Goal: Task Accomplishment & Management: Use online tool/utility

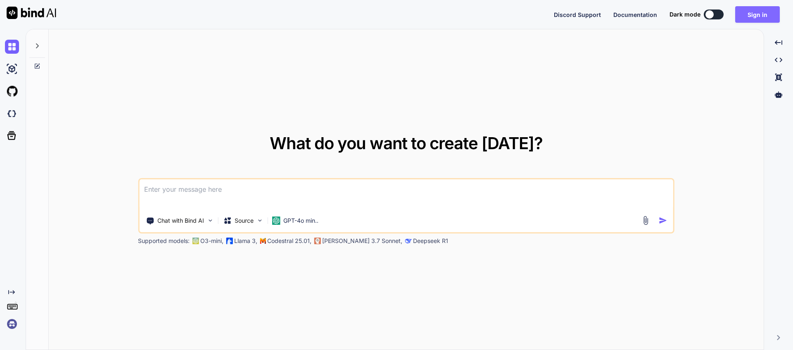
click at [773, 8] on button "Sign in" at bounding box center [758, 14] width 45 height 17
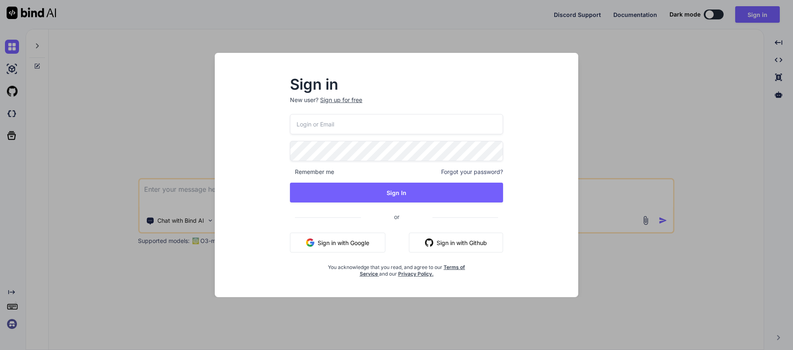
click at [394, 122] on input "email" at bounding box center [396, 124] width 213 height 20
paste input "[EMAIL_ADDRESS][DOMAIN_NAME]"
type input "[EMAIL_ADDRESS][DOMAIN_NAME]"
click at [290, 172] on span "Remember me" at bounding box center [312, 172] width 44 height 8
click at [289, 171] on div "Sign in New user? Sign up for free [EMAIL_ADDRESS][DOMAIN_NAME] Remember me For…" at bounding box center [397, 178] width 240 height 200
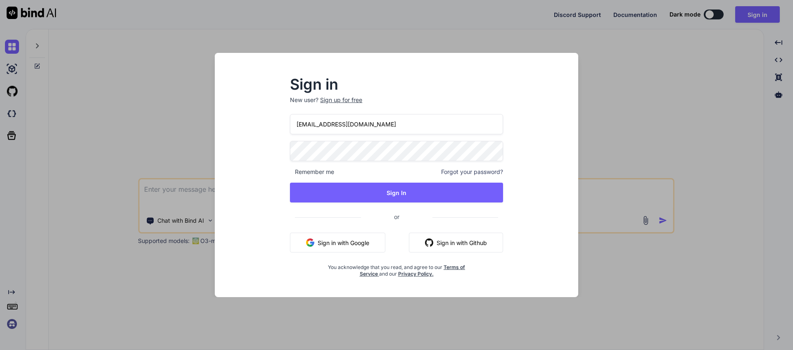
click at [307, 173] on span "Remember me" at bounding box center [312, 172] width 44 height 8
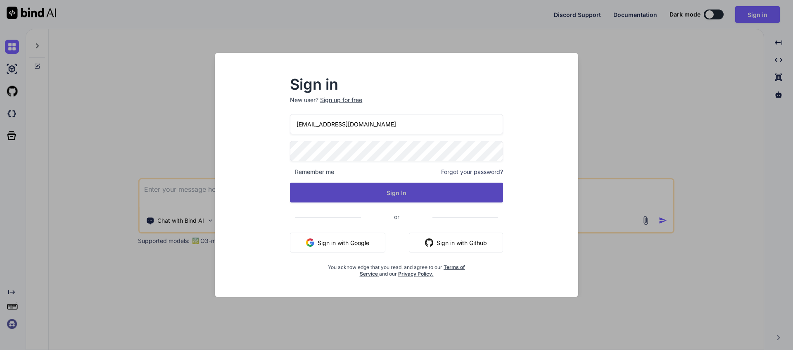
click at [315, 194] on button "Sign In" at bounding box center [396, 193] width 213 height 20
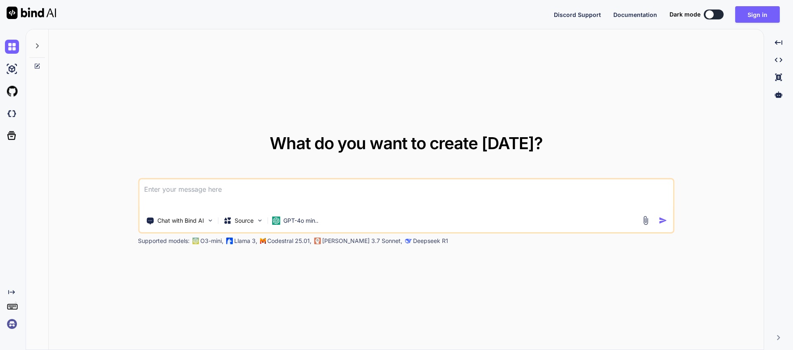
click at [226, 198] on textarea at bounding box center [406, 194] width 534 height 31
click at [221, 191] on textarea at bounding box center [406, 194] width 534 height 31
click at [644, 220] on img at bounding box center [646, 221] width 10 height 10
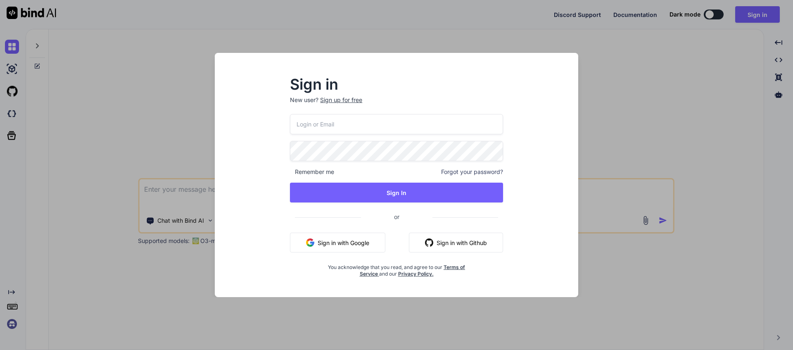
type input "[EMAIL_ADDRESS][DOMAIN_NAME]"
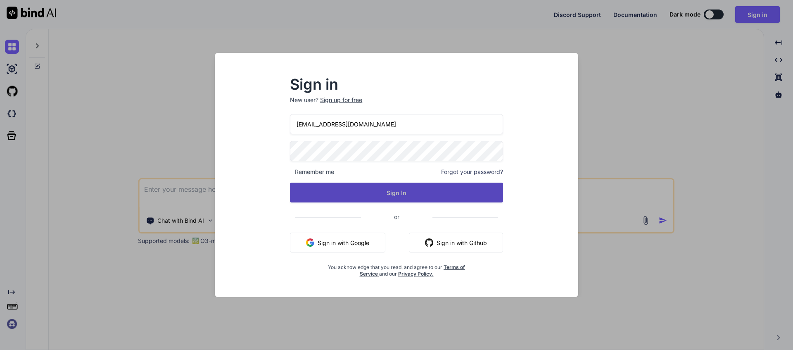
click at [333, 190] on button "Sign In" at bounding box center [396, 193] width 213 height 20
click at [407, 193] on button "Sign In" at bounding box center [396, 193] width 213 height 20
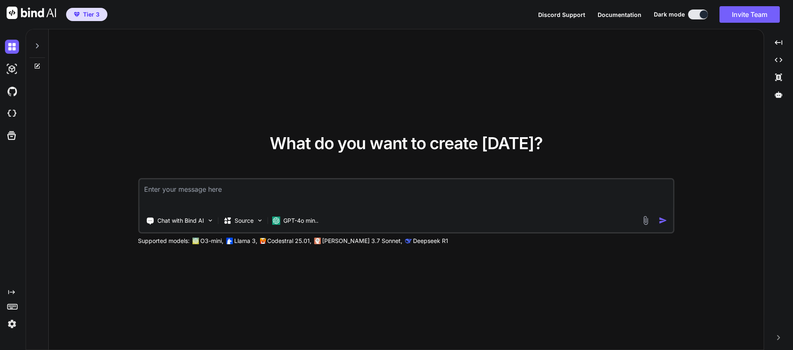
click at [648, 221] on img at bounding box center [646, 221] width 10 height 10
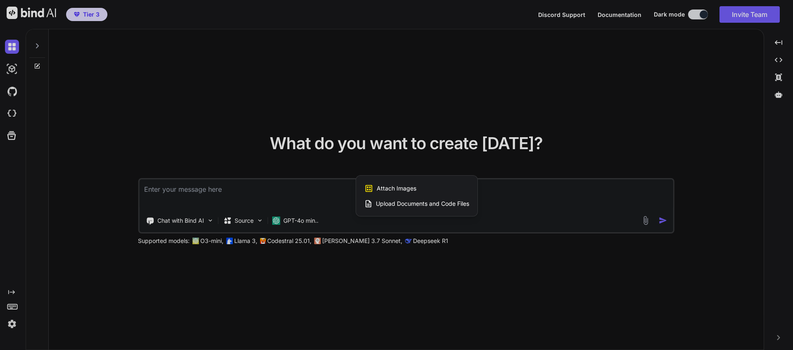
click at [527, 202] on div at bounding box center [396, 175] width 793 height 350
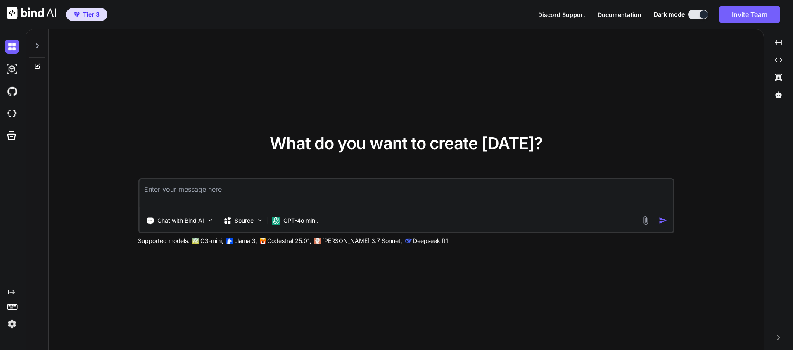
click at [648, 221] on img at bounding box center [646, 221] width 10 height 10
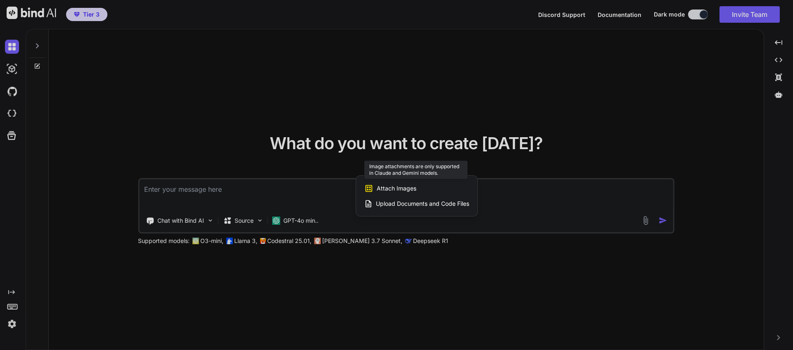
click at [410, 190] on span "Attach Images" at bounding box center [397, 188] width 40 height 8
click at [391, 189] on span "Attach Images" at bounding box center [397, 188] width 40 height 8
click at [238, 198] on div at bounding box center [396, 175] width 793 height 350
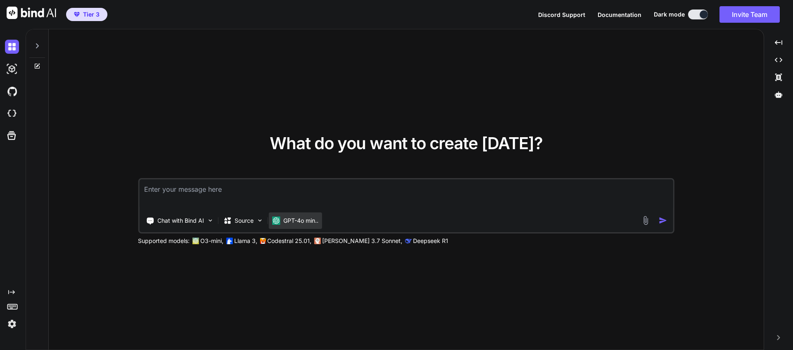
click at [296, 222] on p "GPT-4o min.." at bounding box center [300, 221] width 35 height 8
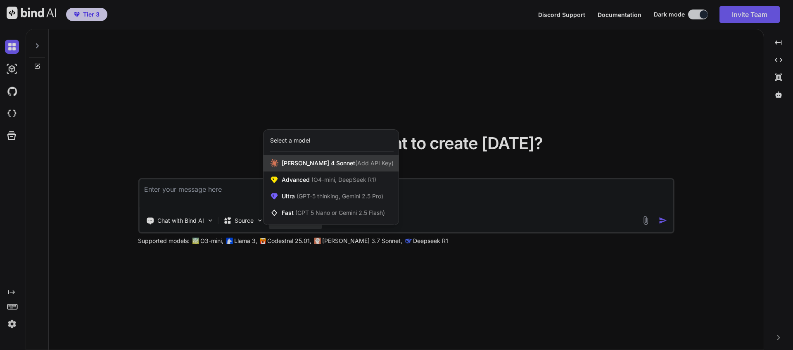
click at [301, 166] on span "[PERSON_NAME] 4 Sonnet (Add API Key)" at bounding box center [338, 163] width 112 height 8
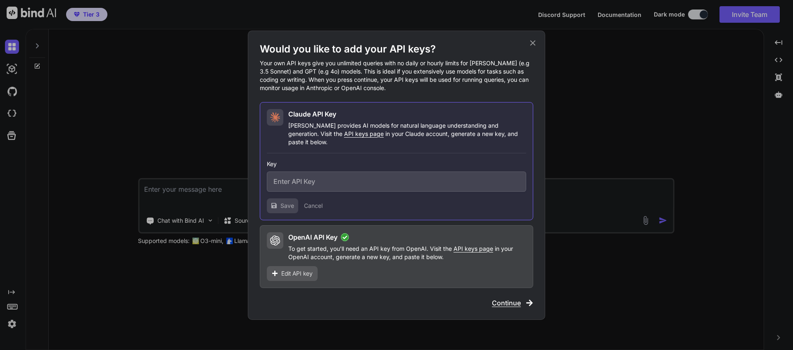
click at [531, 48] on icon at bounding box center [533, 42] width 9 height 9
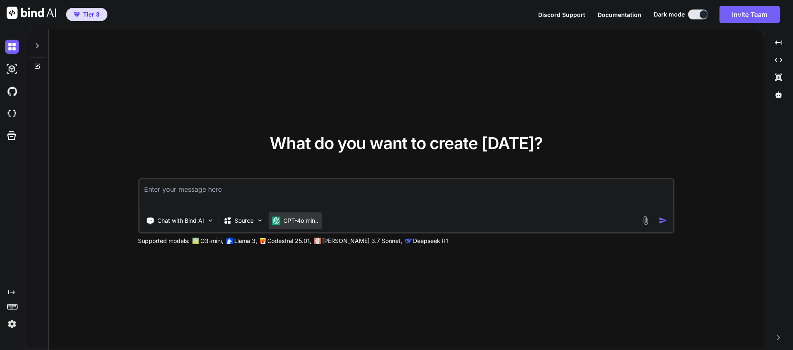
click at [306, 225] on div "GPT-4o min.." at bounding box center [295, 220] width 53 height 17
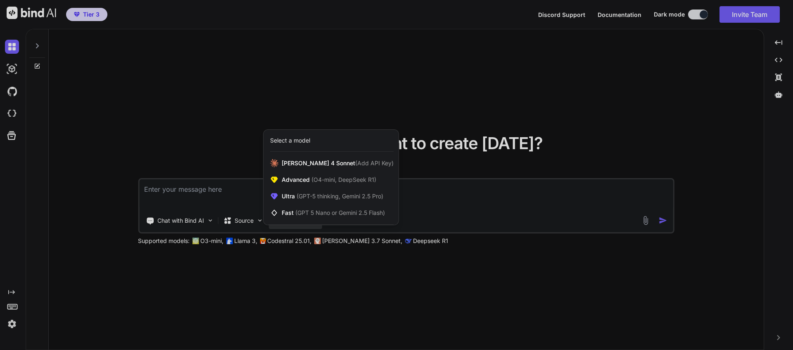
click at [310, 144] on div "Select a model" at bounding box center [290, 140] width 40 height 8
click at [307, 141] on div "Select a model" at bounding box center [290, 140] width 40 height 8
click at [299, 214] on span "(GPT 5 Nano or Gemini 2.5 Flash)" at bounding box center [340, 212] width 90 height 7
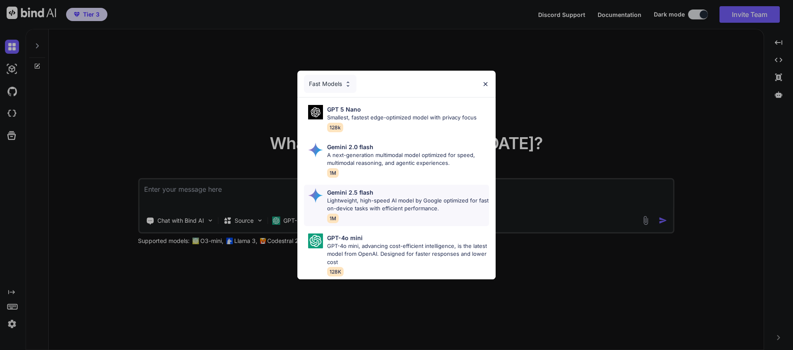
click at [355, 197] on p "Lightweight, high-speed AI model by Google optimized for fast on-device tasks w…" at bounding box center [408, 205] width 162 height 16
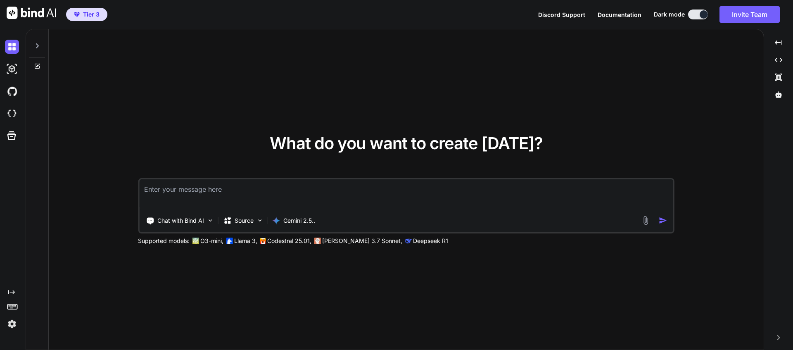
click at [650, 222] on img at bounding box center [646, 221] width 10 height 10
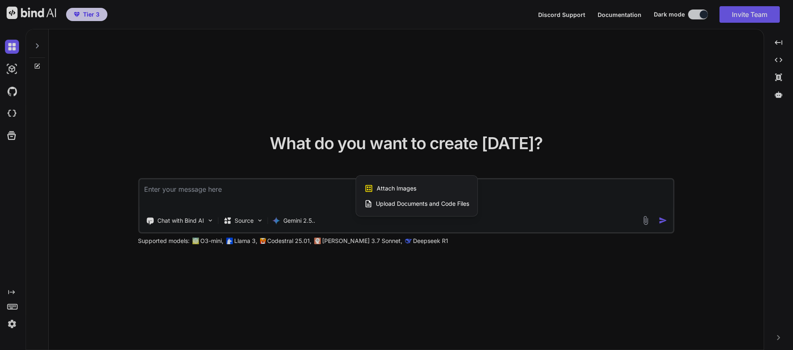
click at [395, 190] on span "Attach Images" at bounding box center [397, 188] width 40 height 8
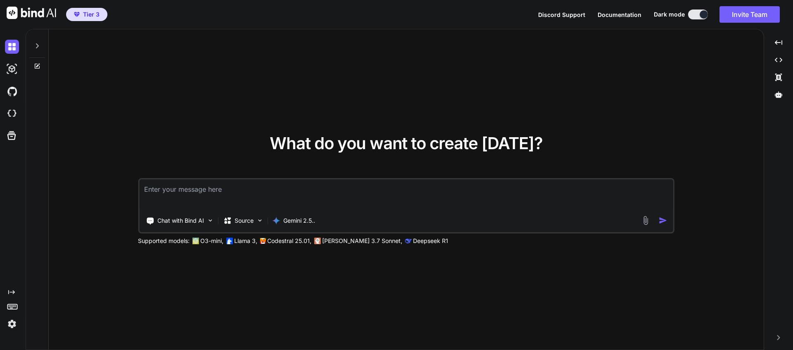
type input "C:\fakepath\Screenshot [DATE] 9.22.37 am.png"
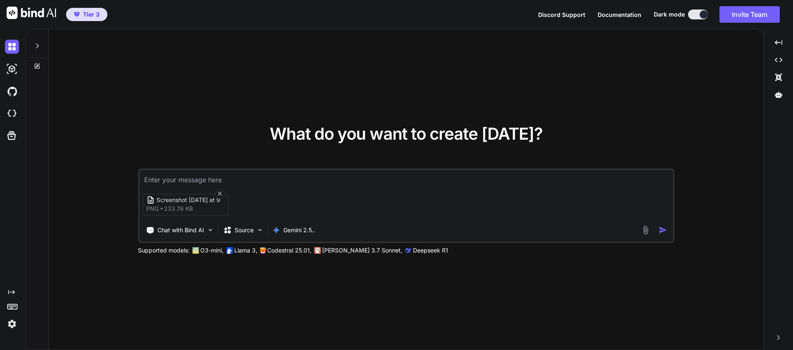
click at [647, 230] on img at bounding box center [646, 230] width 10 height 10
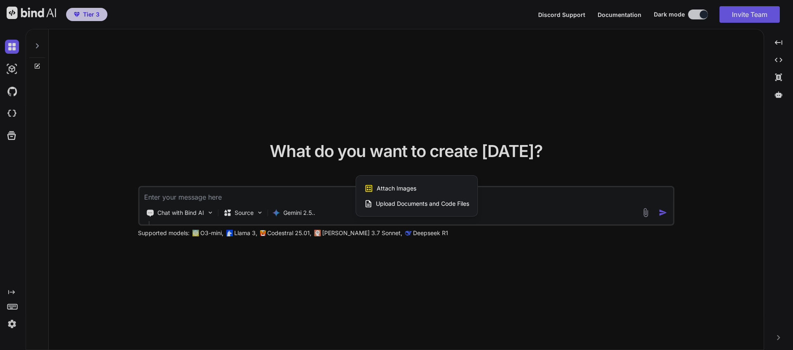
click at [413, 190] on span "Attach Images" at bounding box center [397, 188] width 40 height 8
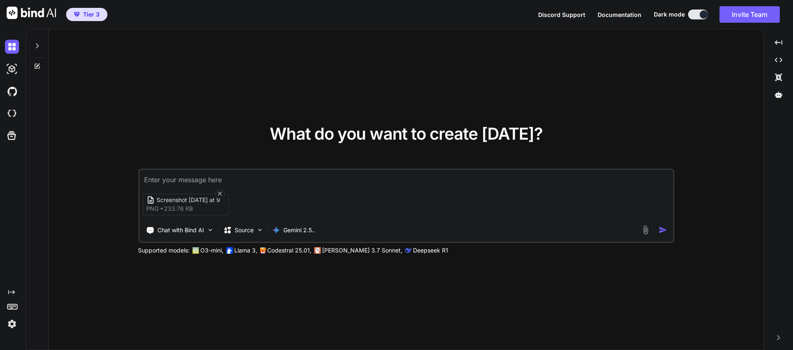
type input "C:\fakepath\Screenshot [DATE] 9.24.54 am.png"
click at [225, 181] on textarea at bounding box center [406, 177] width 534 height 15
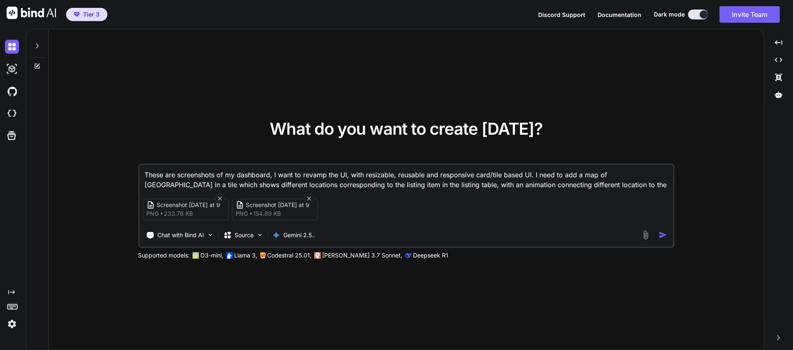
click at [509, 184] on textarea "These are screenshots of my dashboard, I want to revamp the UI, with resizable,…" at bounding box center [406, 177] width 534 height 25
click at [537, 186] on textarea "These are screenshots of my dashboard, I want to revamp the UI, with resizable,…" at bounding box center [406, 177] width 534 height 25
click at [638, 185] on textarea "These are screenshots of my dashboard, I want to revamp the UI, with resizable,…" at bounding box center [406, 177] width 534 height 25
click at [631, 184] on textarea "These are screenshots of my dashboard, I want to revamp the UI, with resizable,…" at bounding box center [406, 177] width 534 height 25
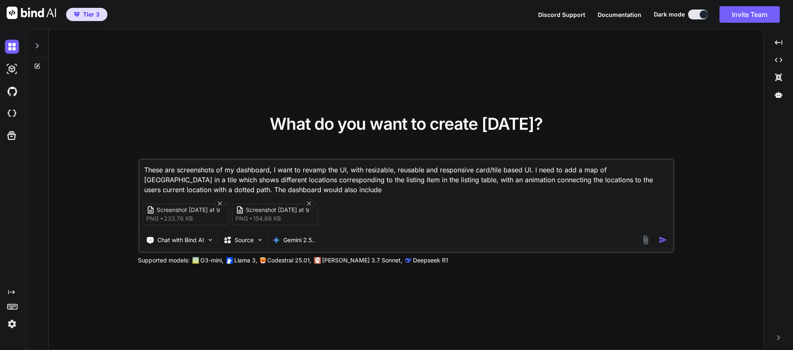
click at [295, 188] on textarea "These are screenshots of my dashboard, I want to revamp the UI, with resizable,…" at bounding box center [406, 177] width 534 height 35
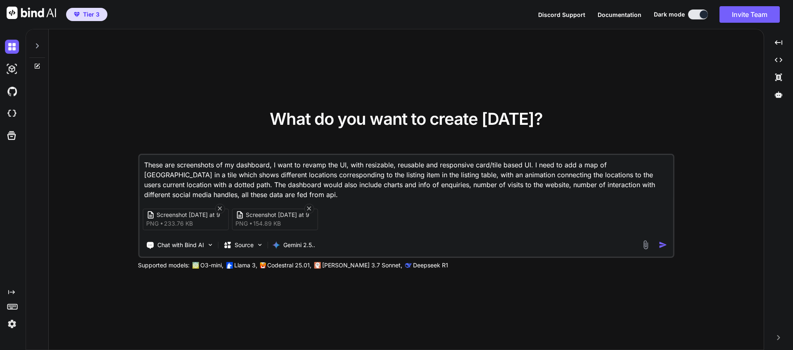
click at [549, 184] on textarea "These are screenshots of my dashboard, I want to revamp the UI, with resizable,…" at bounding box center [406, 177] width 534 height 45
click at [405, 195] on textarea "These are screenshots of my dashboard, I want to revamp the UI, with resizable,…" at bounding box center [406, 177] width 534 height 45
drag, startPoint x: 387, startPoint y: 195, endPoint x: 513, endPoint y: 196, distance: 126.0
click at [509, 195] on textarea "These are screenshots of my dashboard, I want to revamp the UI, with resizable,…" at bounding box center [406, 177] width 534 height 45
drag, startPoint x: 513, startPoint y: 196, endPoint x: 389, endPoint y: 196, distance: 124.4
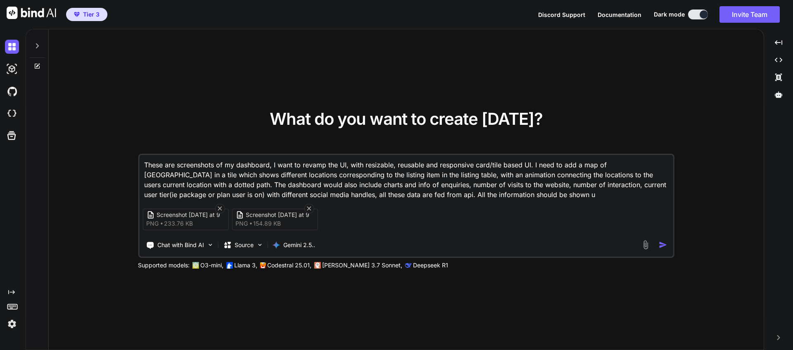
click at [389, 196] on textarea "These are screenshots of my dashboard, I want to revamp the UI, with resizable,…" at bounding box center [406, 177] width 534 height 45
click at [385, 195] on textarea "These are screenshots of my dashboard, I want to revamp the UI, with resizable,…" at bounding box center [406, 177] width 534 height 45
click at [433, 196] on textarea "These are screenshots of my dashboard, I want to revamp the UI, with resizable,…" at bounding box center [406, 177] width 534 height 45
click at [534, 195] on textarea "These are screenshots of my dashboard, I want to revamp the UI, with resizable,…" at bounding box center [406, 177] width 534 height 45
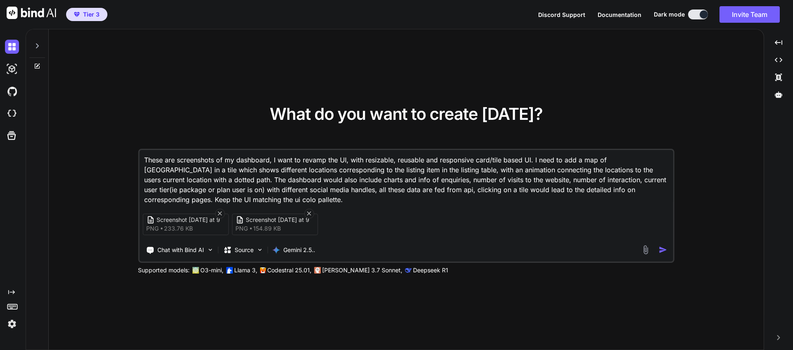
click at [207, 199] on textarea "These are screenshots of my dashboard, I want to revamp the UI, with resizable,…" at bounding box center [406, 177] width 534 height 55
click at [206, 200] on textarea "These are screenshots of my dashboard, I want to revamp the UI, with resizable,…" at bounding box center [406, 177] width 534 height 55
click at [617, 190] on textarea "These are screenshots of my dashboard, I want to revamp the UI, with resizable,…" at bounding box center [406, 177] width 534 height 55
type textarea "These are screenshots of my dashboard, I want to revamp the UI, with resizable,…"
click at [659, 250] on img "button" at bounding box center [663, 249] width 9 height 9
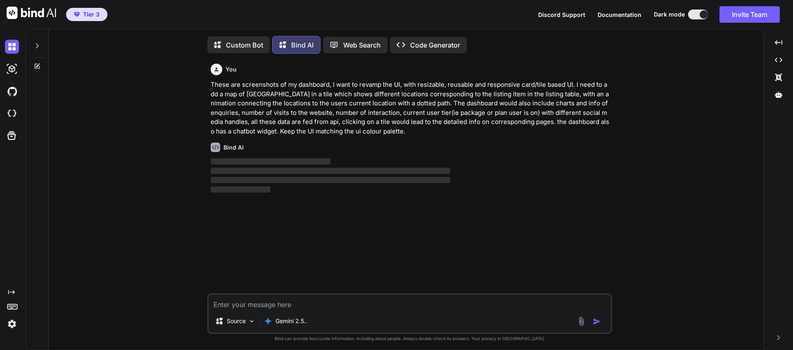
scroll to position [4, 0]
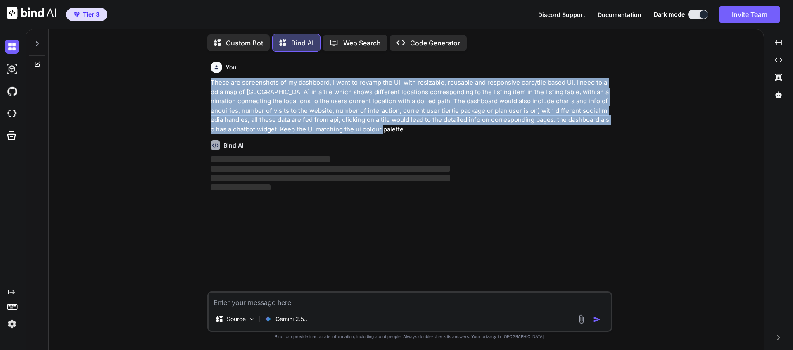
drag, startPoint x: 361, startPoint y: 130, endPoint x: 212, endPoint y: 83, distance: 156.4
click at [212, 83] on p "These are screenshots of my dashboard, I want to revamp the UI, with resizable,…" at bounding box center [411, 106] width 400 height 56
copy p "These are screenshots of my dashboard, I want to revamp the UI, with resizable,…"
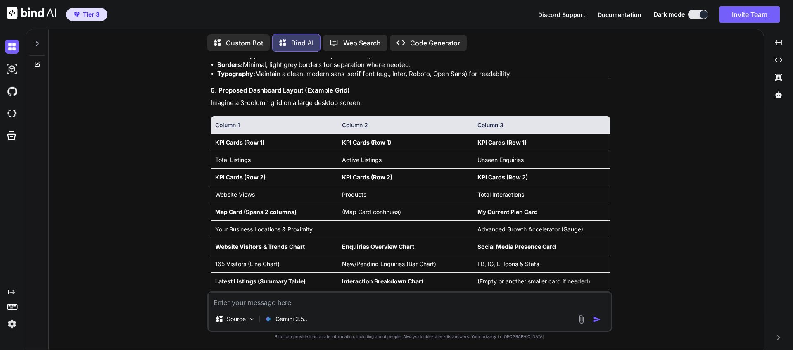
scroll to position [1702, 0]
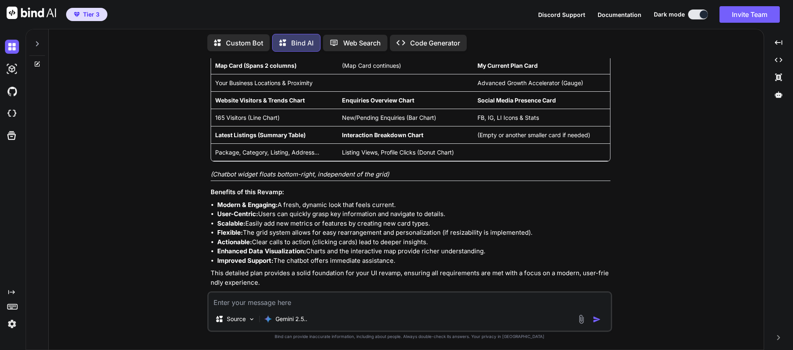
click at [226, 294] on p "Open in Editor" at bounding box center [237, 298] width 39 height 8
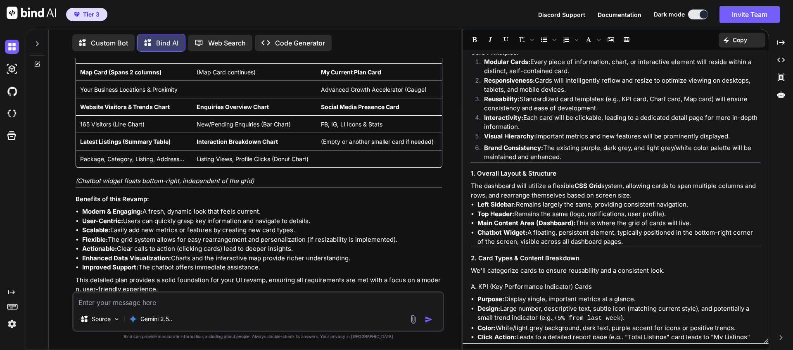
scroll to position [0, 0]
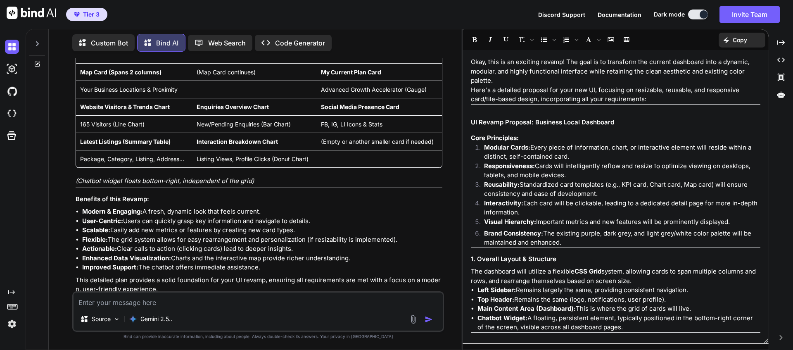
click at [738, 40] on p "Copy" at bounding box center [740, 40] width 14 height 8
click at [730, 76] on span "Copy Content" at bounding box center [722, 75] width 38 height 8
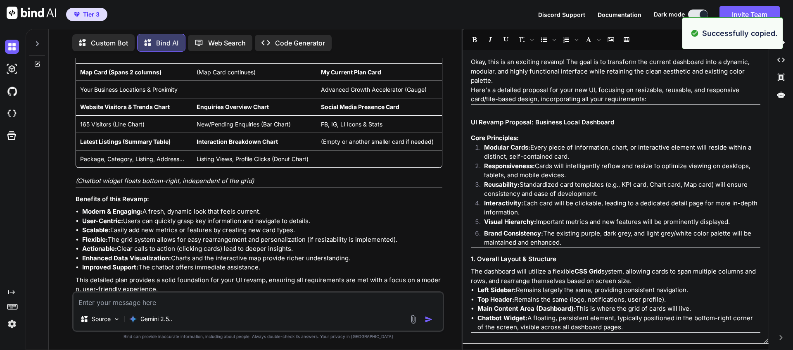
click at [309, 43] on p "Code Generator" at bounding box center [300, 43] width 50 height 10
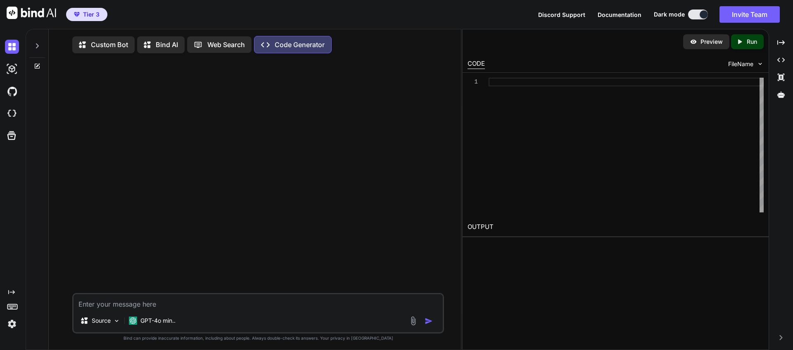
click at [87, 309] on textarea at bounding box center [258, 301] width 369 height 15
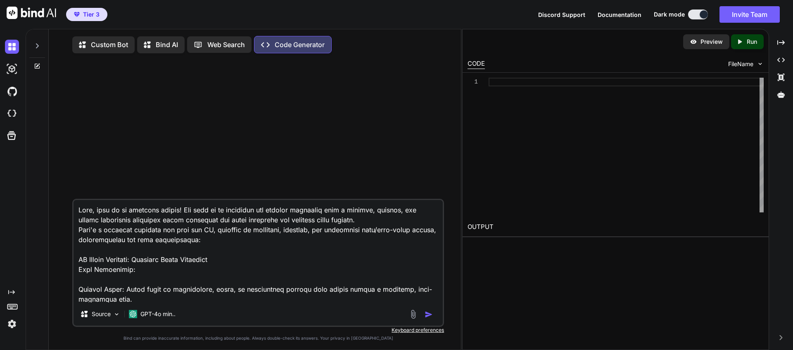
scroll to position [2589, 0]
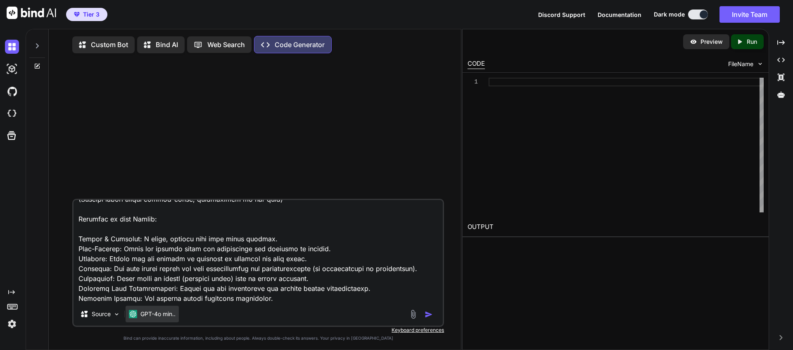
type textarea "Okay, this is an exciting revamp! The goal is to transform the current dashboar…"
click at [145, 318] on p "GPT-4o min.." at bounding box center [157, 314] width 35 height 8
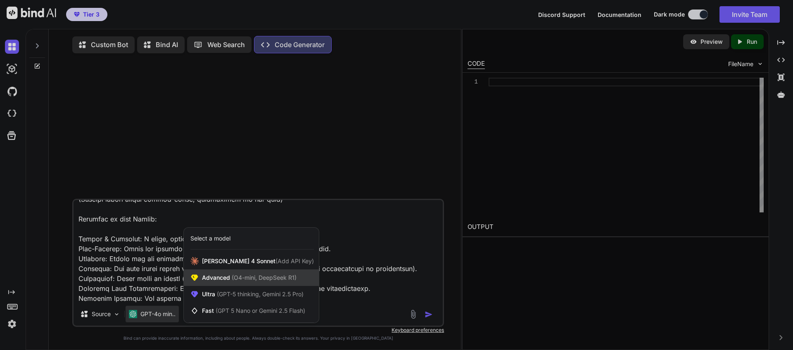
click at [226, 285] on div "Advanced (O4-mini, DeepSeek R1)" at bounding box center [251, 277] width 135 height 17
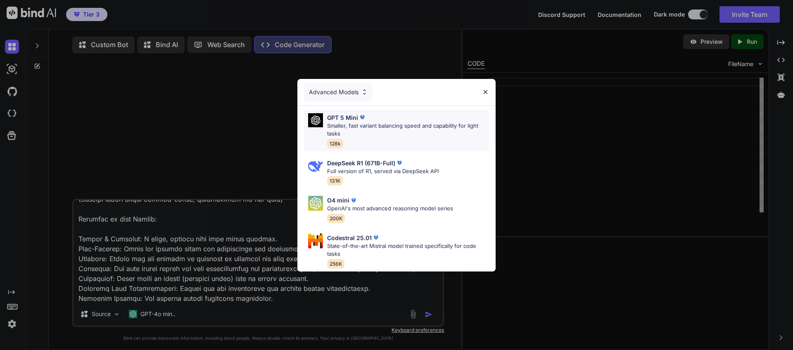
click at [355, 124] on p "Smaller, fast variant balancing speed and capability for light tasks" at bounding box center [408, 130] width 162 height 16
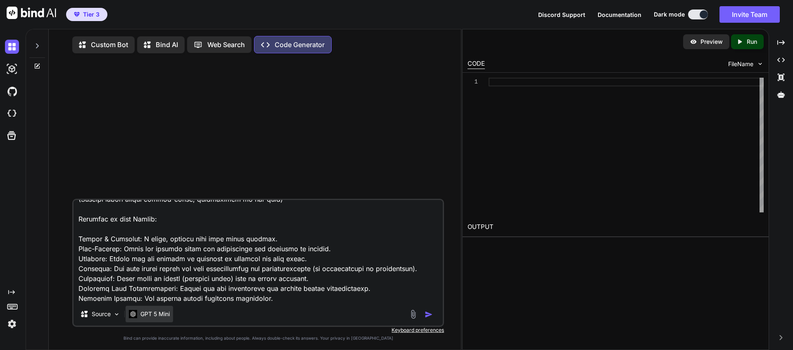
click at [163, 317] on p "GPT 5 Mini" at bounding box center [154, 314] width 29 height 8
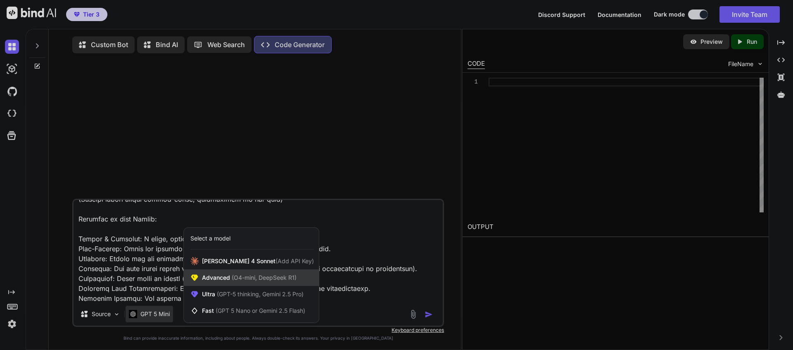
click at [221, 281] on span "Advanced (O4-mini, DeepSeek R1)" at bounding box center [249, 278] width 95 height 8
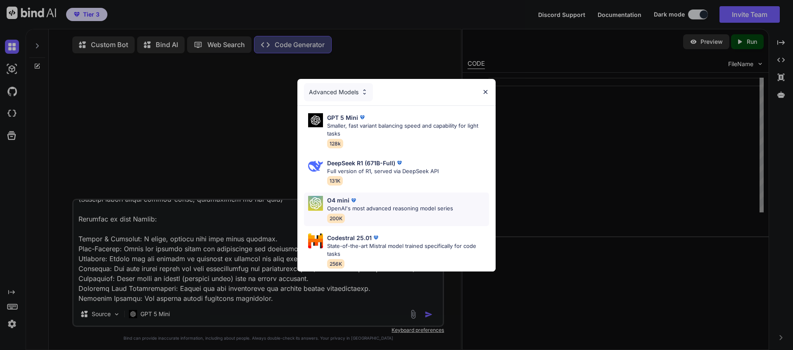
click at [393, 200] on div "O4 mini" at bounding box center [390, 200] width 126 height 9
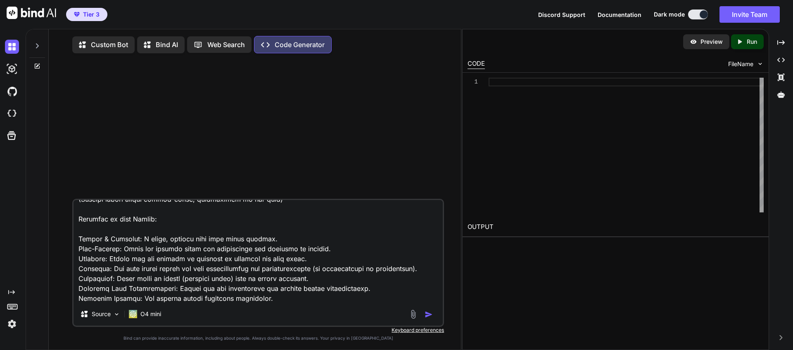
click at [427, 317] on img "button" at bounding box center [429, 314] width 8 height 8
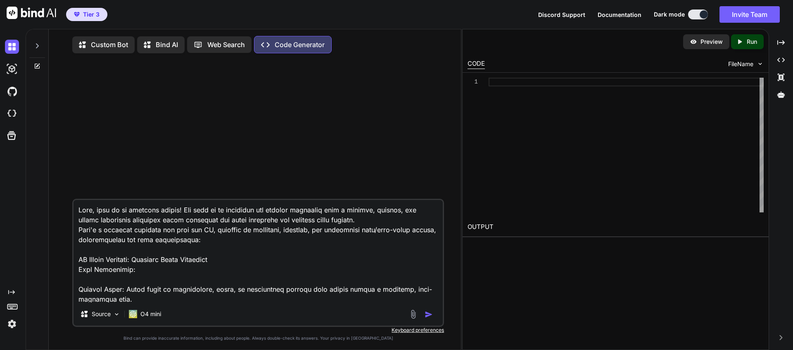
scroll to position [4, 0]
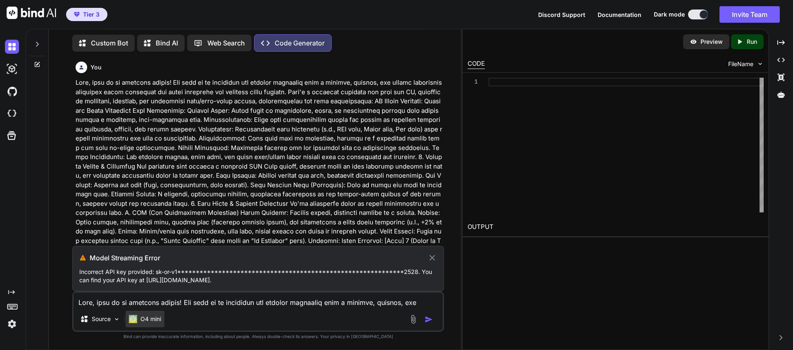
click at [145, 319] on p "O4 mini" at bounding box center [150, 319] width 21 height 8
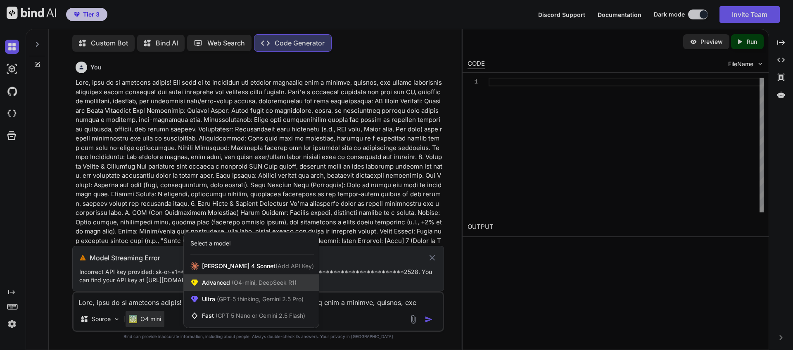
click at [238, 284] on span "(O4-mini, DeepSeek R1)" at bounding box center [263, 282] width 67 height 7
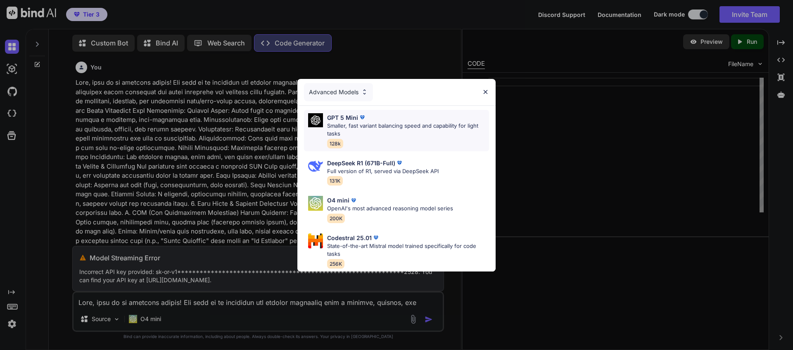
click at [345, 124] on p "Smaller, fast variant balancing speed and capability for light tasks" at bounding box center [408, 130] width 162 height 16
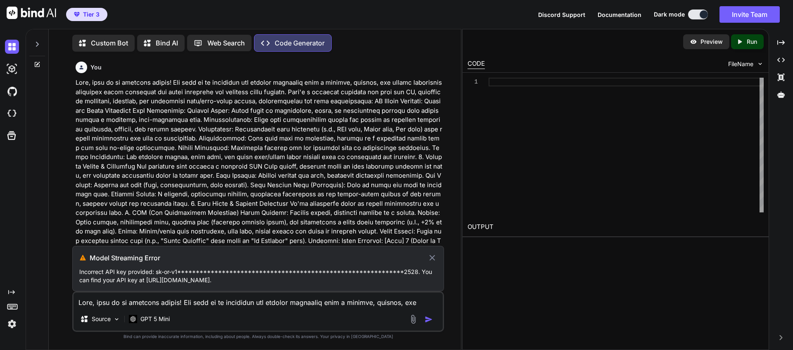
click at [434, 260] on icon at bounding box center [433, 258] width 6 height 6
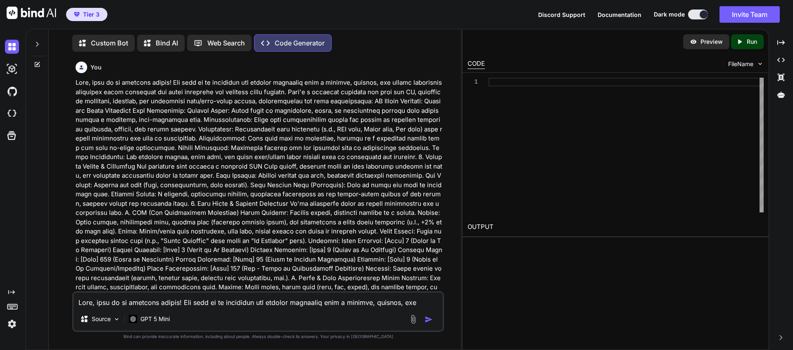
click at [426, 321] on img "button" at bounding box center [429, 319] width 8 height 8
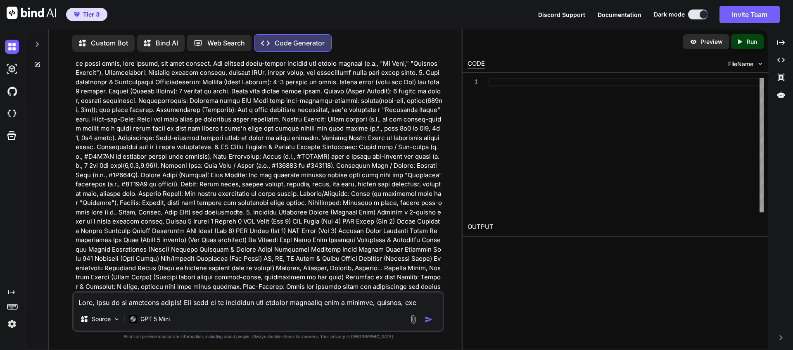
scroll to position [568, 0]
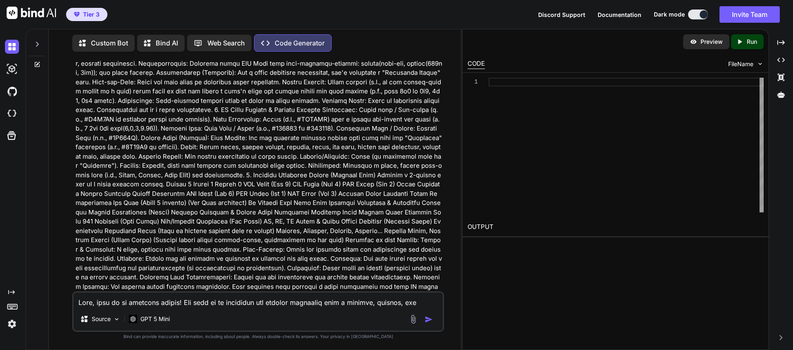
click at [126, 302] on textarea at bounding box center [258, 300] width 369 height 15
paste textarea "Okay, this is an exciting revamp! The goal is to transform the current dashboar…"
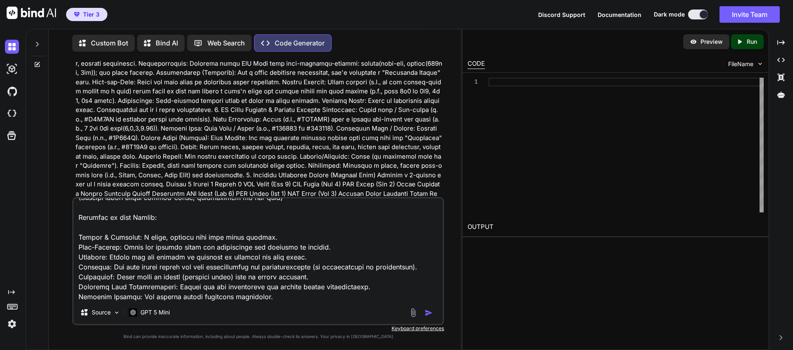
type textarea "Okay, this is an exciting revamp! The goal is to transform the current dashboar…"
click at [430, 313] on img "button" at bounding box center [429, 313] width 8 height 8
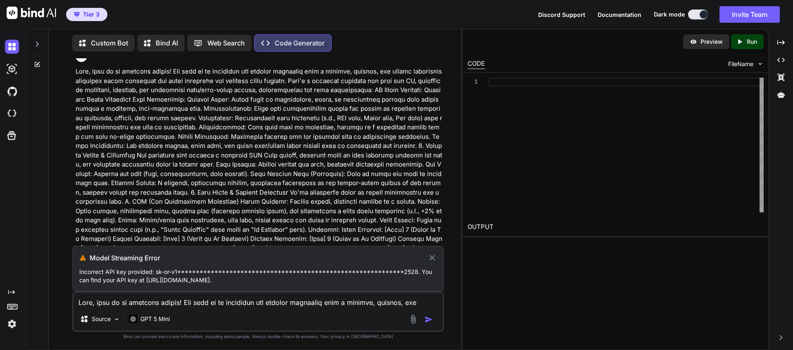
scroll to position [0, 0]
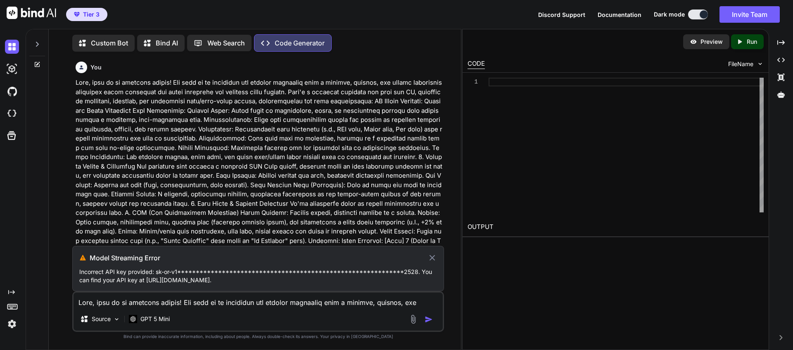
click at [433, 259] on icon at bounding box center [433, 258] width 6 height 6
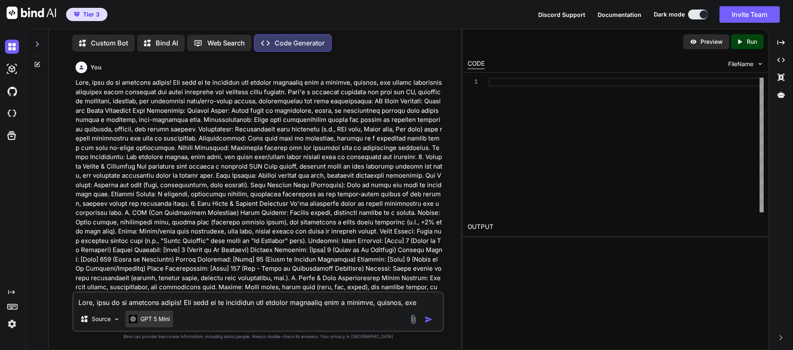
click at [164, 322] on p "GPT 5 Mini" at bounding box center [154, 319] width 29 height 8
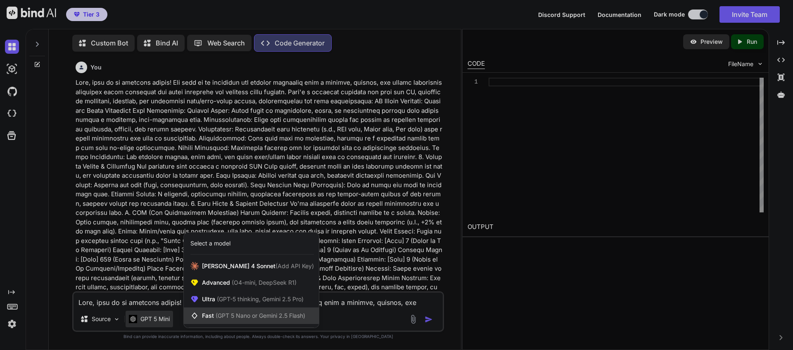
click at [225, 318] on span "(GPT 5 Nano or Gemini 2.5 Flash)" at bounding box center [261, 315] width 90 height 7
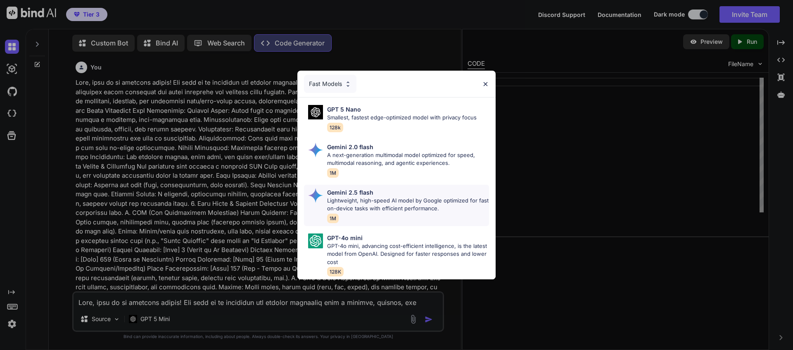
click at [360, 190] on p "Gemini 2.5 flash" at bounding box center [350, 192] width 46 height 9
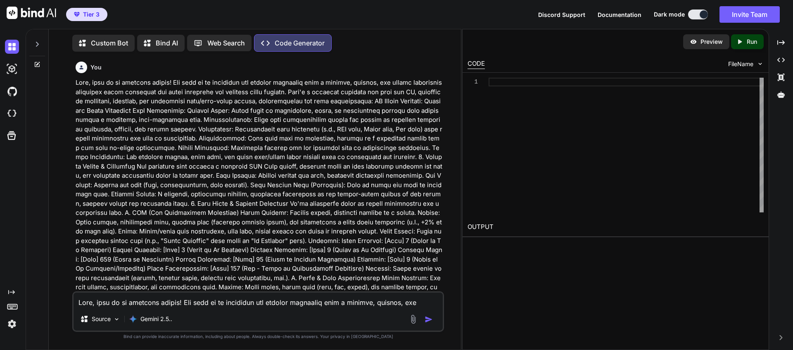
click at [427, 318] on img "button" at bounding box center [429, 319] width 8 height 8
click at [330, 305] on textarea at bounding box center [258, 300] width 369 height 15
paste textarea "Okay, this is an exciting revamp! The goal is to transform the current dashboar…"
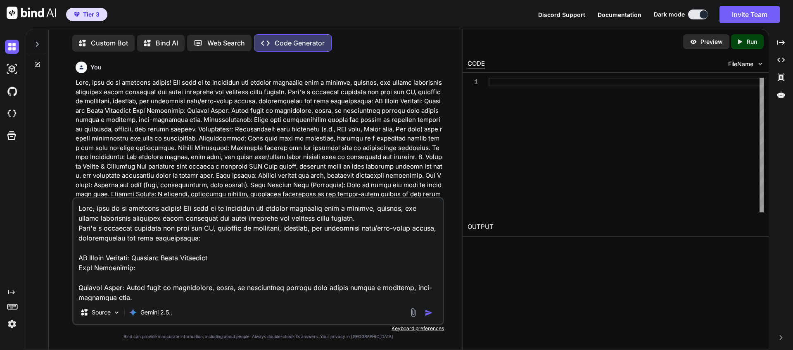
scroll to position [2589, 0]
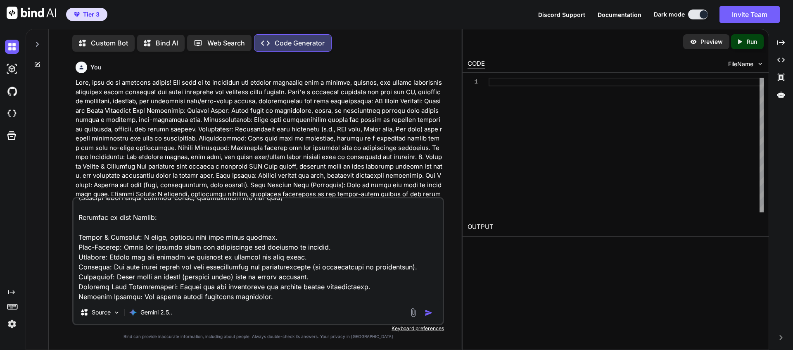
type textarea "Okay, this is an exciting revamp! The goal is to transform the current dashboar…"
click at [429, 315] on img "button" at bounding box center [429, 313] width 8 height 8
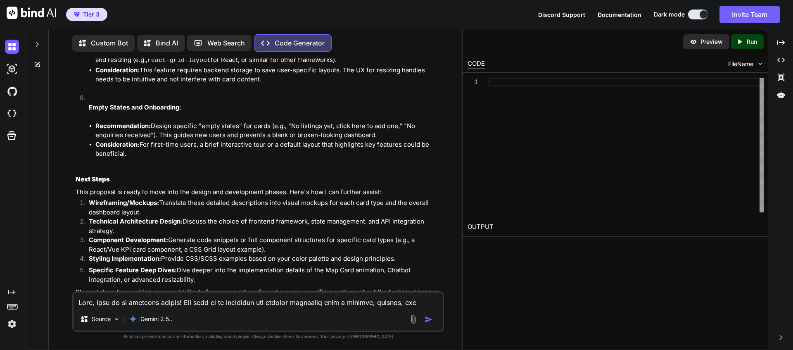
scroll to position [3476, 0]
click at [232, 300] on textarea at bounding box center [258, 300] width 369 height 15
type textarea "generate the code for the above proposal"
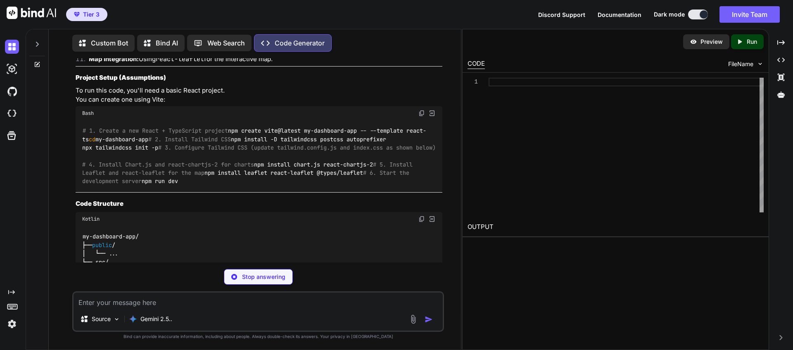
scroll to position [3988, 0]
click at [254, 273] on p "Stop answering" at bounding box center [263, 277] width 43 height 8
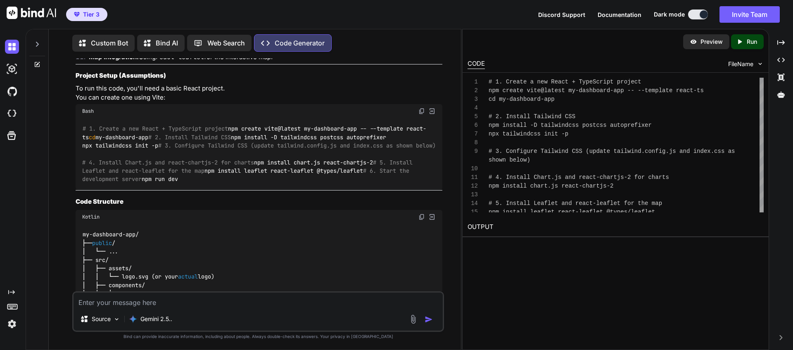
click at [182, 299] on textarea at bounding box center [258, 300] width 369 height 15
type textarea "we have a laravel php, html/css stack"
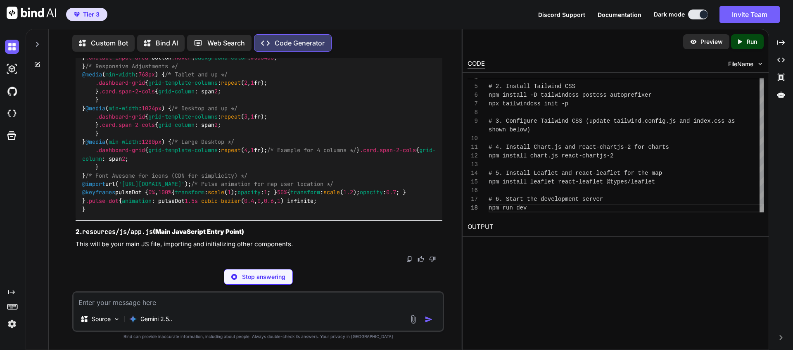
scroll to position [10421, 0]
click at [757, 64] on img at bounding box center [760, 63] width 7 height 7
click at [760, 63] on img at bounding box center [760, 63] width 7 height 7
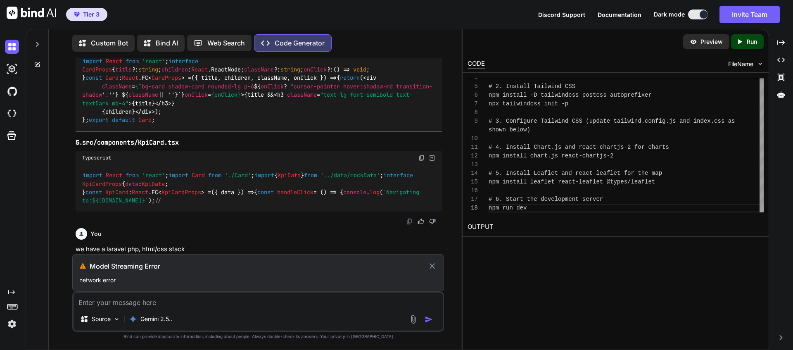
scroll to position [6573, 0]
click at [433, 266] on icon at bounding box center [433, 266] width 10 height 10
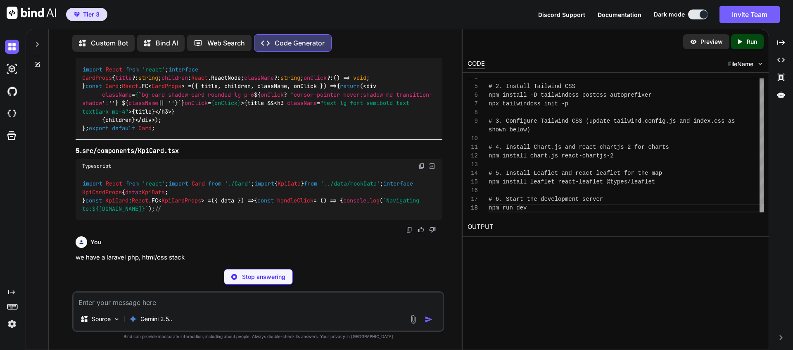
scroll to position [6564, 0]
click at [13, 112] on img at bounding box center [12, 114] width 14 height 14
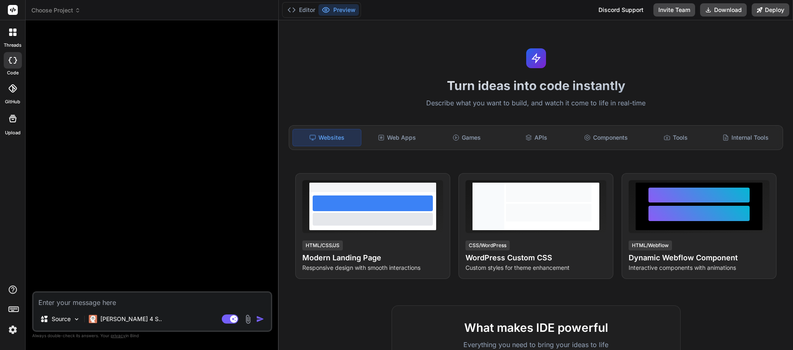
type textarea "x"
click at [65, 302] on textarea at bounding box center [152, 300] width 238 height 15
type textarea "Okay, this is an exciting revamp! The goal is to transform the current dashboar…"
type textarea "x"
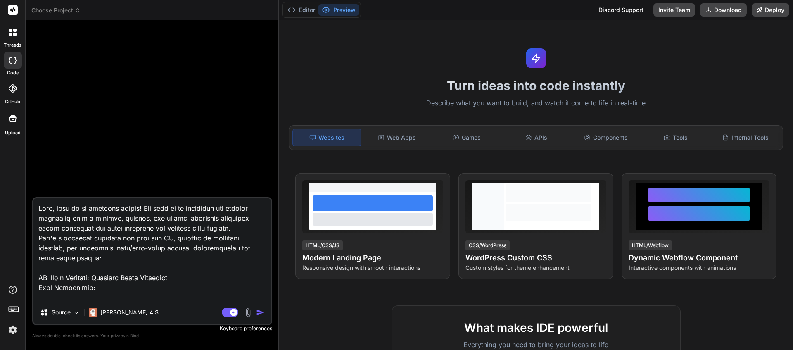
scroll to position [3045, 0]
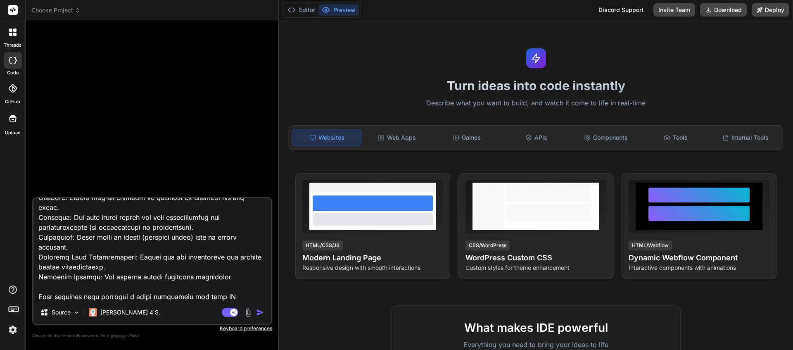
type textarea "Okay, this is an exciting revamp! The goal is to transform the current dashboar…"
type textarea "x"
type textarea "Okay, this is an exciting revamp! The goal is to transform the current dashboar…"
type textarea "x"
type textarea "Okay, this is an exciting revamp! The goal is to transform the current dashboar…"
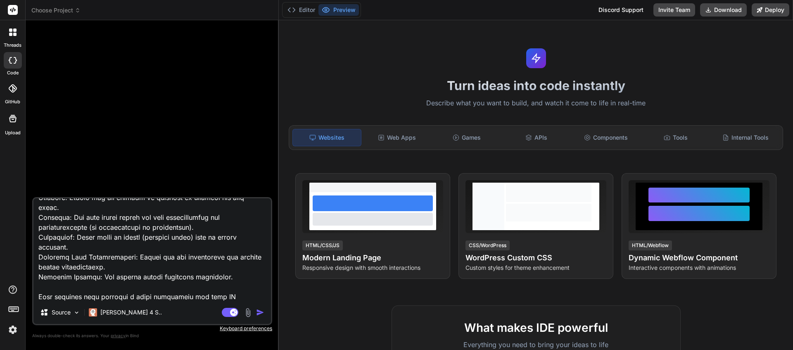
type textarea "x"
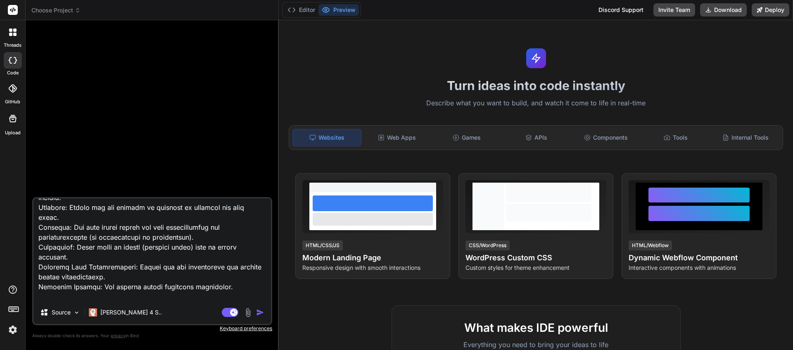
type textarea "Okay, this is an exciting revamp! The goal is to transform the current dashboar…"
type textarea "x"
type textarea "Okay, this is an exciting revamp! The goal is to transform the current dashboar…"
type textarea "x"
type textarea "Okay, this is an exciting revamp! The goal is to transform the current dashboar…"
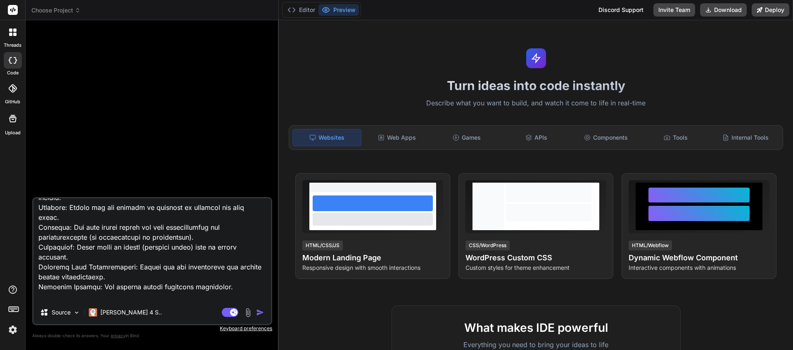
type textarea "x"
type textarea "Okay, this is an exciting revamp! The goal is to transform the current dashboar…"
type textarea "x"
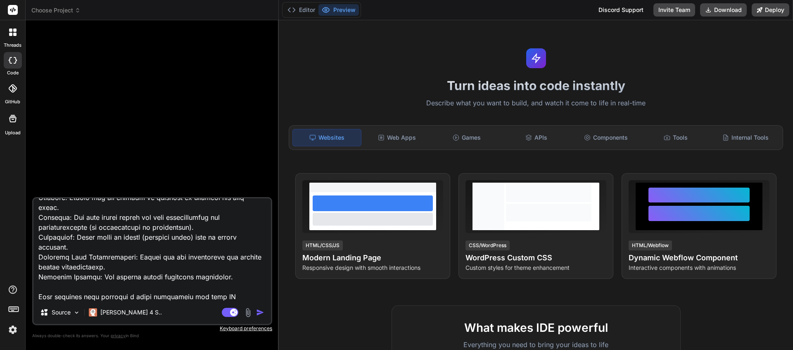
type textarea "Okay, this is an exciting revamp! The goal is to transform the current dashboar…"
type textarea "x"
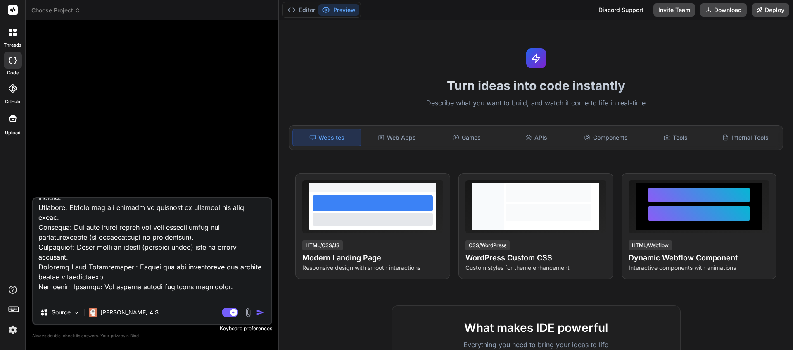
type textarea "Okay, this is an exciting revamp! The goal is to transform the current dashboar…"
type textarea "x"
type textarea "Okay, this is an exciting revamp! The goal is to transform the current dashboar…"
type textarea "x"
type textarea "Okay, this is an exciting revamp! The goal is to transform the current dashboar…"
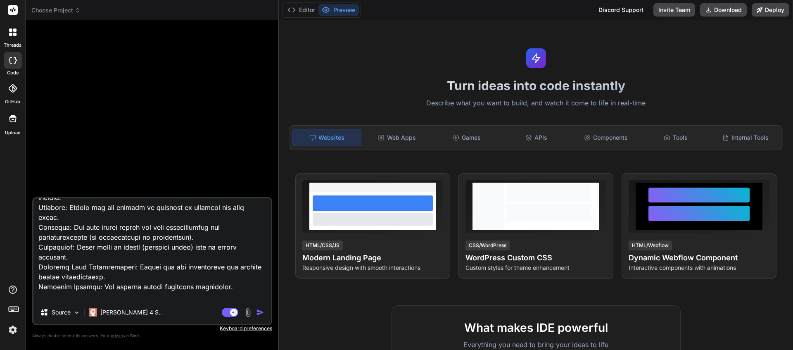
type textarea "x"
type textarea "Okay, this is an exciting revamp! The goal is to transform the current dashboar…"
type textarea "x"
type textarea "Okay, this is an exciting revamp! The goal is to transform the current dashboar…"
type textarea "x"
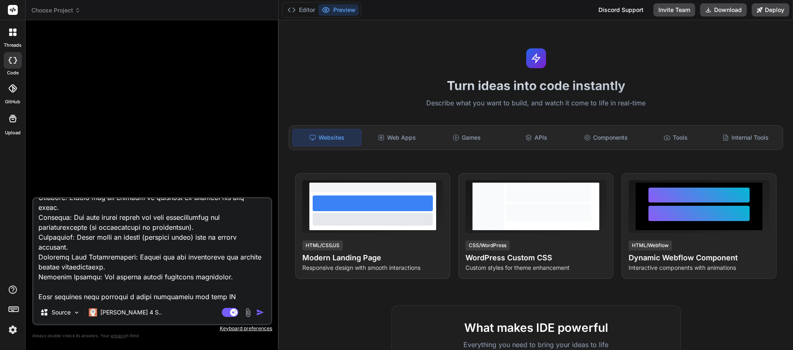
type textarea "Okay, this is an exciting revamp! The goal is to transform the current dashboar…"
type textarea "x"
type textarea "Okay, this is an exciting revamp! The goal is to transform the current dashboar…"
type textarea "x"
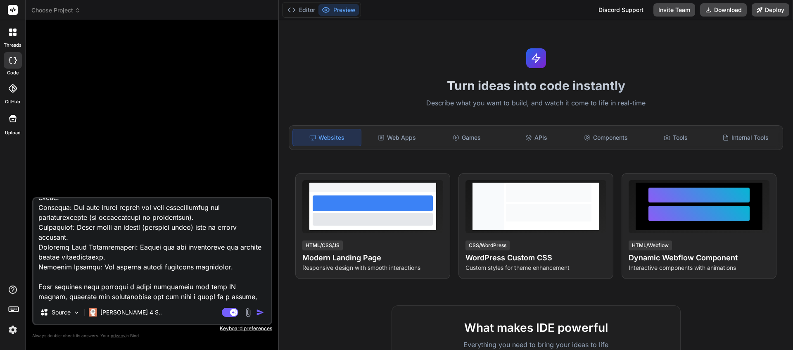
type textarea "Okay, this is an exciting revamp! The goal is to transform the current dashboar…"
type textarea "x"
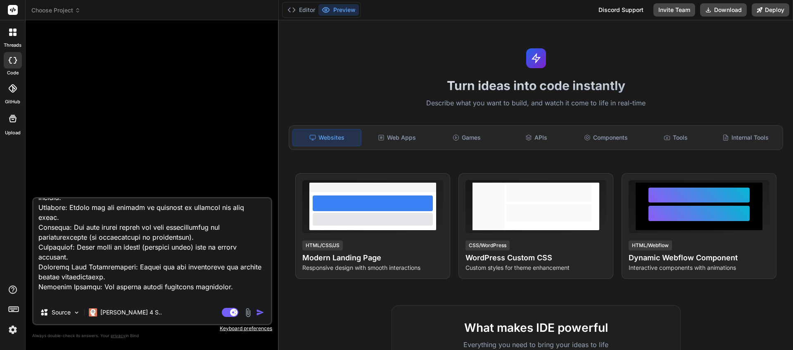
type textarea "Okay, this is an exciting revamp! The goal is to transform the current dashboar…"
type textarea "x"
type textarea "Okay, this is an exciting revamp! The goal is to transform the current dashboar…"
type textarea "x"
type textarea "Okay, this is an exciting revamp! The goal is to transform the current dashboar…"
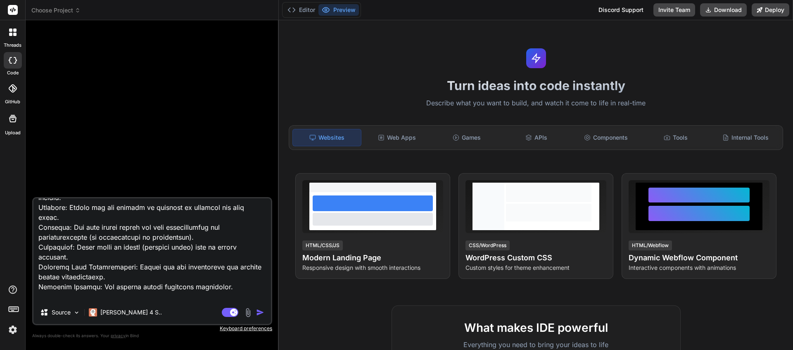
type textarea "x"
type textarea "Okay, this is an exciting revamp! The goal is to transform the current dashboar…"
type textarea "x"
type textarea "Okay, this is an exciting revamp! The goal is to transform the current dashboar…"
type textarea "x"
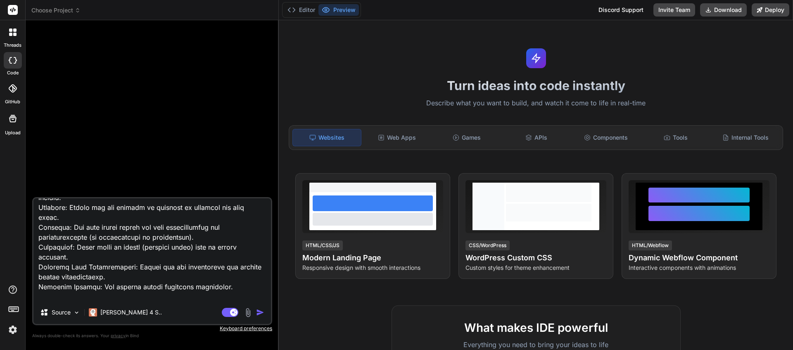
type textarea "Okay, this is an exciting revamp! The goal is to transform the current dashboar…"
type textarea "x"
type textarea "Okay, this is an exciting revamp! The goal is to transform the current dashboar…"
type textarea "x"
type textarea "Okay, this is an exciting revamp! The goal is to transform the current dashboar…"
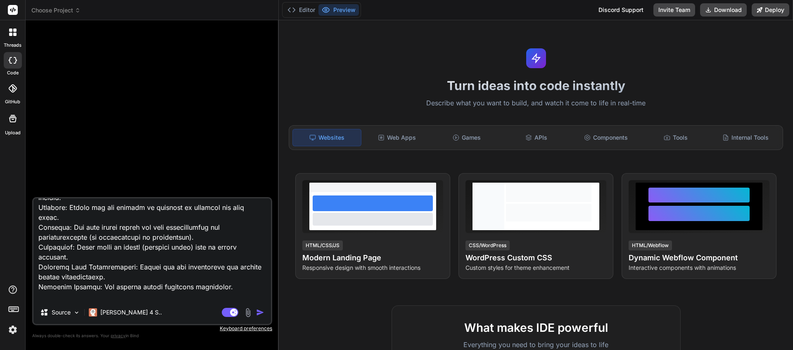
click at [257, 312] on img "button" at bounding box center [260, 312] width 8 height 8
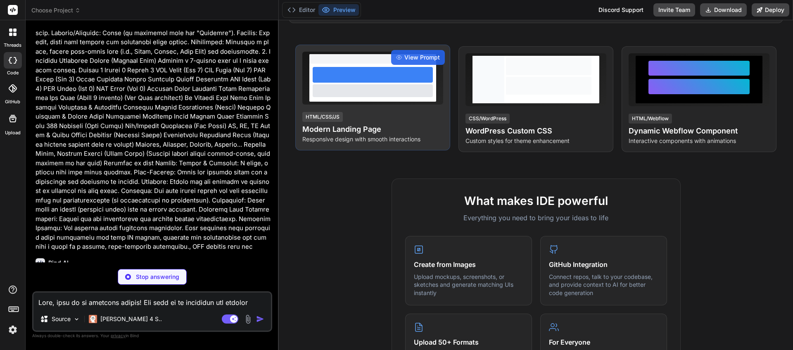
scroll to position [129, 0]
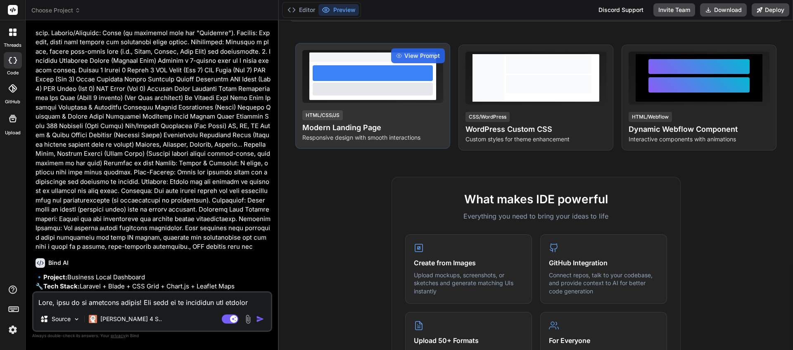
type textarea "x"
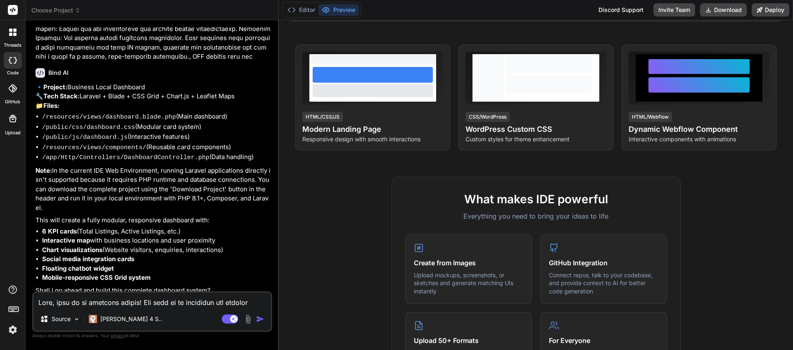
scroll to position [1221, 0]
click at [186, 300] on textarea at bounding box center [152, 300] width 238 height 15
type textarea "y"
type textarea "x"
type textarea "ye"
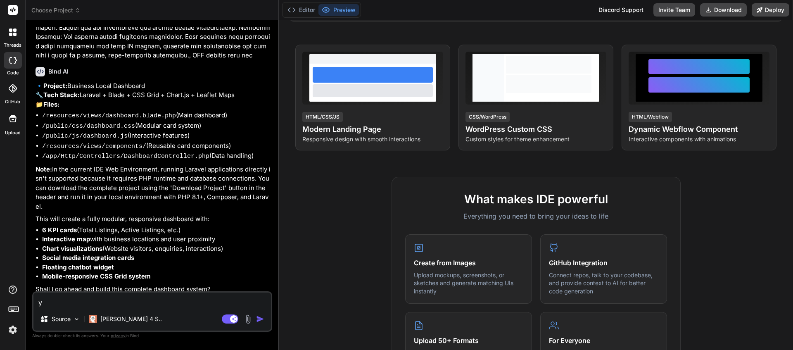
type textarea "x"
type textarea "yes"
type textarea "x"
type textarea "yes"
type textarea "x"
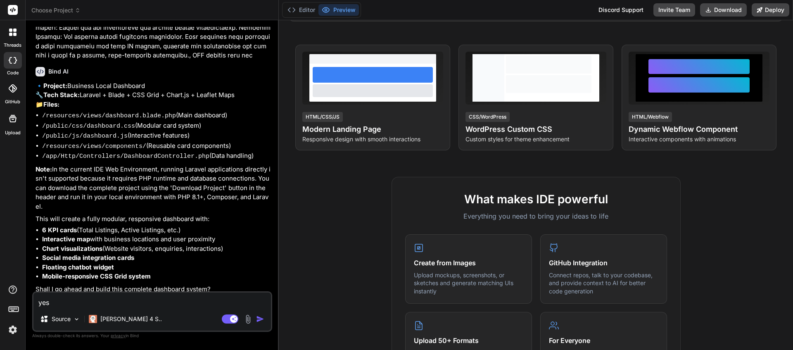
type textarea "yes p"
type textarea "x"
type textarea "yes pl"
type textarea "x"
type textarea "yes ple"
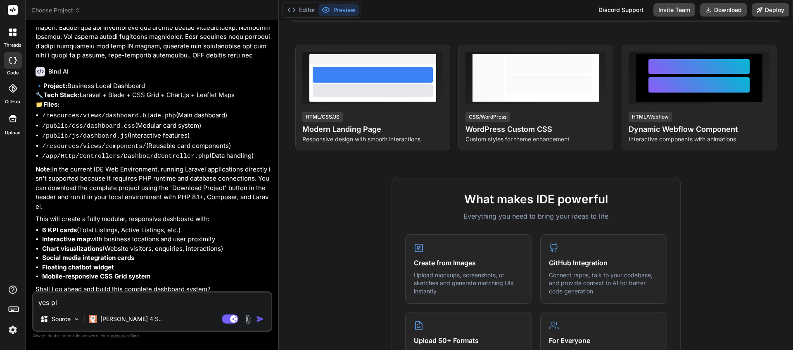
type textarea "x"
type textarea "yes plea"
type textarea "x"
type textarea "yes pleas"
type textarea "x"
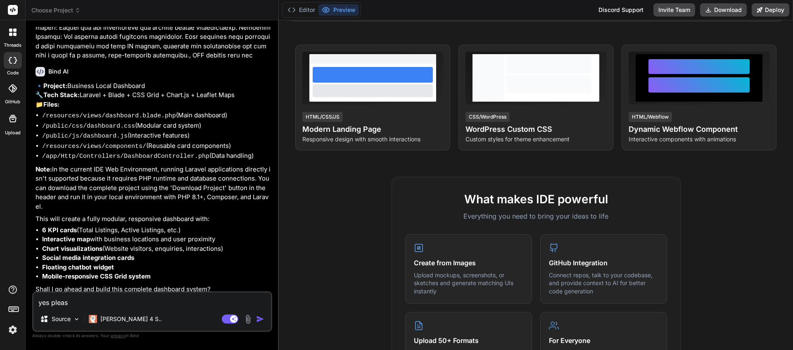
type textarea "yes please"
type textarea "x"
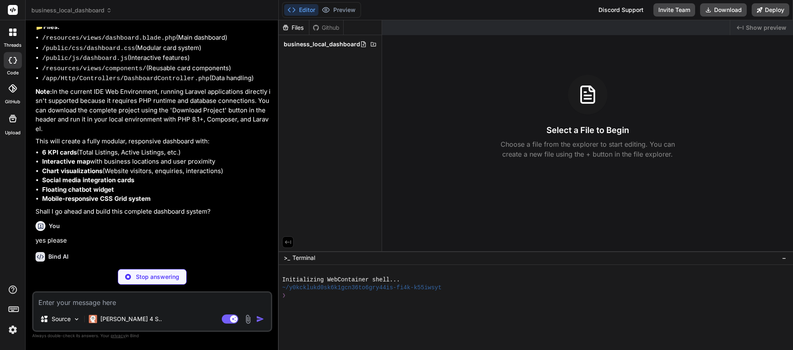
scroll to position [1307, 0]
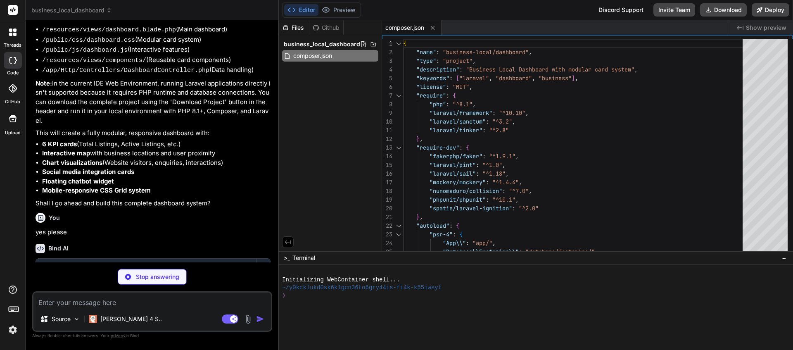
type textarea "x"
type textarea ""laravel-vite-plugin": "^0.8.0", "vite": "^4.0.0" }, "dependencies": { "chart.j…"
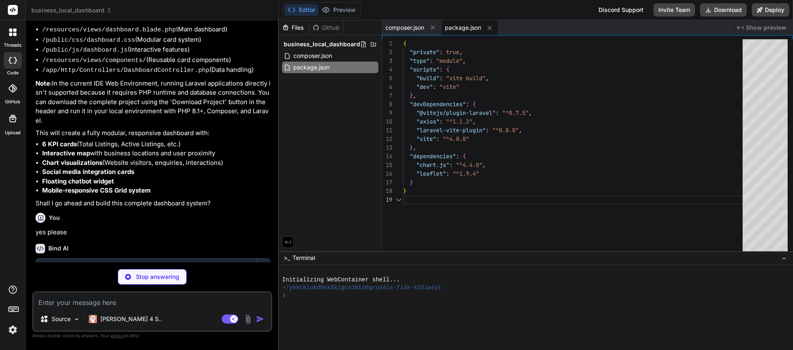
scroll to position [69, 0]
type textarea "x"
type textarea "PUSHER_SCHEME=https PUSHER_APP_CLUSTER=mt1 VITE_PUSHER_APP_KEY="${PUSHER_APP_KE…"
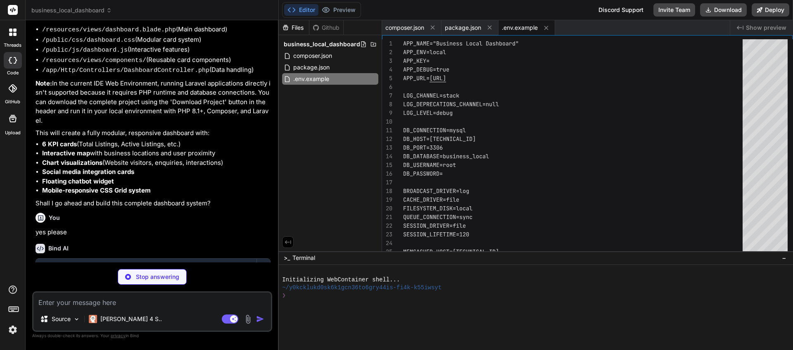
type textarea "x"
type textarea "refresh: true, }), ], });"
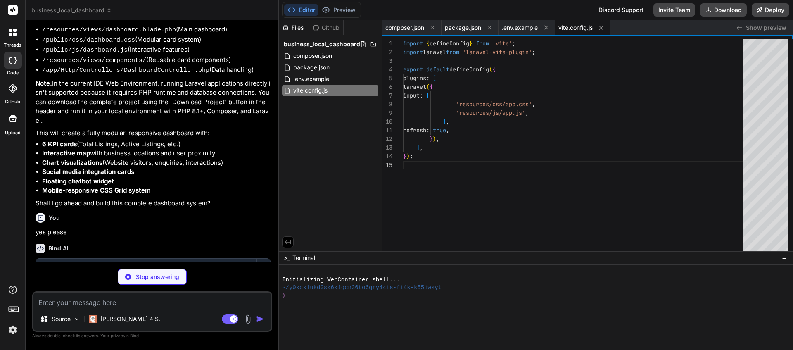
scroll to position [35, 0]
type textarea "x"
type textarea "default: return response()->json(['error' => 'Invalid chart type'], 400); } } }"
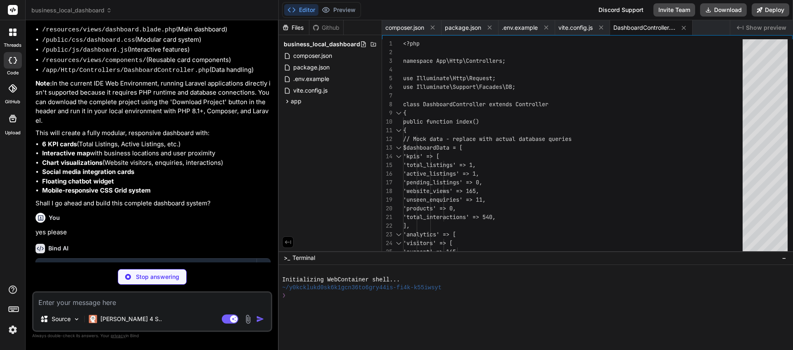
type textarea "x"
type textarea "Route::get('/social-media', function() { return view('pages.social-media'); })-…"
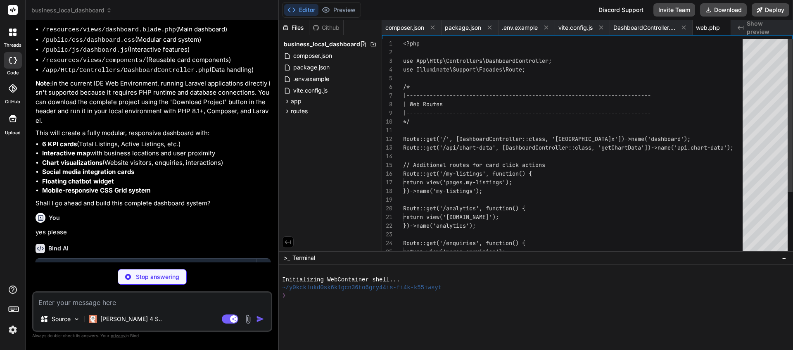
scroll to position [0, 14]
type textarea "x"
type textarea "<script> // Pass PHP data to JavaScript window.dashboardData = @json($dashboard…"
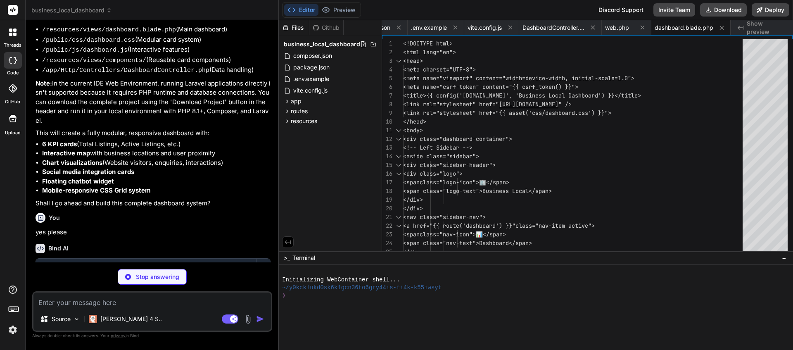
type textarea "x"
type textarea "<div class="kpi-indicator positive"> <span class="indicator-icon">↗️</span> <sp…"
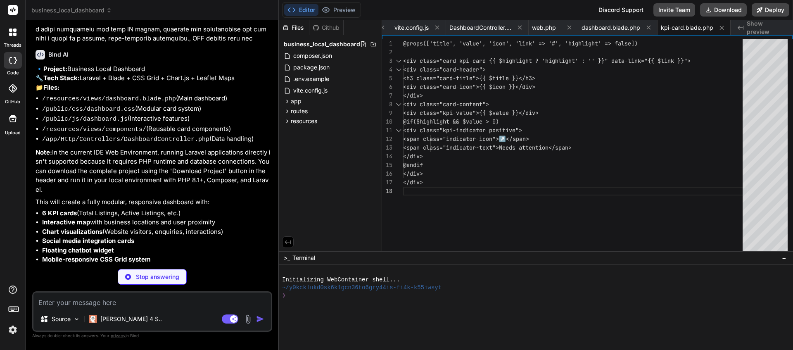
scroll to position [1452, 0]
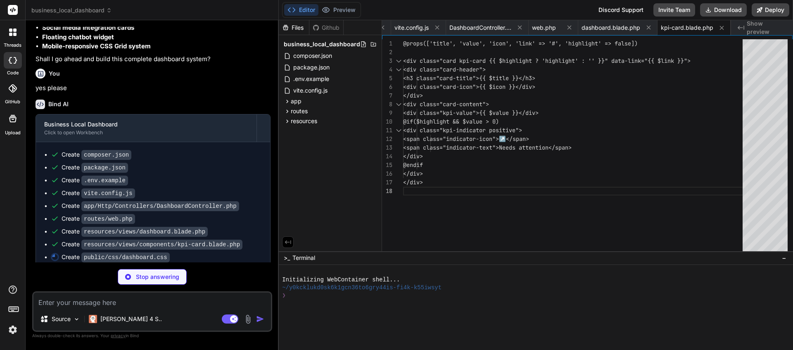
type textarea "x"
type textarea ".card-content { padding: 0.5rem 1rem 1rem 1rem; } .kpi-card .kpi-value { font-s…"
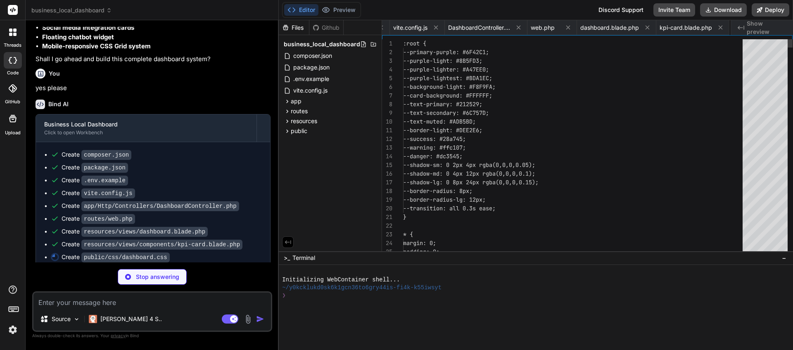
scroll to position [0, 226]
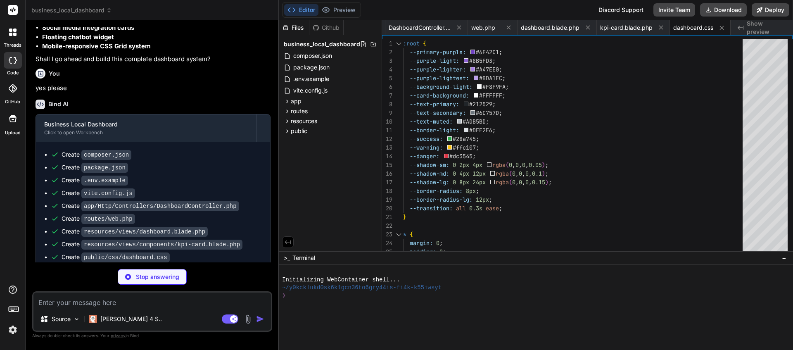
type textarea "x"
type textarea "} }); // Export dashboard instance for external access window.Dashboard = Dashb…"
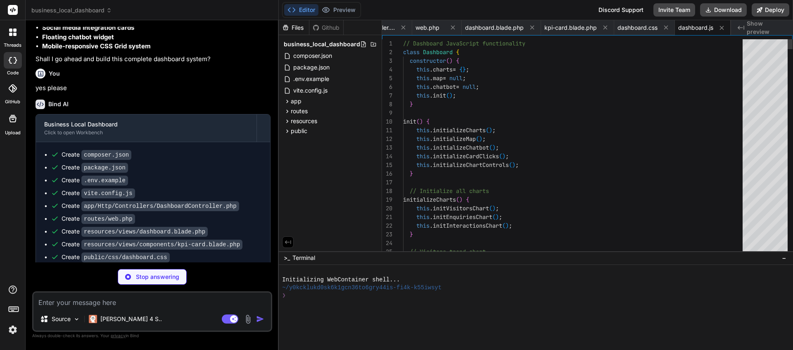
scroll to position [52, 0]
type textarea "x"
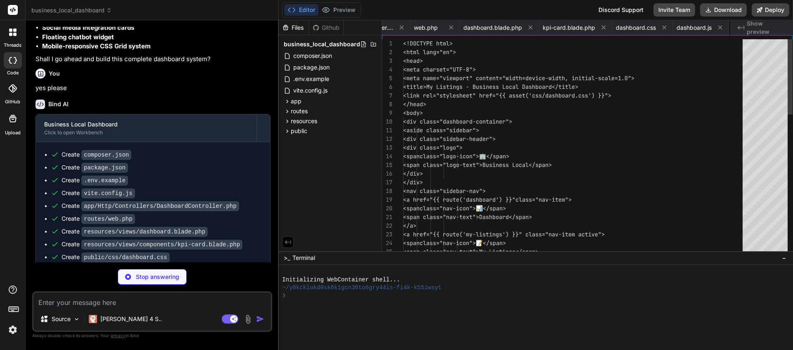
scroll to position [8, 0]
type textarea "x"
type textarea "</div> </div> </div> </main> </div> </body> </html>"
type textarea "x"
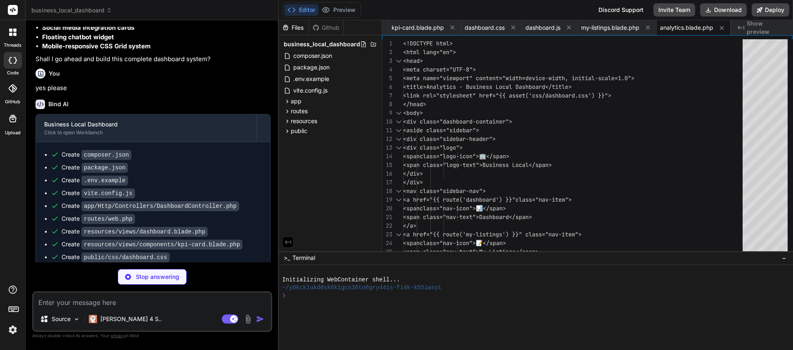
type textarea "</html>"
type textarea "x"
type textarea "</div> </div> </main> </div> </body> </html>"
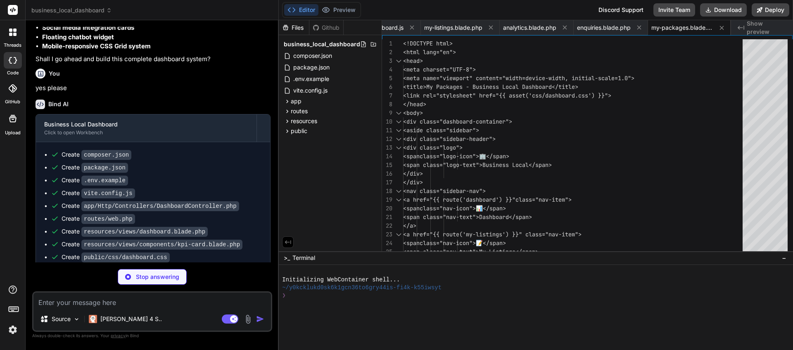
type textarea "x"
type textarea "</div> </div> </div> </div> </main> </div> </body> </html>"
type textarea "x"
type textarea "health: '/up', ) ->withMiddleware(function (Middleware $middleware) { // }) ->w…"
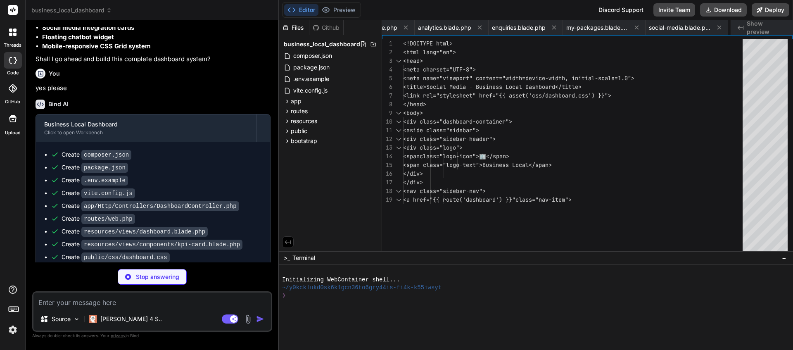
scroll to position [69, 0]
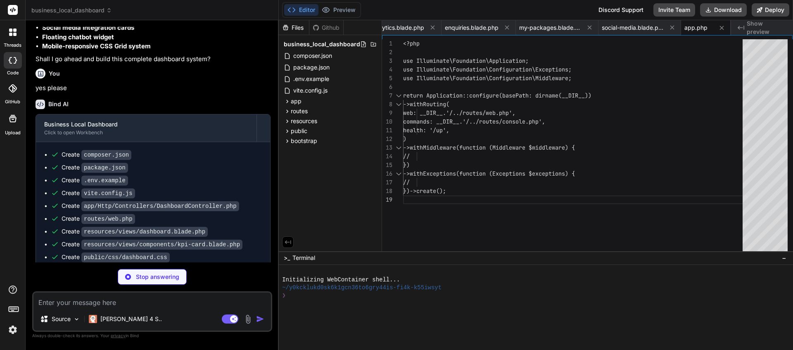
type textarea "x"
type textarea "Built with ❤️ for modern business management."
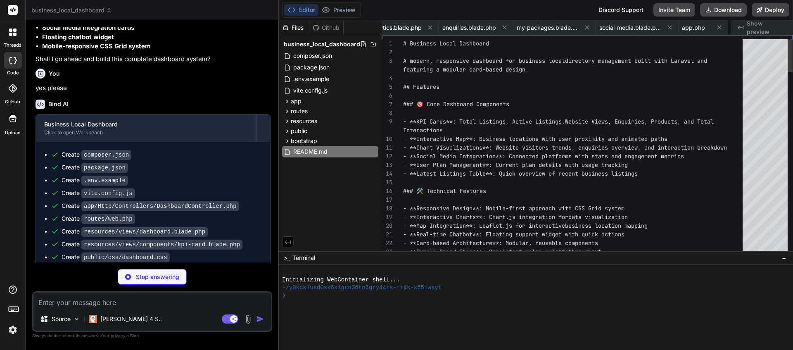
scroll to position [17, 0]
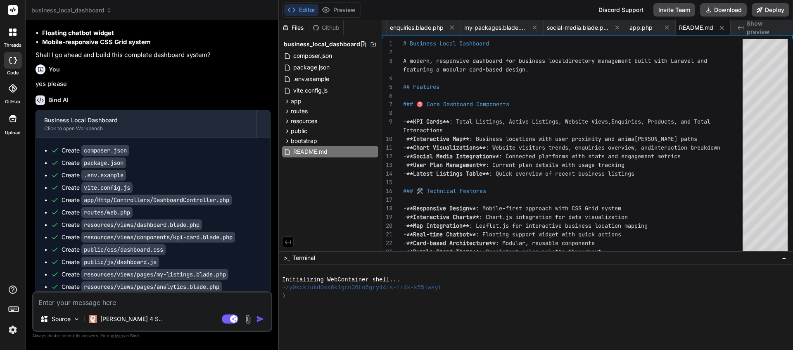
type textarea "x"
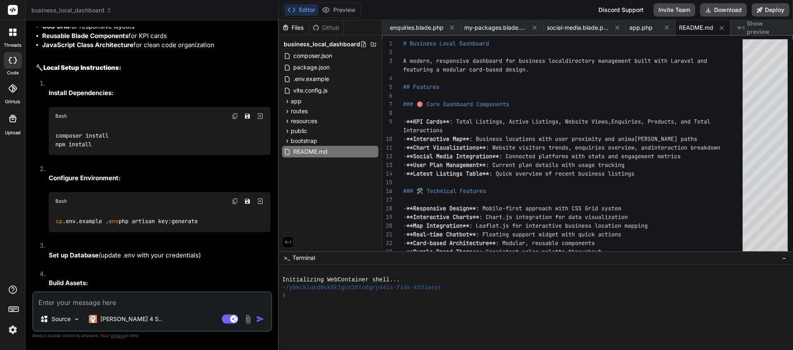
scroll to position [2241, 0]
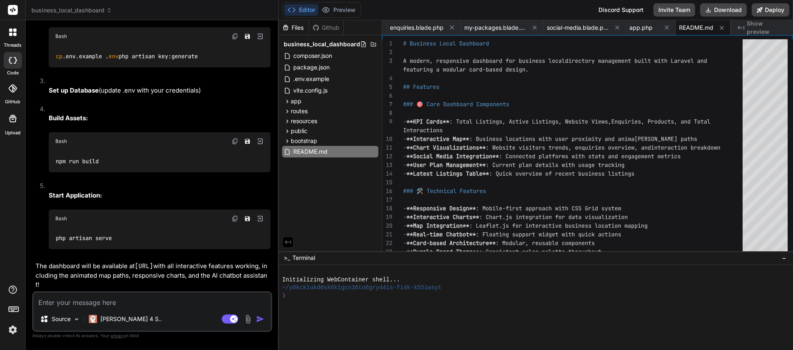
click at [140, 301] on textarea at bounding box center [152, 300] width 238 height 15
type textarea "c"
type textarea "x"
type textarea "cr"
type textarea "x"
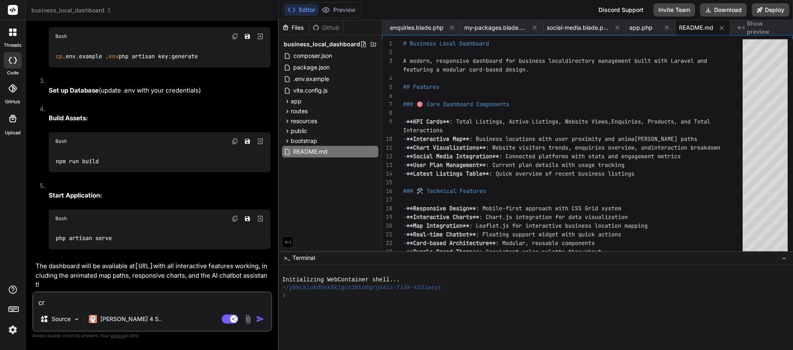
type textarea "cre"
type textarea "x"
type textarea "crea"
type textarea "x"
type textarea "creat"
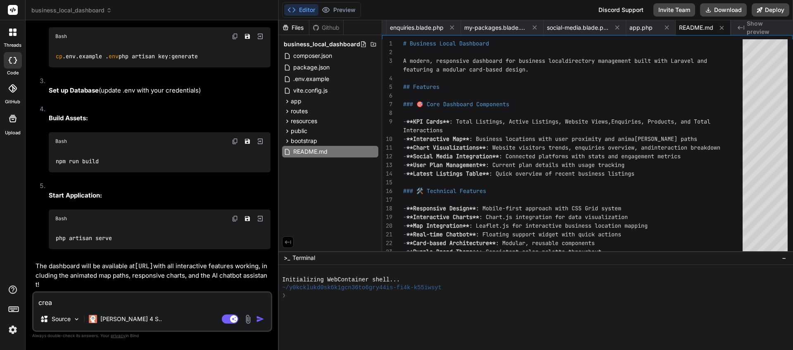
type textarea "x"
type textarea "create"
type textarea "x"
type textarea "create"
type textarea "x"
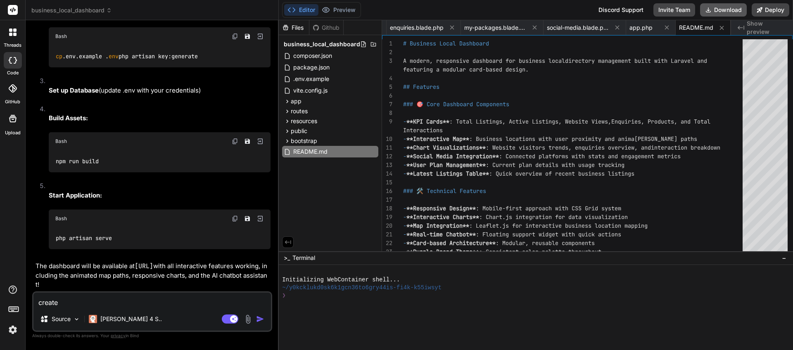
type textarea "create"
click at [719, 12] on button "Download" at bounding box center [723, 9] width 47 height 13
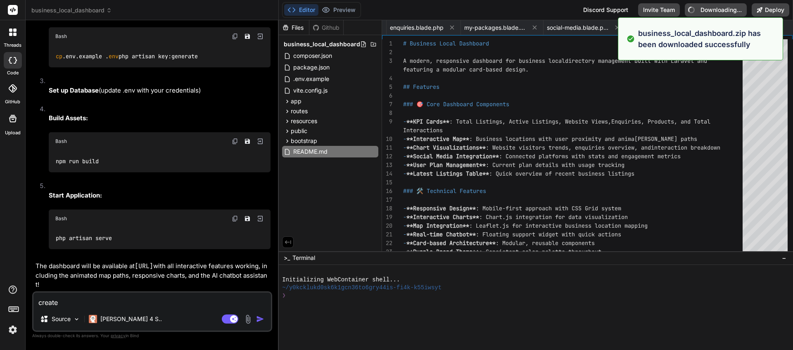
type textarea "x"
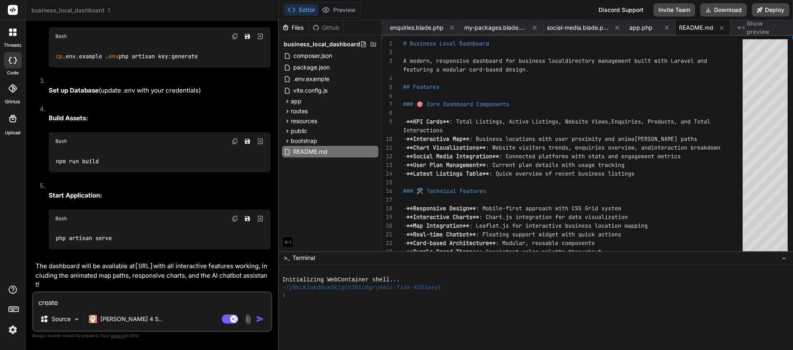
click at [142, 304] on textarea "create" at bounding box center [152, 300] width 238 height 15
type textarea "create a"
type textarea "x"
type textarea "create a"
type textarea "x"
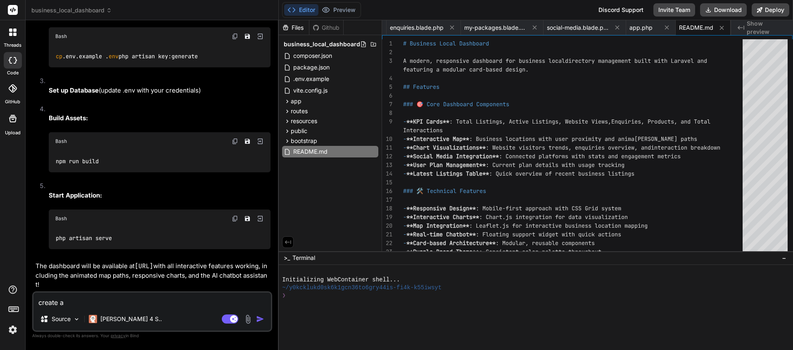
type textarea "create a d"
type textarea "x"
type textarea "create a du"
type textarea "x"
type textarea "create a dum"
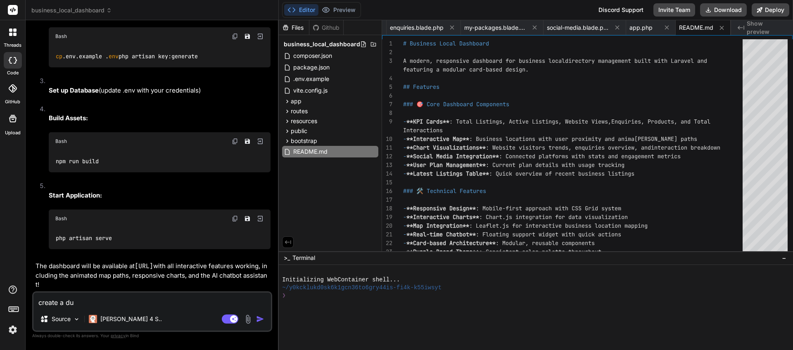
type textarea "x"
type textarea "create a dumm"
type textarea "x"
type textarea "create a dummy"
type textarea "x"
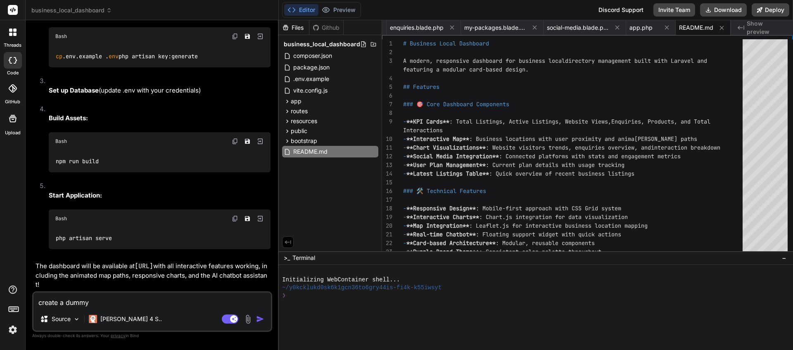
type textarea "create a dummy"
type textarea "x"
type textarea "create a dummy e"
type textarea "x"
type textarea "create a dummy en"
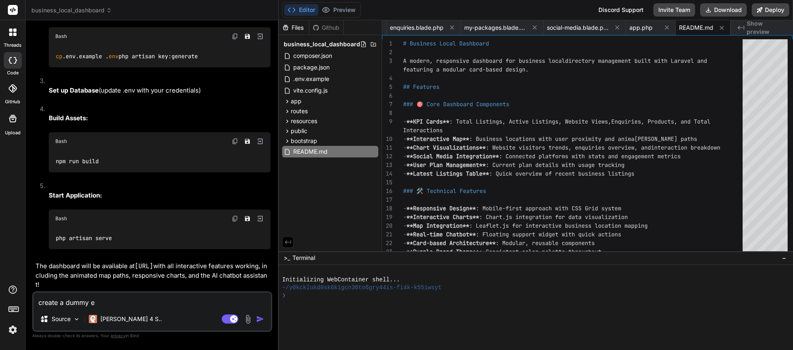
type textarea "x"
type textarea "create a dummy ent"
type textarea "x"
type textarea "create a dummy entr"
type textarea "x"
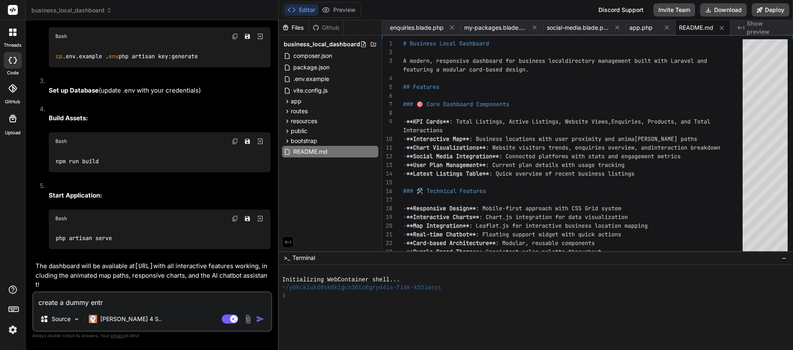
type textarea "create a dummy entry"
type textarea "x"
type textarea "create a dummy entry"
type textarea "x"
type textarea "create a dummy entry p"
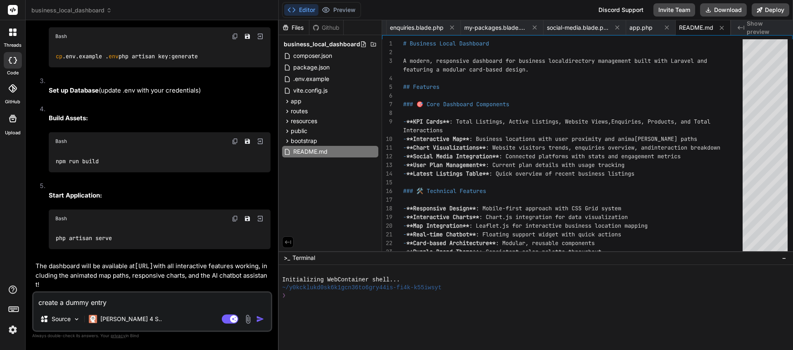
type textarea "x"
type textarea "create a dummy entry po"
type textarea "x"
type textarea "create a dummy entry poi"
type textarea "x"
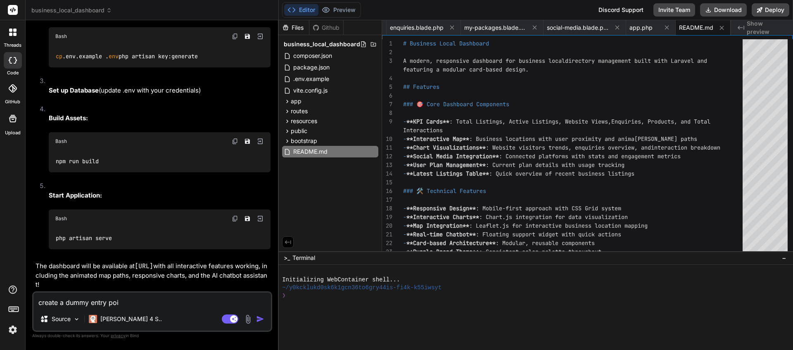
type textarea "create a dummy entry poin"
type textarea "x"
type textarea "create a dummy entry point"
type textarea "x"
type textarea "create a dummy entry point"
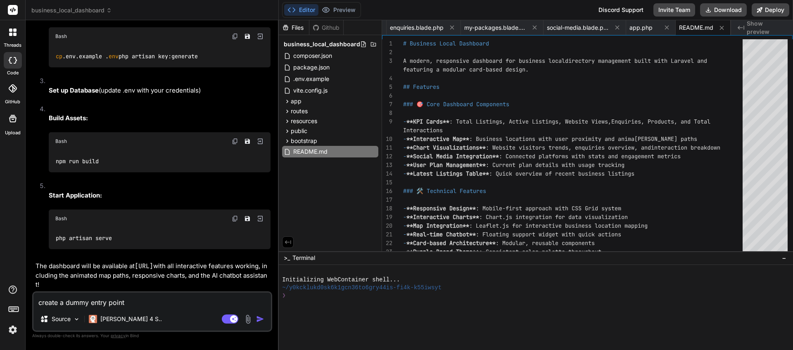
type textarea "x"
type textarea "create a dummy entry point t"
type textarea "x"
type textarea "create a dummy entry point to"
type textarea "x"
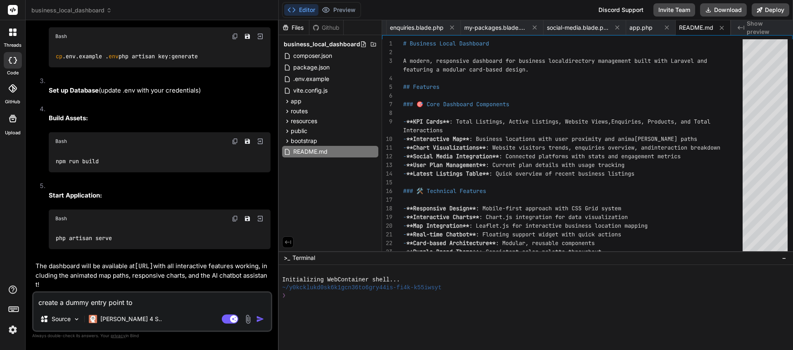
type textarea "create a dummy entry point to"
type textarea "x"
type textarea "create a dummy entry point to p"
type textarea "x"
type textarea "create a dummy entry point to pr"
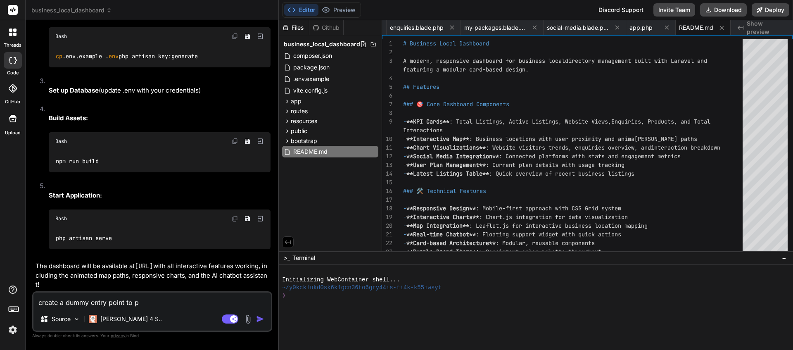
type textarea "x"
type textarea "create a dummy entry point to pre"
type textarea "x"
type textarea "create a dummy entry point to prev"
type textarea "x"
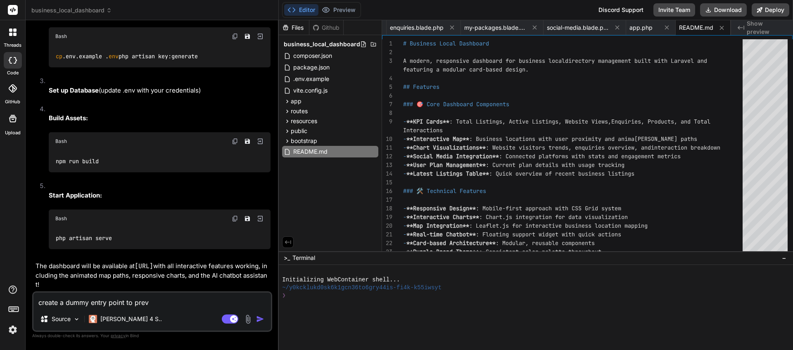
type textarea "create a dummy entry point to previ"
type textarea "x"
type textarea "create a dummy entry point to previe"
type textarea "x"
type textarea "create a dummy entry point to preview"
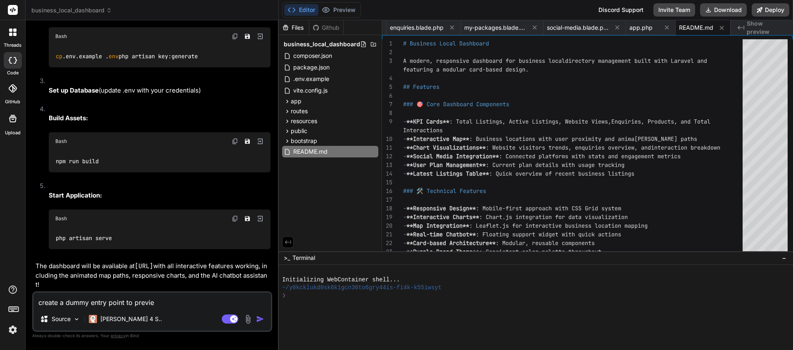
type textarea "x"
type textarea "create a dummy entry point to preview"
type textarea "x"
type textarea "create a dummy entry point to preview t"
type textarea "x"
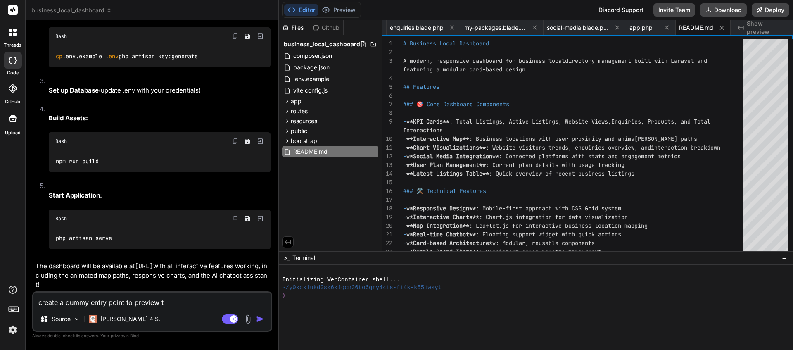
type textarea "create a dummy entry point to preview th"
type textarea "x"
type textarea "create a dummy entry point to preview the"
type textarea "x"
type textarea "create a dummy entry point to preview the"
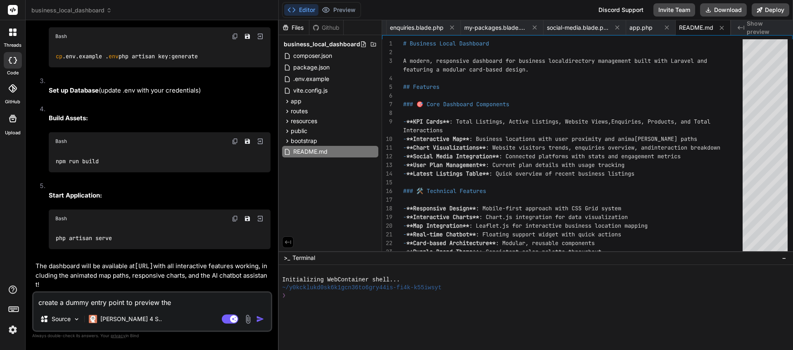
type textarea "x"
type textarea "create a dummy entry point to preview the d"
type textarea "x"
type textarea "create a dummy entry point to preview the da"
type textarea "x"
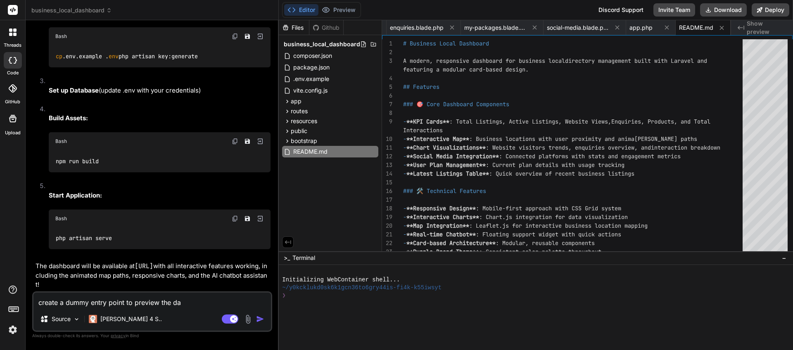
type textarea "create a dummy entry point to preview the das"
type textarea "x"
type textarea "create a dummy entry point to preview the dash"
type textarea "x"
type textarea "create a dummy entry point to preview the dashb"
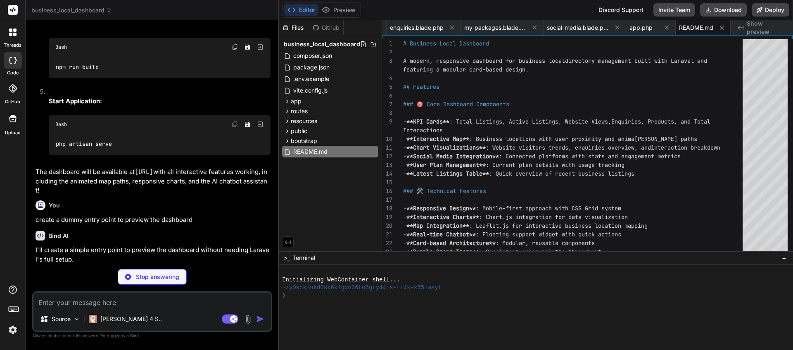
scroll to position [2392, 0]
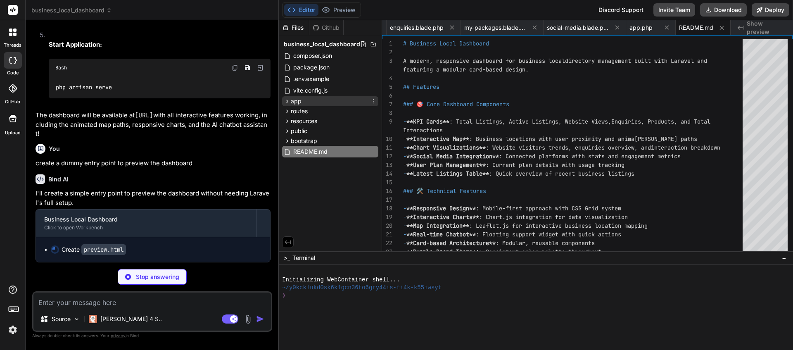
click at [288, 102] on icon at bounding box center [287, 101] width 7 height 7
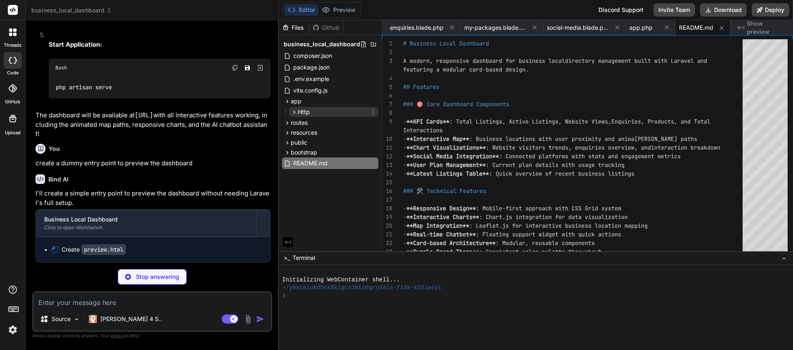
click at [295, 112] on icon at bounding box center [294, 112] width 7 height 7
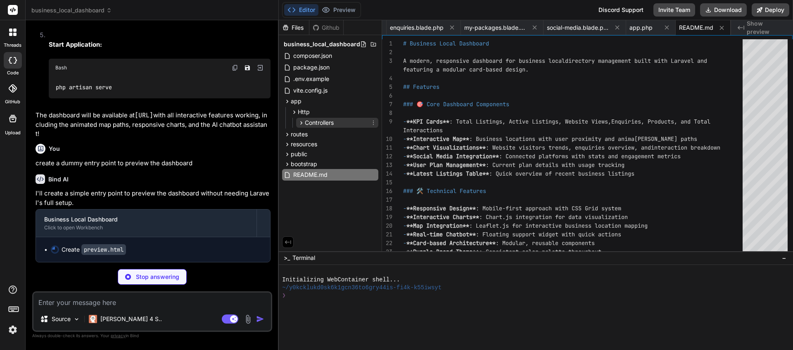
click at [302, 124] on icon at bounding box center [301, 122] width 7 height 7
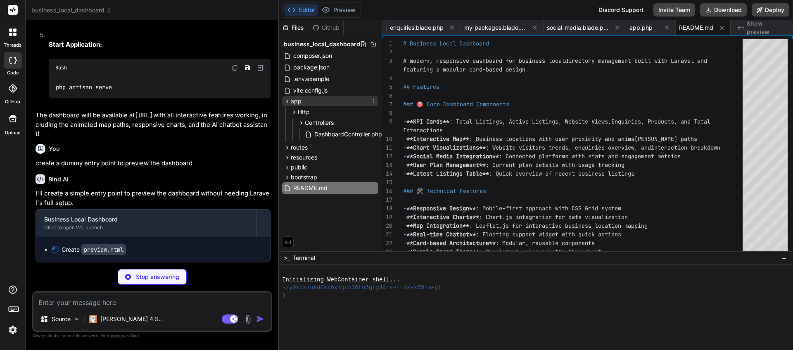
click at [286, 102] on icon at bounding box center [287, 101] width 7 height 7
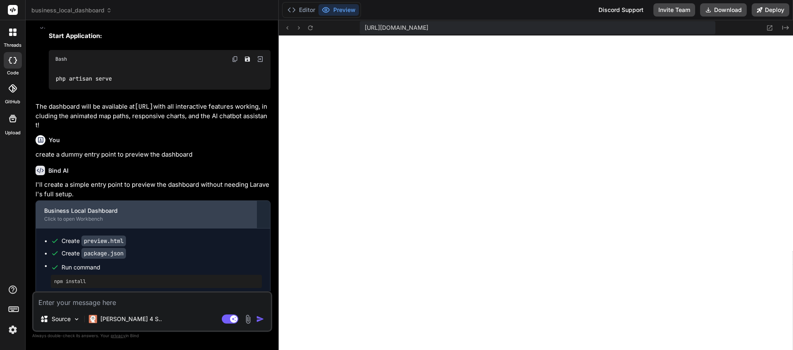
scroll to position [338, 0]
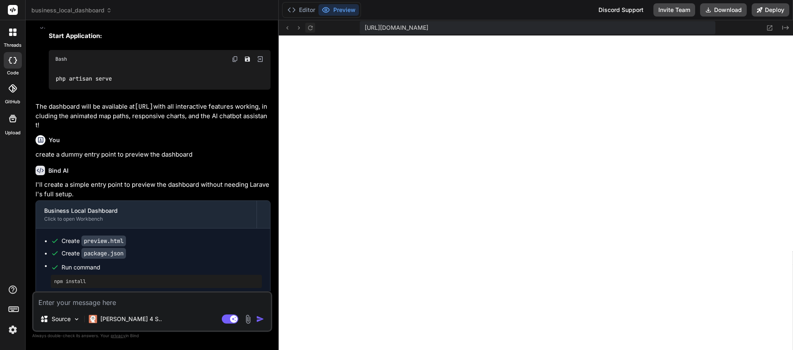
click at [311, 29] on icon at bounding box center [310, 27] width 7 height 7
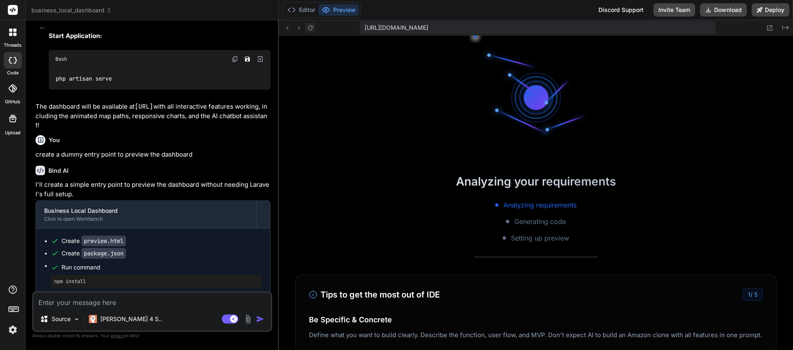
scroll to position [369, 0]
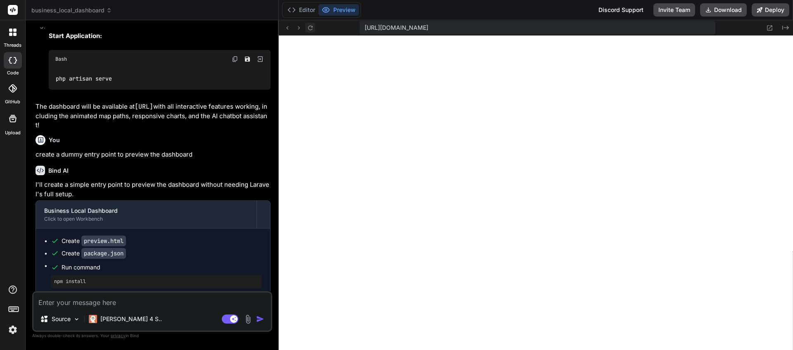
click at [310, 31] on button at bounding box center [310, 28] width 10 height 10
click at [324, 10] on icon at bounding box center [326, 10] width 8 height 8
click at [311, 11] on button "Editor" at bounding box center [301, 10] width 34 height 12
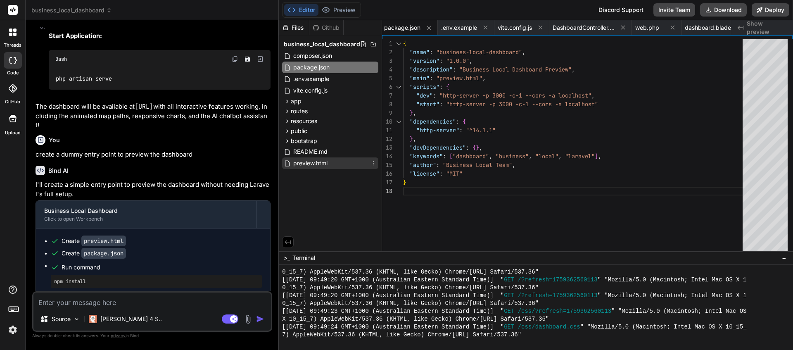
click at [324, 163] on span "preview.html" at bounding box center [311, 163] width 36 height 10
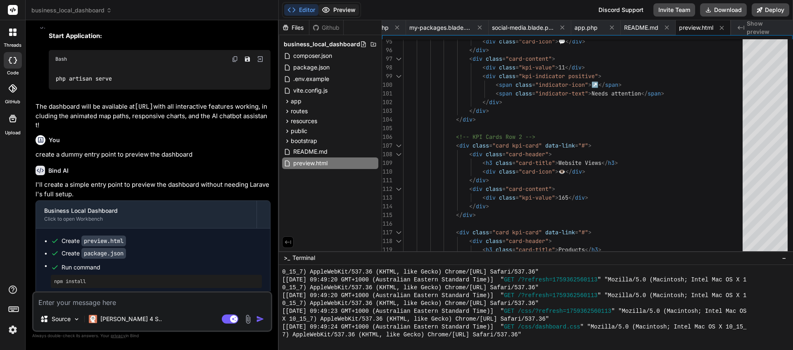
click at [338, 14] on button "Preview" at bounding box center [339, 10] width 40 height 12
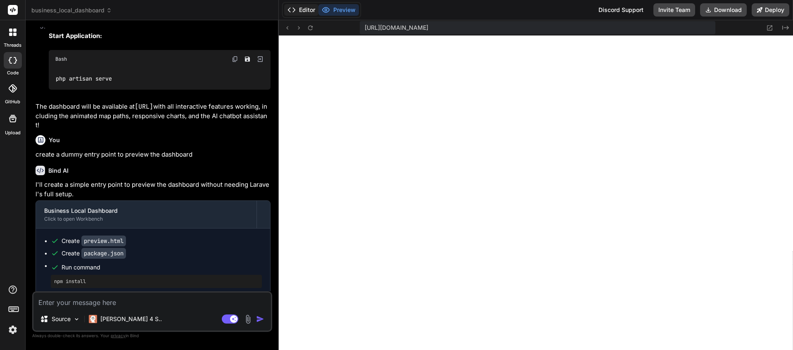
click at [302, 11] on button "Editor" at bounding box center [301, 10] width 34 height 12
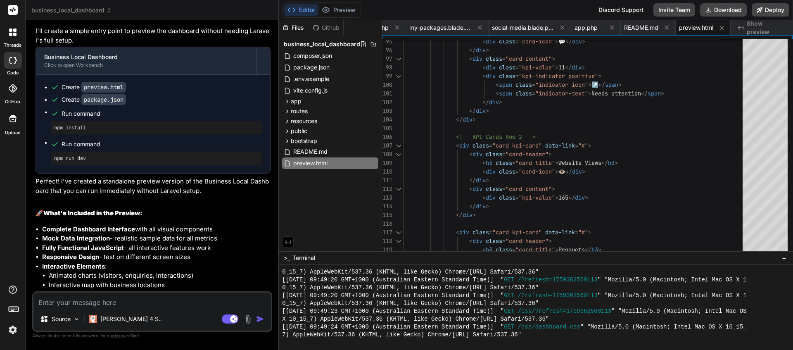
scroll to position [2548, 0]
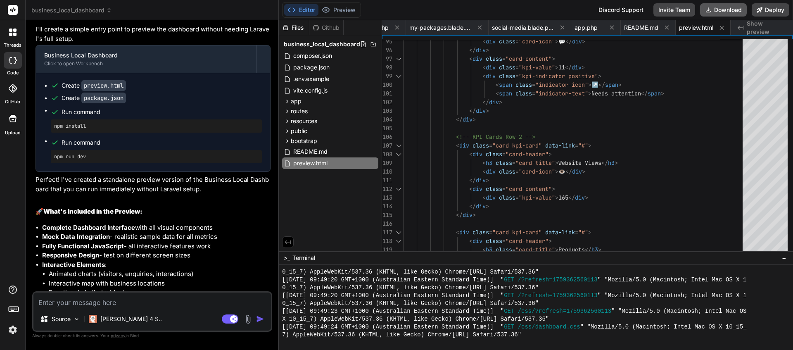
click at [721, 14] on button "Download" at bounding box center [723, 9] width 47 height 13
click at [147, 300] on textarea at bounding box center [152, 300] width 238 height 15
paste textarea "sh: http-server: command not found"
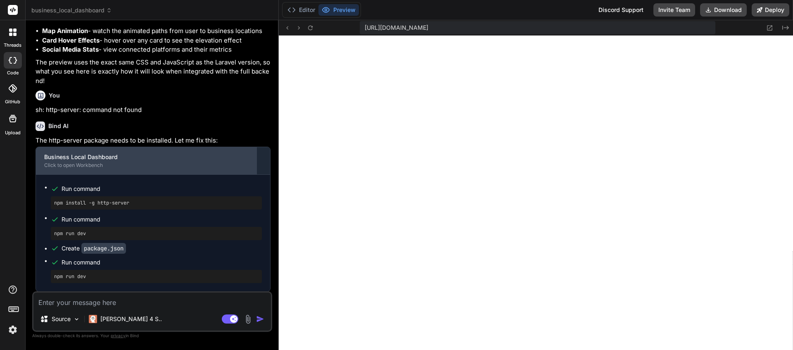
scroll to position [3078, 0]
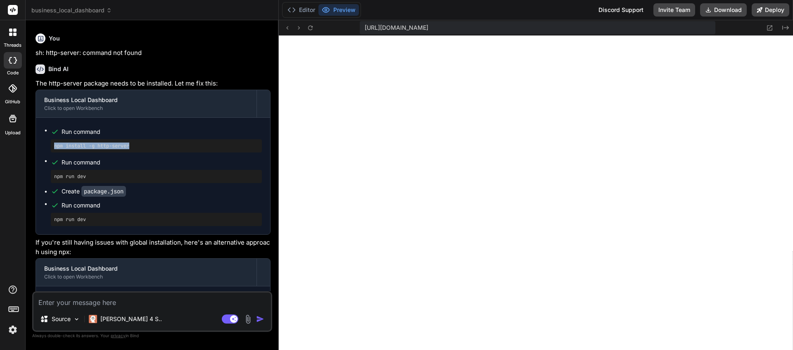
drag, startPoint x: 138, startPoint y: 155, endPoint x: 62, endPoint y: 155, distance: 76.0
click at [49, 155] on ul "Run command npm install -g http-server Run command npm run dev Create package.j…" at bounding box center [153, 176] width 218 height 100
copy pre "npm install -g http-server"
click at [349, 13] on button "Preview" at bounding box center [339, 10] width 40 height 12
click at [301, 9] on button "Editor" at bounding box center [301, 10] width 34 height 12
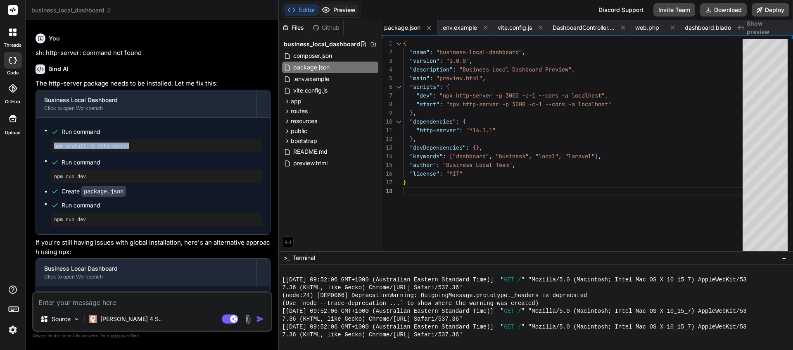
click at [334, 6] on button "Preview" at bounding box center [339, 10] width 40 height 12
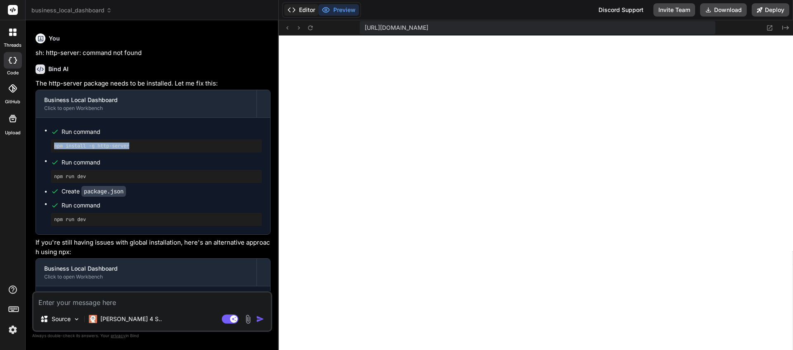
click at [314, 12] on button "Editor" at bounding box center [301, 10] width 34 height 12
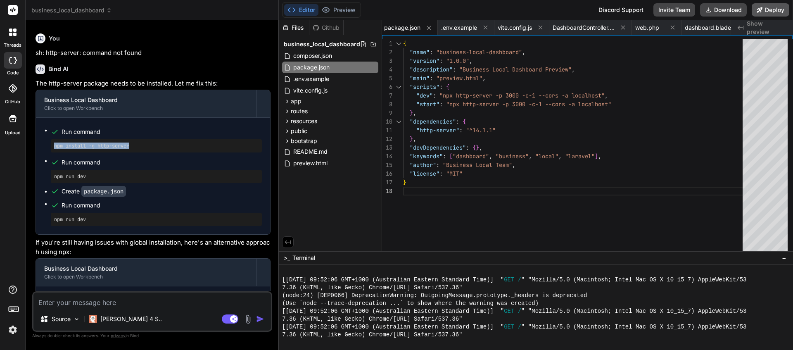
click at [768, 10] on button "Deploy" at bounding box center [771, 9] width 38 height 13
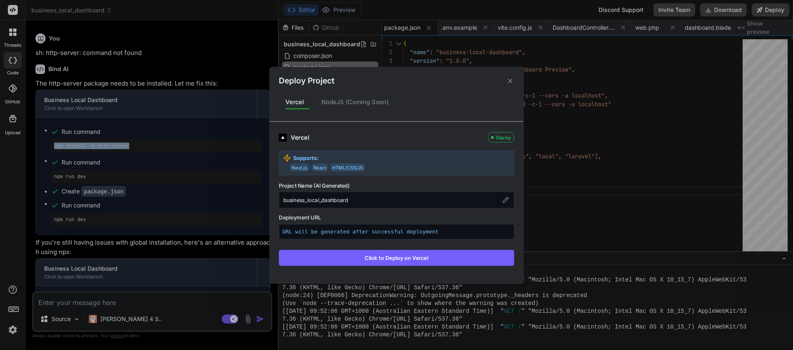
click at [509, 83] on icon at bounding box center [511, 81] width 8 height 8
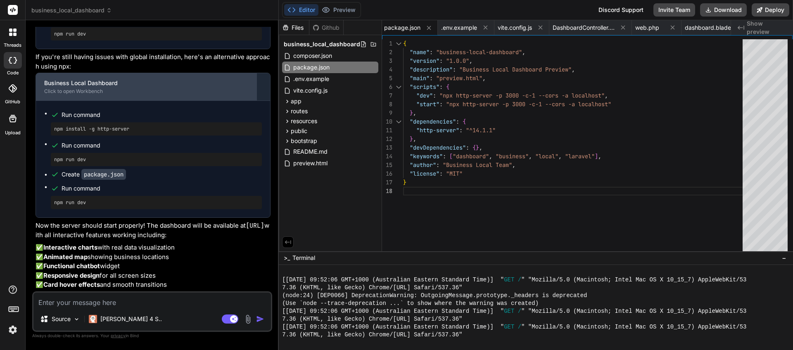
scroll to position [3298, 0]
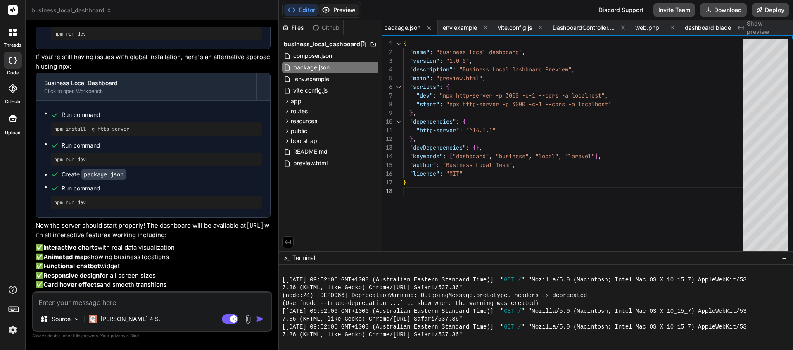
click at [348, 10] on button "Preview" at bounding box center [339, 10] width 40 height 12
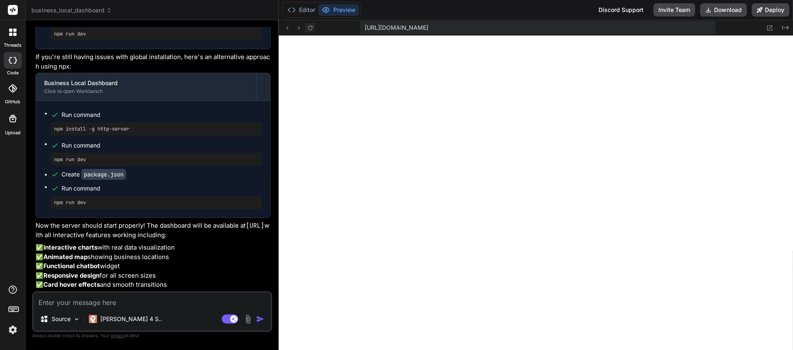
click at [310, 29] on icon at bounding box center [310, 27] width 7 height 7
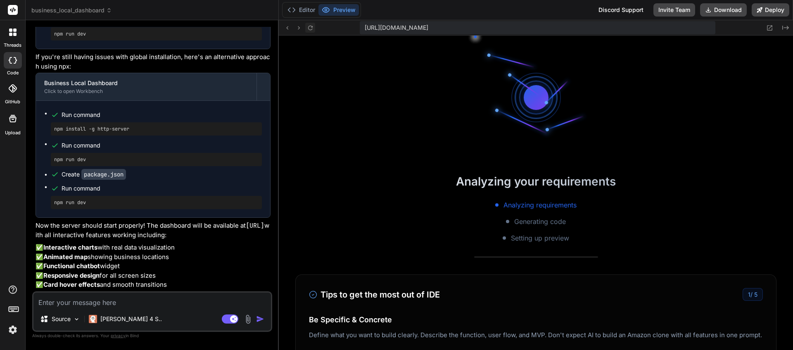
scroll to position [1146, 0]
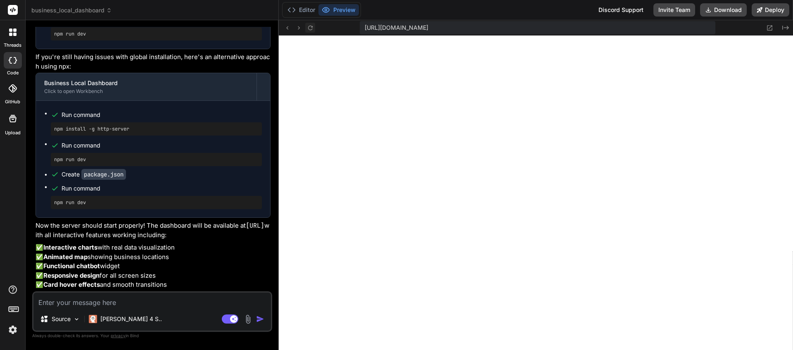
click at [310, 28] on icon at bounding box center [310, 27] width 7 height 7
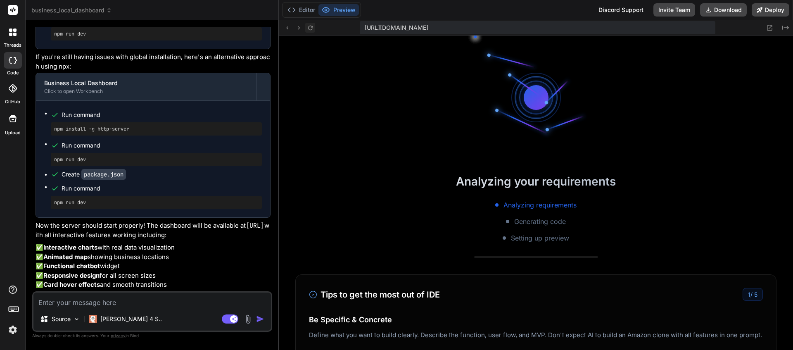
scroll to position [1209, 0]
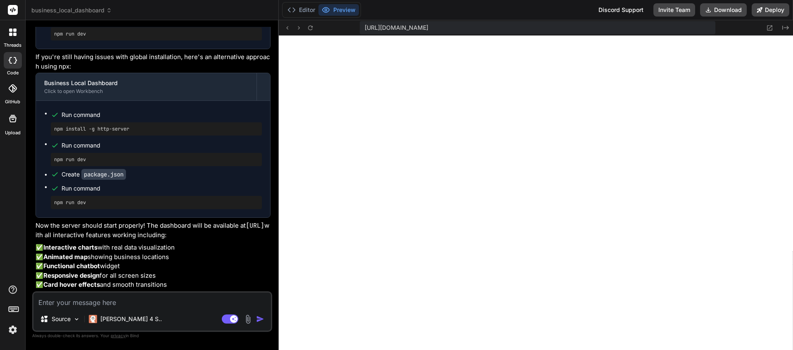
click at [93, 303] on textarea at bounding box center [152, 300] width 238 height 15
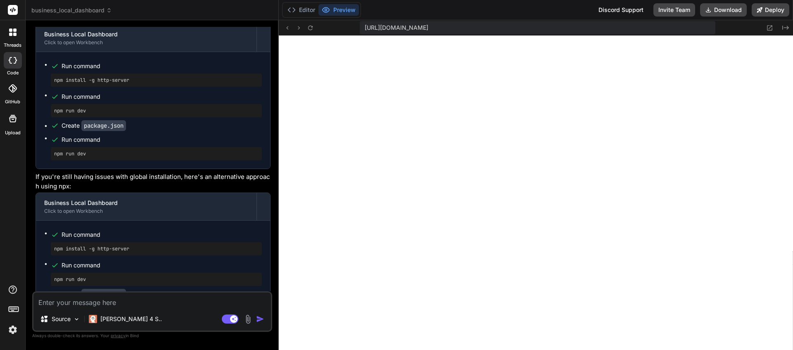
scroll to position [3309, 0]
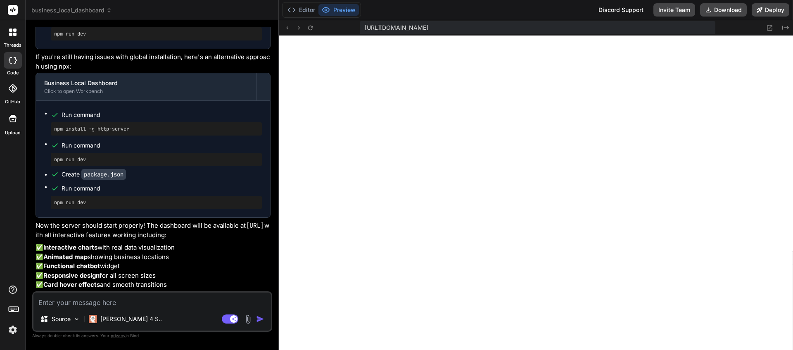
click at [159, 299] on textarea at bounding box center [152, 300] width 238 height 15
paste textarea "Index of / (drwxrwxr-x) 02-Oct-2025 09:43 css/ (drwxrwxr-x) 02-Oct-2025 09:44 j…"
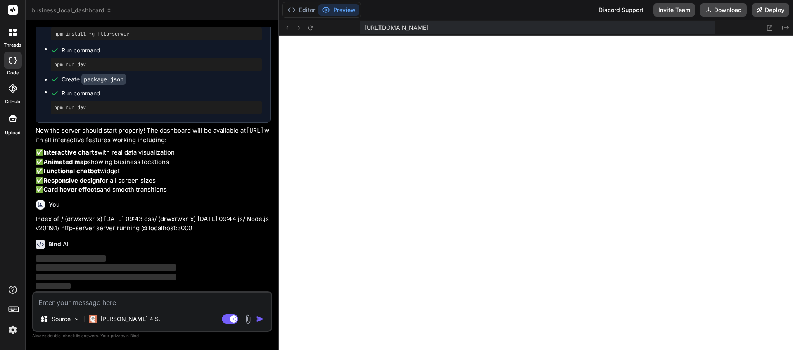
scroll to position [3404, 0]
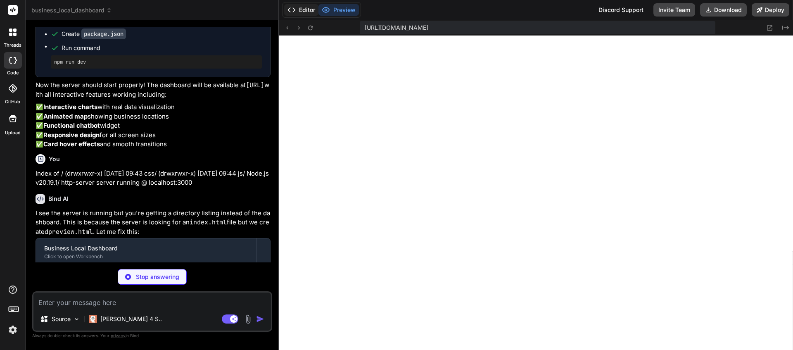
click at [301, 9] on button "Editor" at bounding box center [301, 10] width 34 height 12
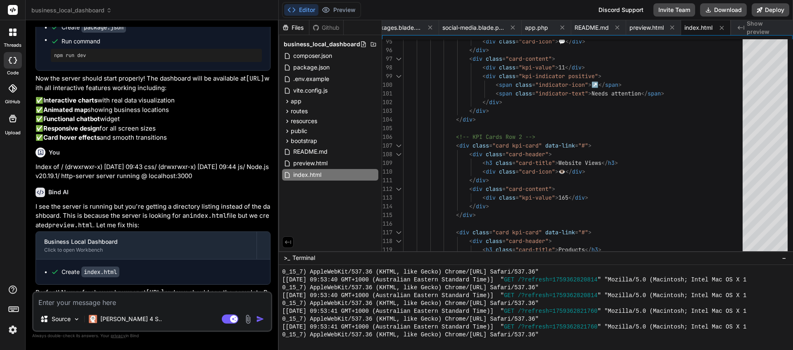
scroll to position [3638, 0]
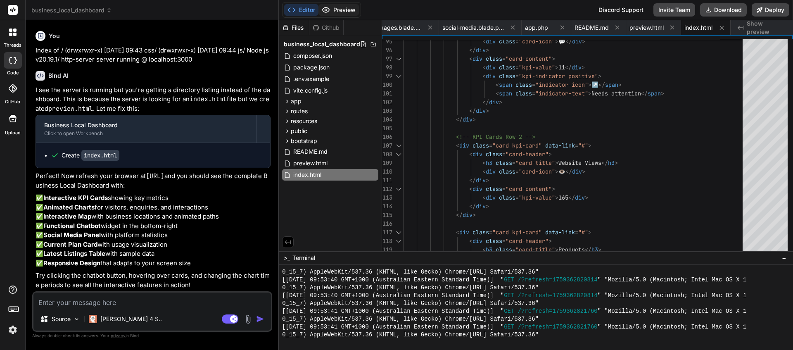
click at [332, 12] on button "Preview" at bounding box center [339, 10] width 40 height 12
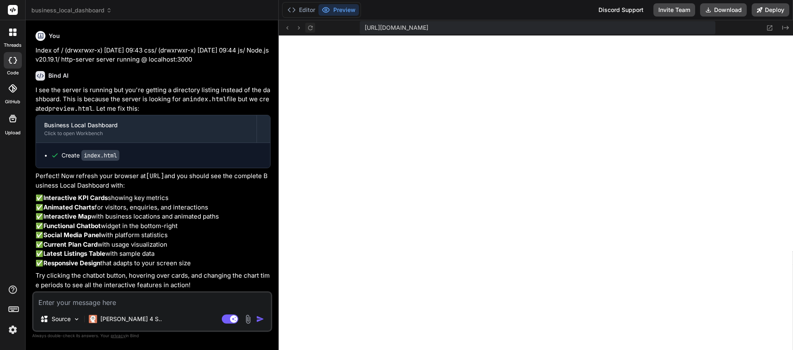
click at [312, 28] on icon at bounding box center [310, 27] width 7 height 7
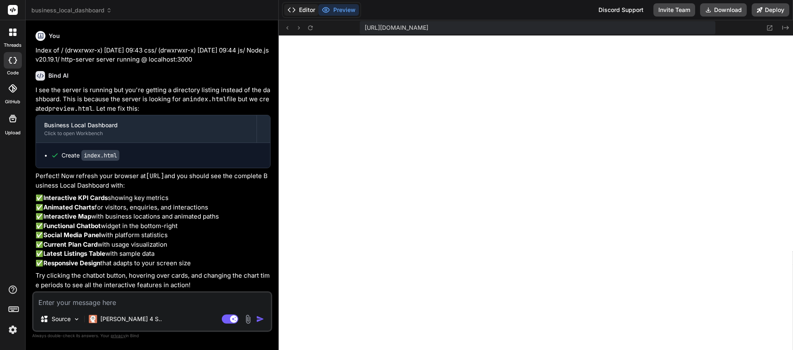
click at [312, 14] on button "Editor" at bounding box center [301, 10] width 34 height 12
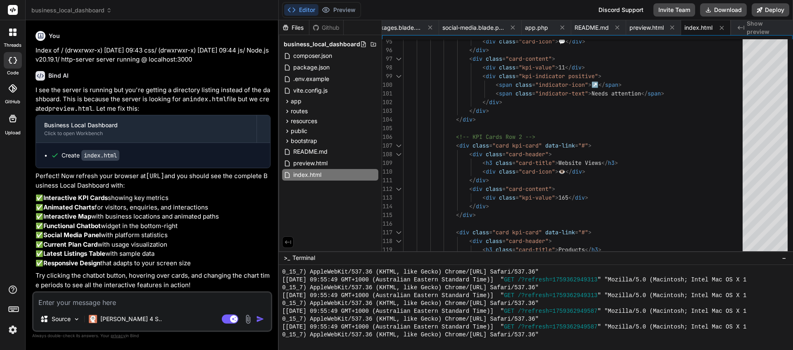
scroll to position [3618, 0]
click at [309, 174] on span "index.html" at bounding box center [308, 175] width 30 height 10
click at [374, 176] on icon at bounding box center [373, 174] width 7 height 7
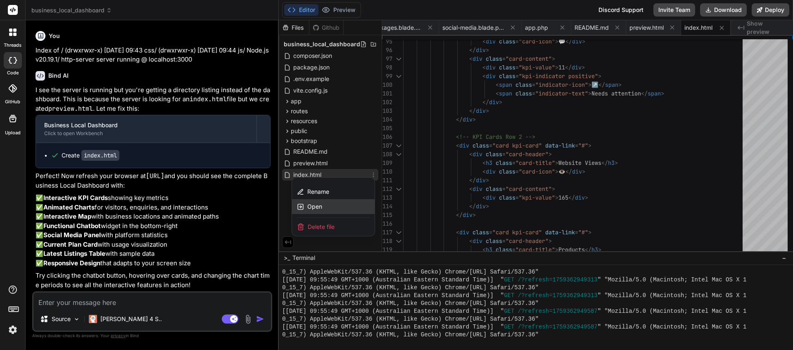
click at [337, 202] on div "Open" at bounding box center [333, 206] width 83 height 15
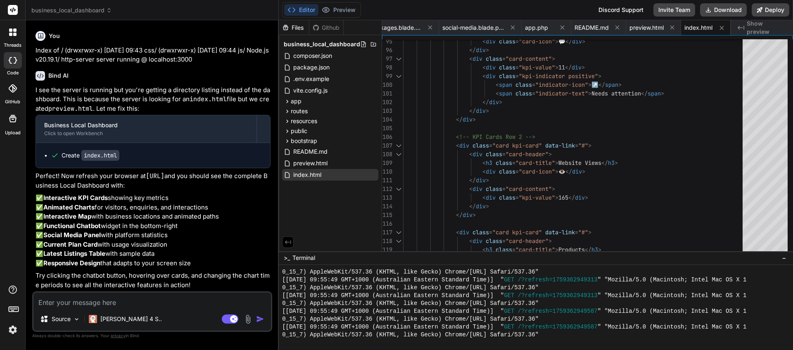
click at [302, 28] on div "Files" at bounding box center [294, 28] width 30 height 8
click at [338, 10] on button "Preview" at bounding box center [339, 10] width 40 height 12
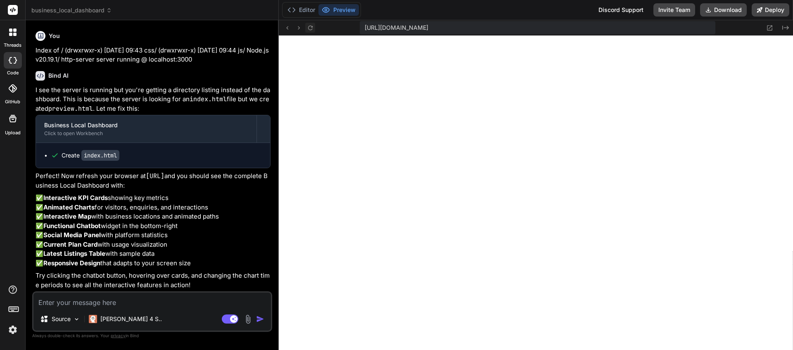
click at [307, 26] on icon at bounding box center [310, 27] width 7 height 7
click at [429, 26] on span "https://y0kcklukd0sk6k1gcn36to6gry44is-fi4k-k55iwsyt--3000--96435430.local-corp…" at bounding box center [397, 28] width 64 height 8
click at [304, 13] on button "Editor" at bounding box center [301, 10] width 34 height 12
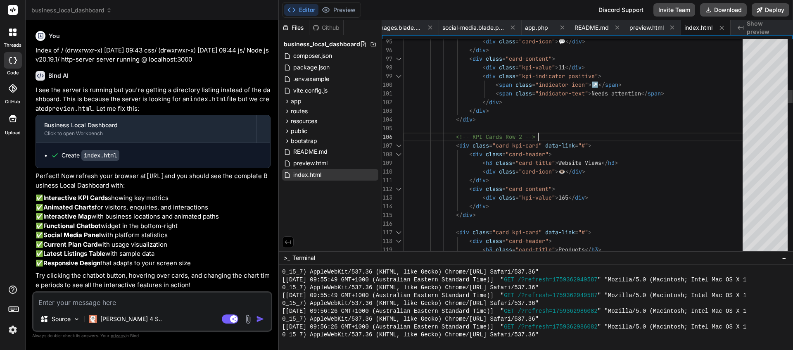
scroll to position [52, 0]
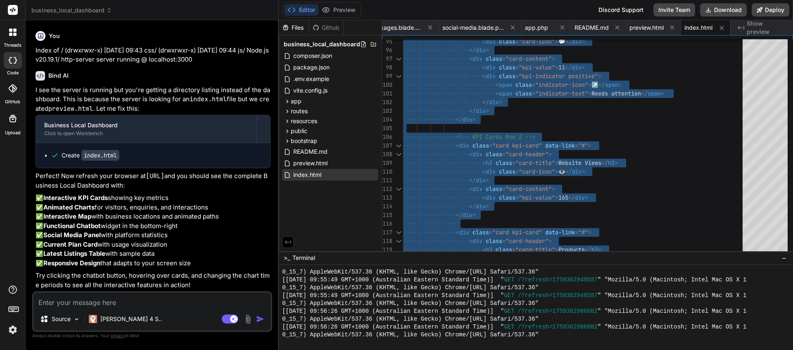
click at [100, 298] on textarea at bounding box center [152, 300] width 238 height 15
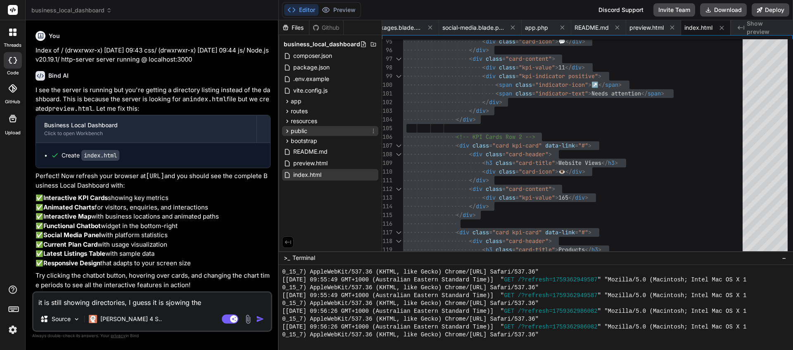
click at [287, 132] on icon at bounding box center [288, 130] width 2 height 3
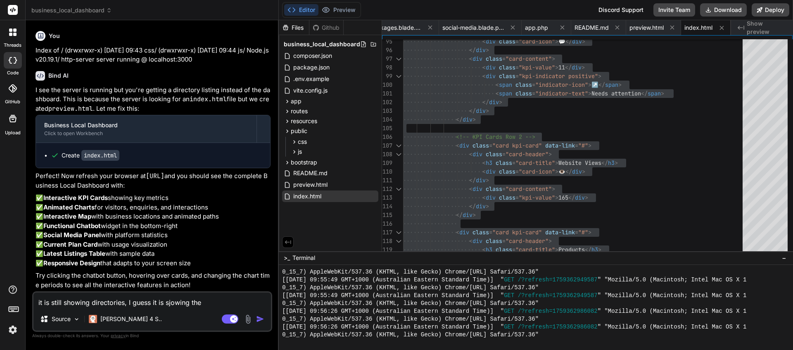
click at [171, 303] on textarea "it is still showing directories, I guess it is sjowing the" at bounding box center [152, 300] width 238 height 15
click at [217, 305] on textarea "it is still showing directories, I guess it is showing the" at bounding box center [152, 300] width 238 height 15
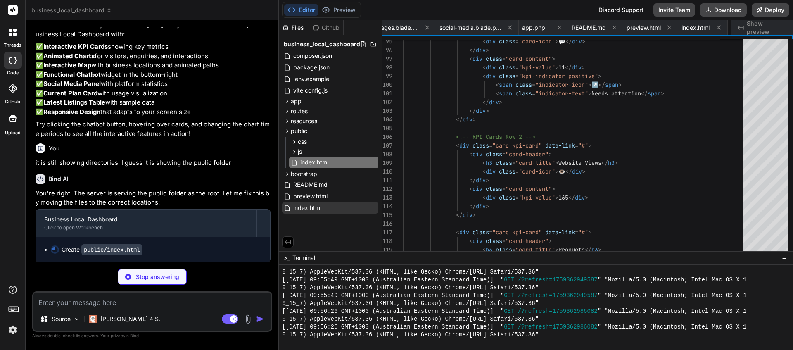
scroll to position [34, 0]
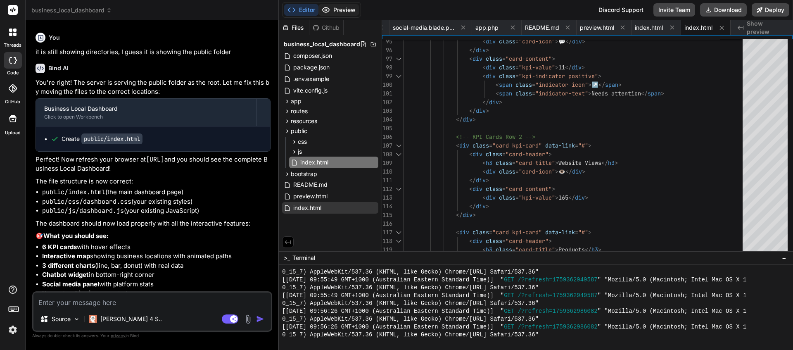
click at [345, 11] on button "Preview" at bounding box center [339, 10] width 40 height 12
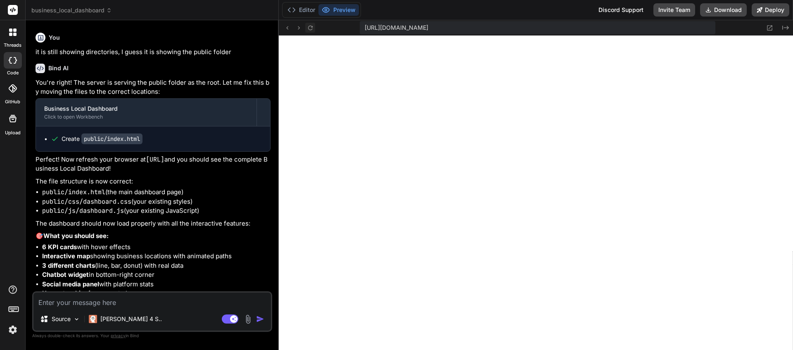
click at [310, 26] on icon at bounding box center [310, 27] width 7 height 7
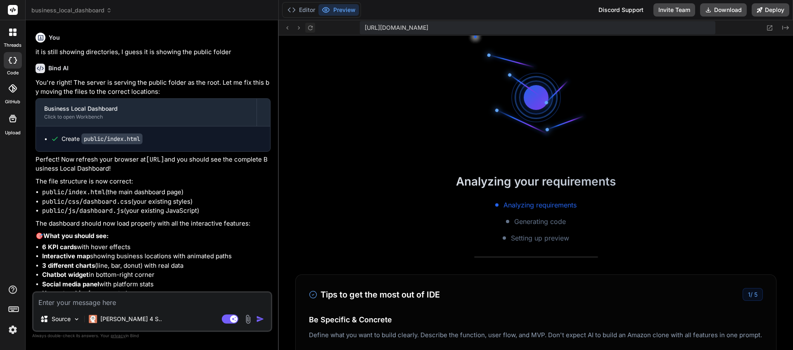
scroll to position [1429, 0]
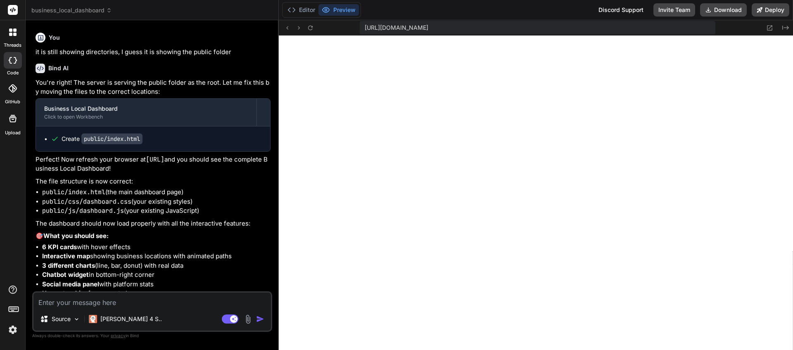
click at [167, 300] on textarea at bounding box center [152, 300] width 238 height 15
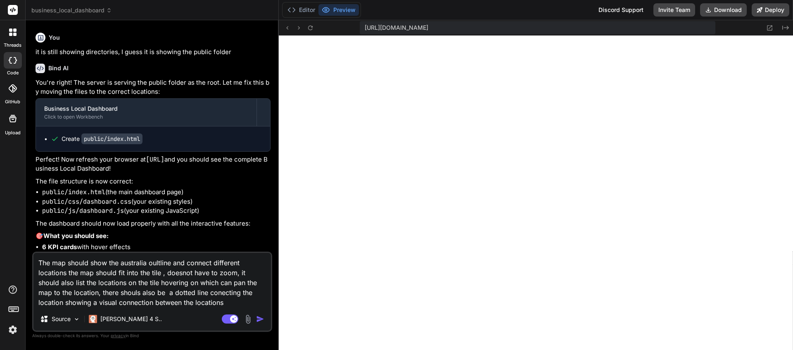
click at [172, 294] on textarea "The map should show the australia oultline and connect different locations the …" at bounding box center [152, 280] width 238 height 55
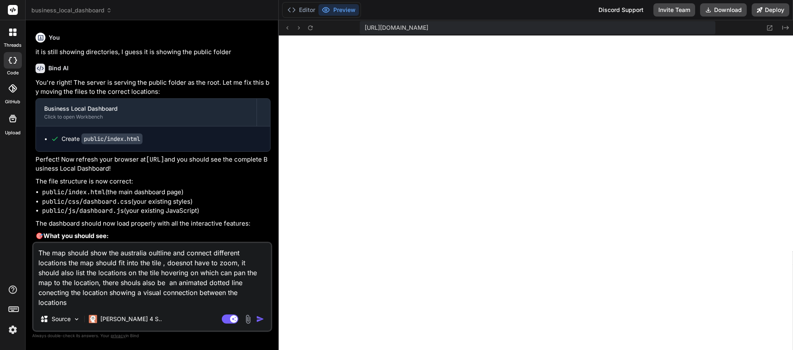
click at [143, 283] on textarea "The map should show the australia oultline and connect different locations the …" at bounding box center [152, 275] width 238 height 64
click at [51, 295] on textarea "The map should show the australia oultline and connect different locations the …" at bounding box center [152, 275] width 238 height 64
click at [258, 320] on img "button" at bounding box center [260, 319] width 8 height 8
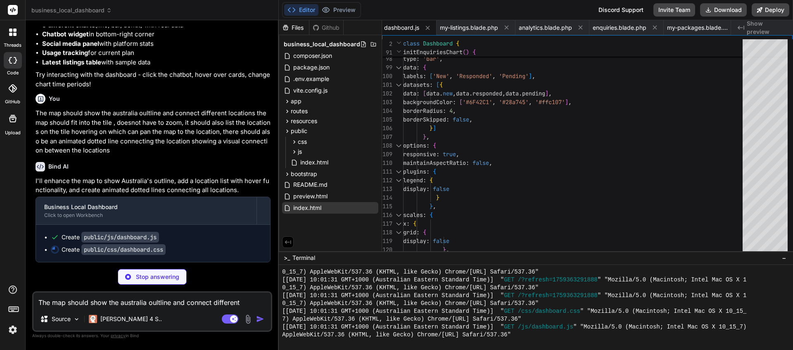
scroll to position [26, 0]
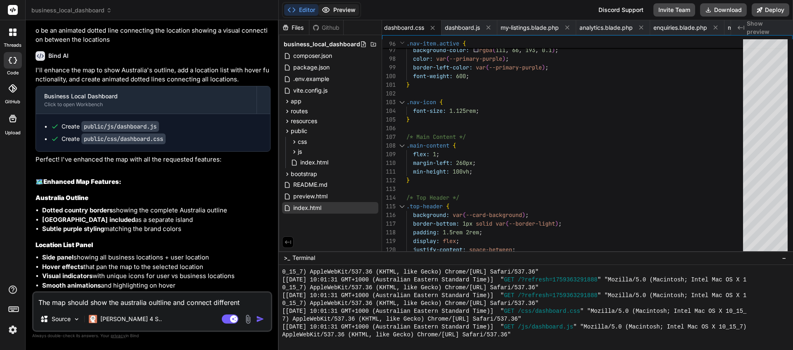
click at [346, 12] on button "Preview" at bounding box center [339, 10] width 40 height 12
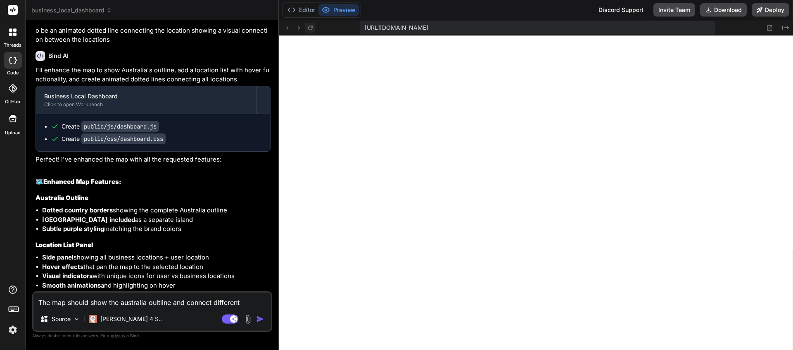
click at [309, 26] on icon at bounding box center [310, 27] width 5 height 5
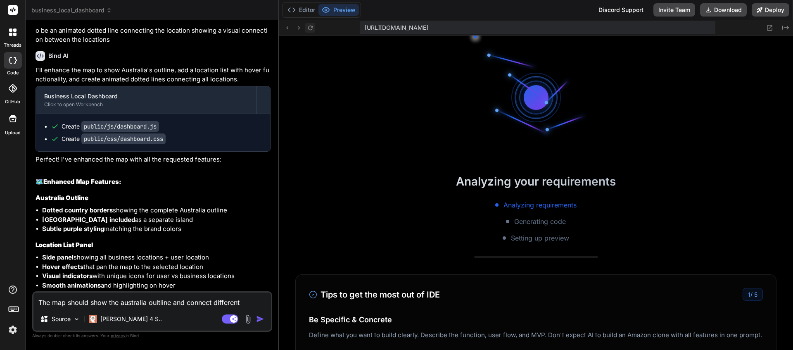
scroll to position [1492, 0]
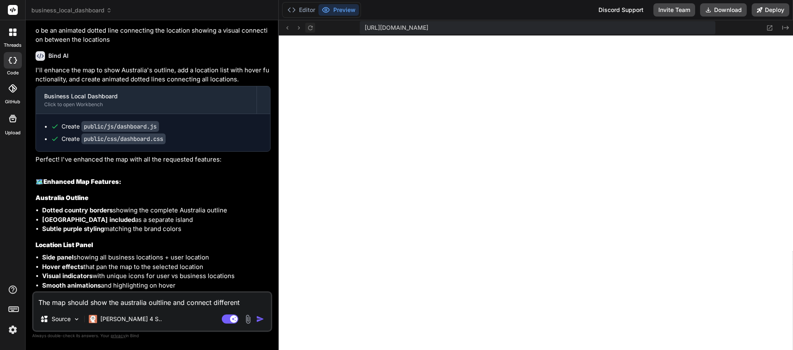
click at [309, 26] on icon at bounding box center [310, 27] width 5 height 5
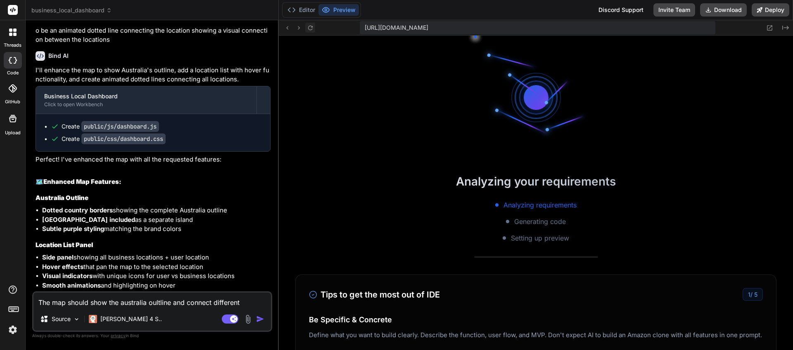
scroll to position [1680, 0]
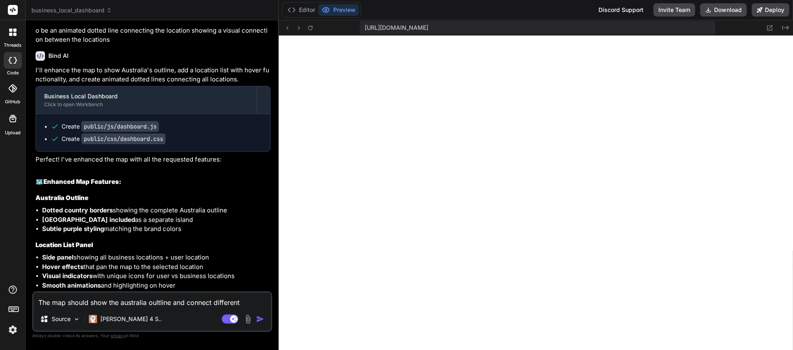
click at [123, 304] on textarea "The map should show the australia oultline and connect different locations the …" at bounding box center [152, 300] width 238 height 15
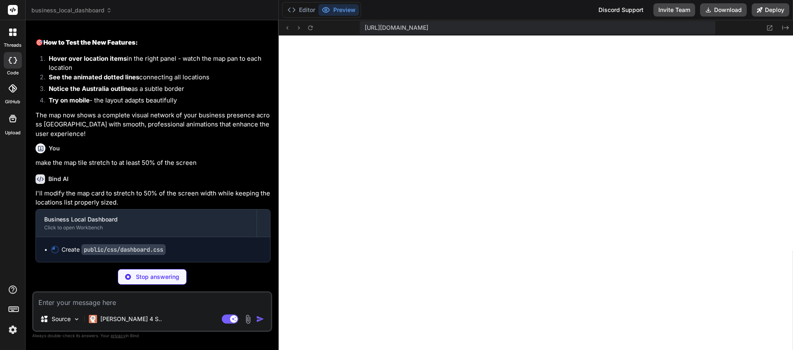
scroll to position [4629, 0]
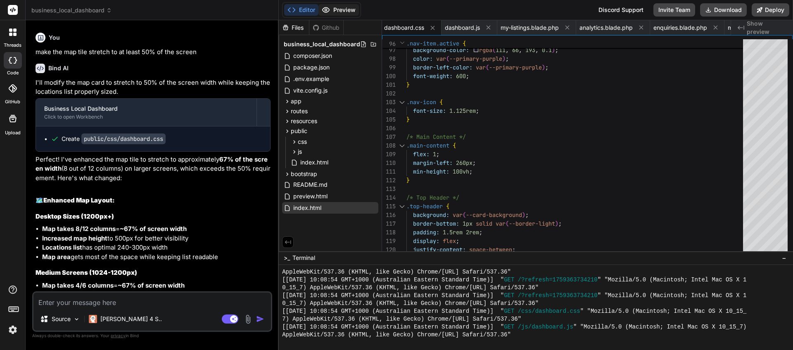
click at [350, 10] on button "Preview" at bounding box center [339, 10] width 40 height 12
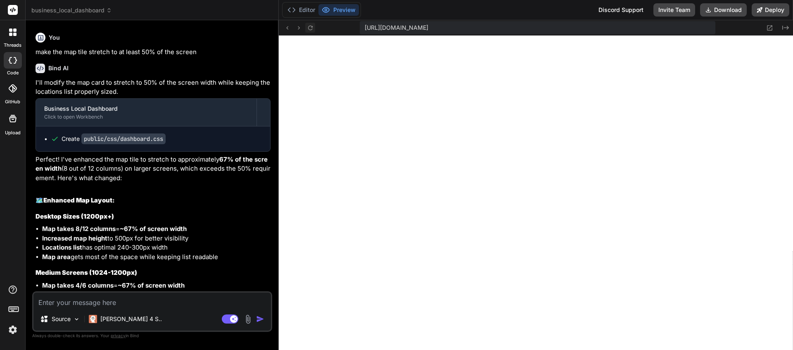
click at [309, 26] on icon at bounding box center [310, 27] width 5 height 5
click at [771, 28] on icon at bounding box center [770, 27] width 7 height 7
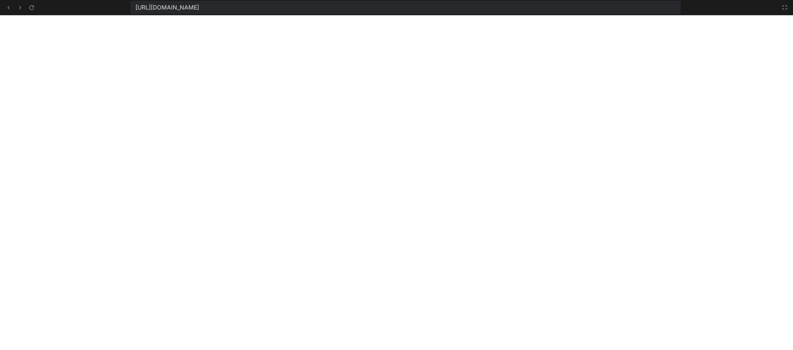
scroll to position [1790, 0]
click at [785, 7] on icon at bounding box center [785, 7] width 7 height 7
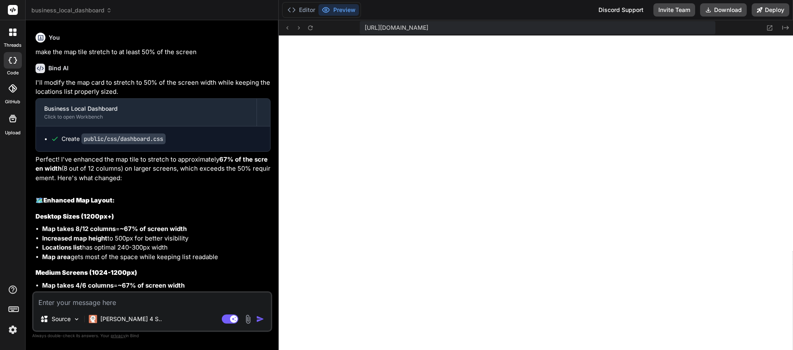
scroll to position [1837, 0]
click at [142, 305] on textarea at bounding box center [152, 300] width 238 height 15
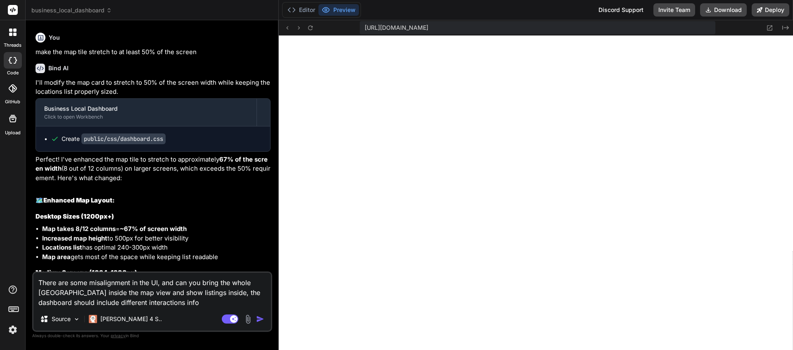
click at [109, 304] on textarea "There are some misalignment in the UI, and can you bring the whole australia in…" at bounding box center [152, 290] width 238 height 35
click at [149, 302] on textarea "There are some misalignment in the UI, and can you bring the whole australia in…" at bounding box center [152, 290] width 238 height 35
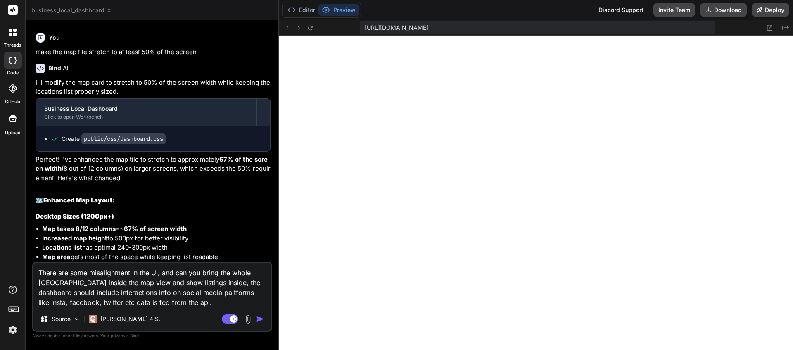
click at [205, 284] on textarea "There are some misalignment in the UI, and can you bring the whole australia in…" at bounding box center [152, 285] width 238 height 45
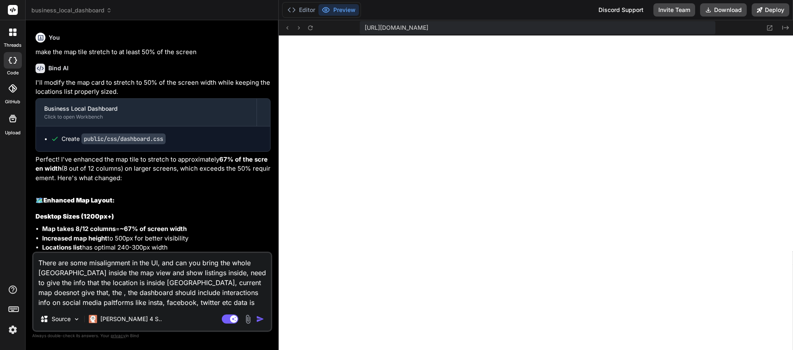
click at [219, 283] on textarea "There are some misalignment in the UI, and can you bring the whole australia in…" at bounding box center [152, 280] width 238 height 55
click at [50, 291] on textarea "There are some misalignment in the UI, and can you bring the whole australia in…" at bounding box center [152, 280] width 238 height 55
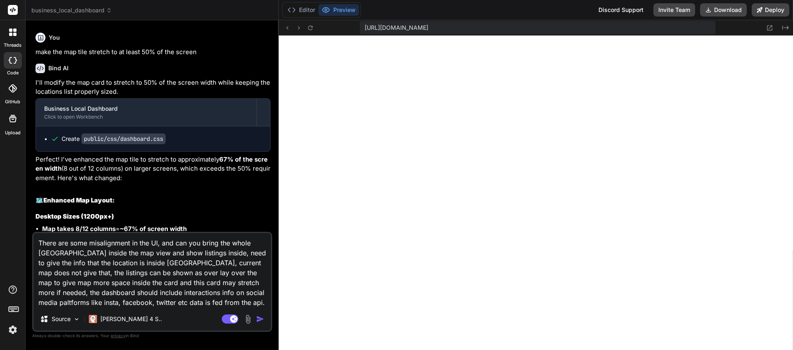
click at [263, 320] on img "button" at bounding box center [260, 319] width 8 height 8
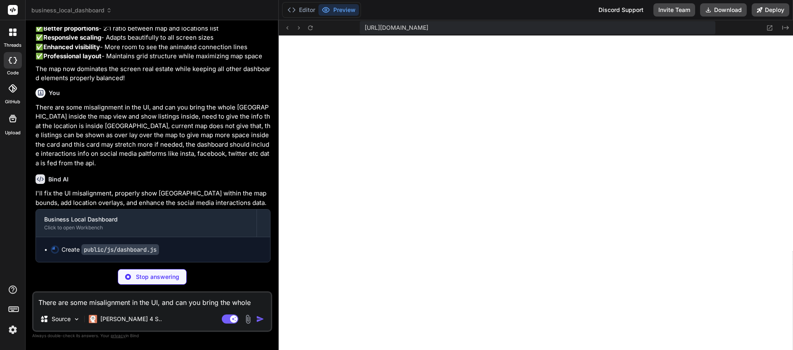
scroll to position [5138, 0]
click at [310, 30] on icon at bounding box center [310, 27] width 7 height 7
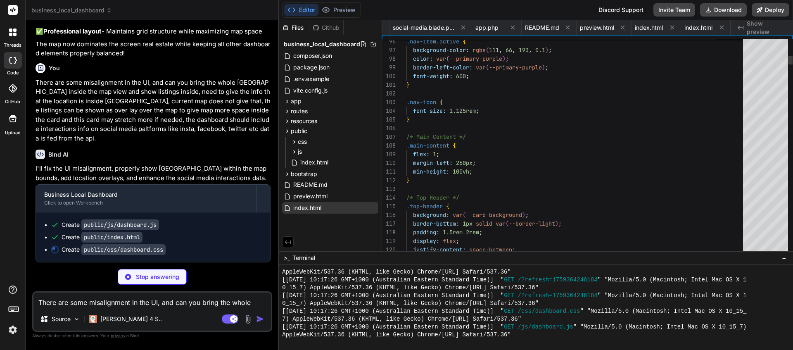
scroll to position [0, 514]
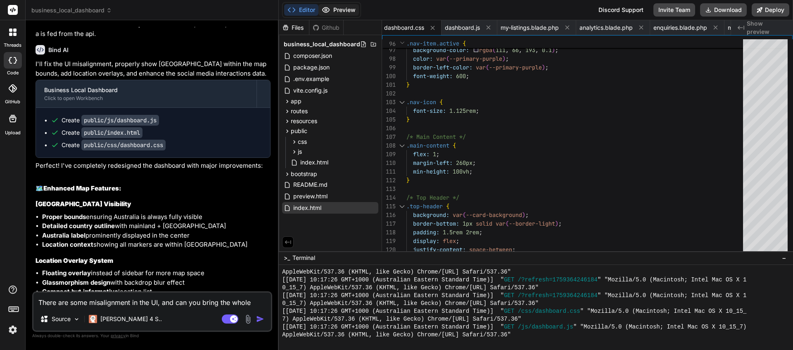
click at [331, 9] on button "Preview" at bounding box center [339, 10] width 40 height 12
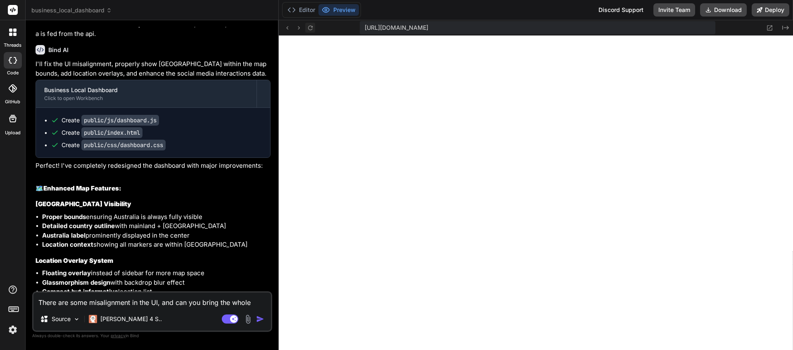
click at [312, 25] on icon at bounding box center [310, 27] width 7 height 7
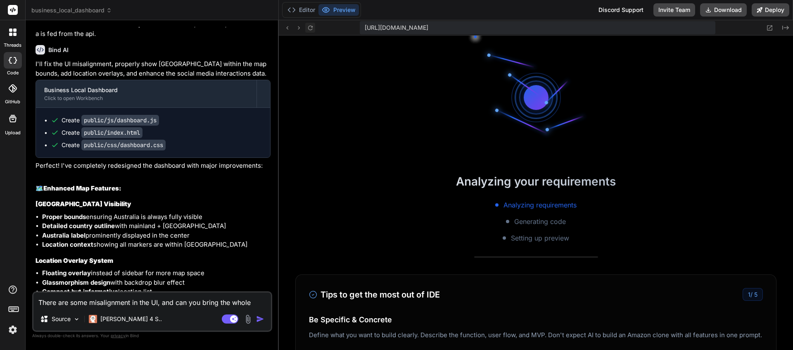
scroll to position [1963, 0]
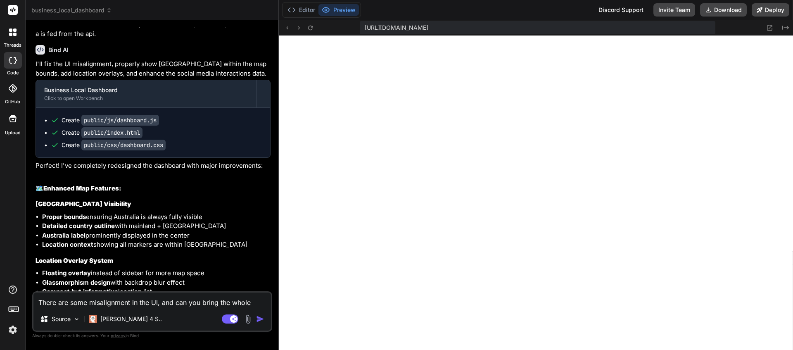
click at [114, 305] on textarea "There are some misalignment in the UI, and can you bring the whole australia in…" at bounding box center [152, 300] width 238 height 15
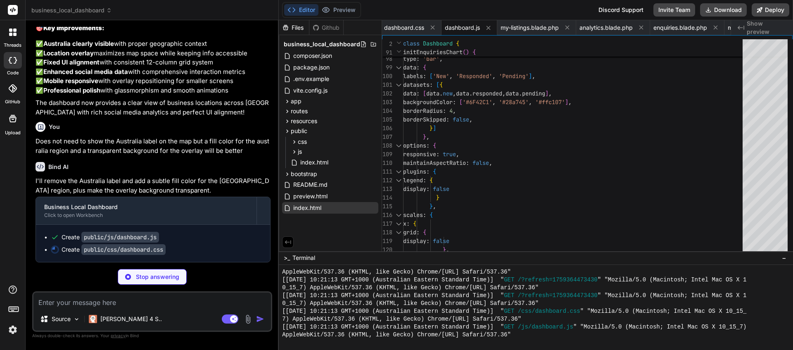
scroll to position [5918, 0]
click at [344, 10] on button "Preview" at bounding box center [339, 10] width 40 height 12
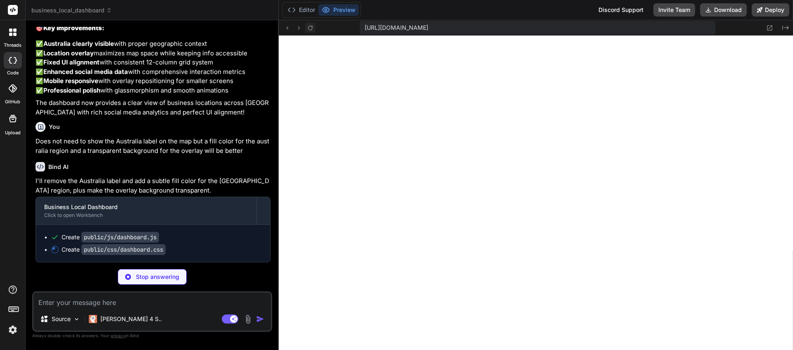
click at [311, 31] on icon at bounding box center [310, 27] width 7 height 7
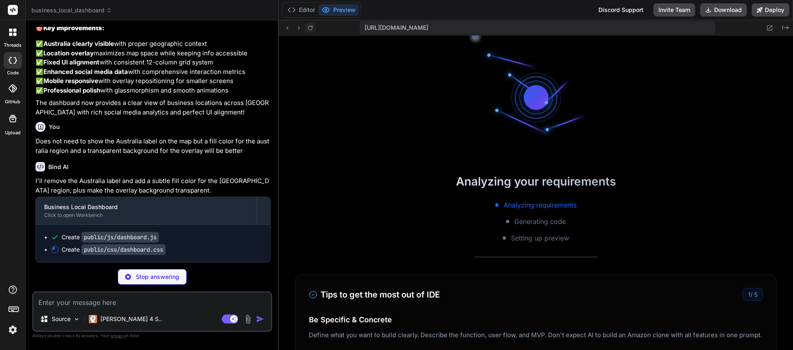
scroll to position [2026, 0]
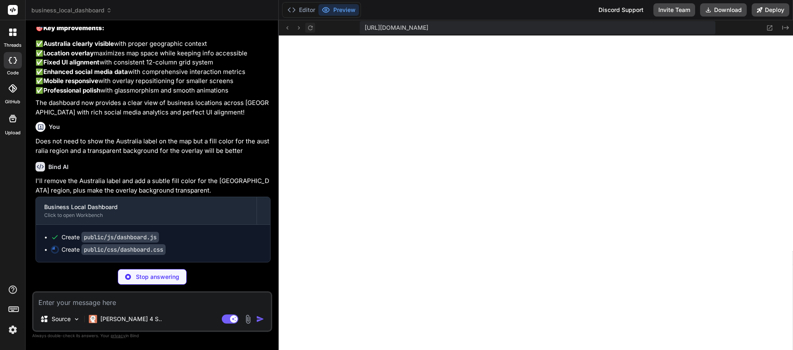
click at [311, 26] on icon at bounding box center [310, 27] width 5 height 5
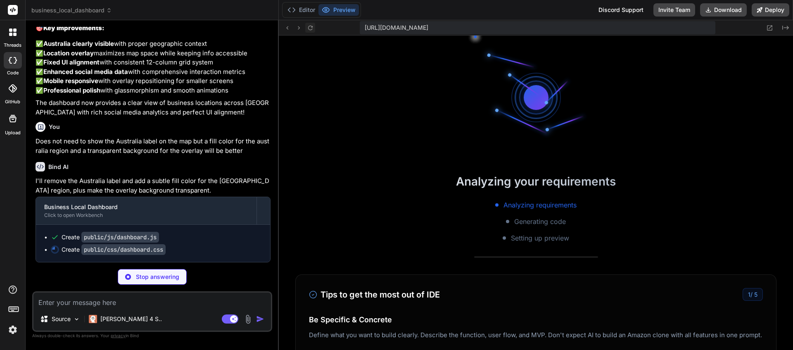
scroll to position [2214, 0]
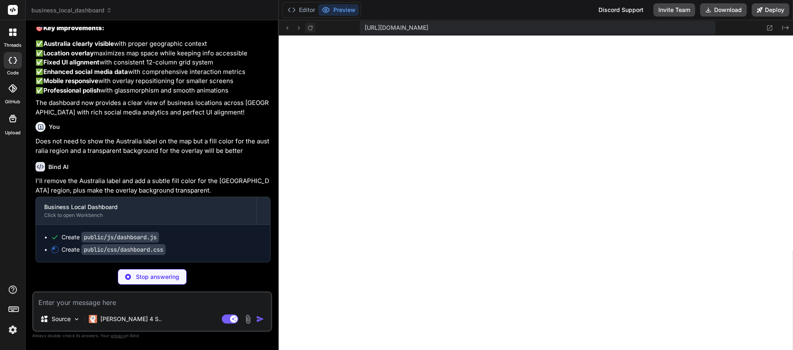
click at [310, 27] on icon at bounding box center [310, 27] width 7 height 7
click at [308, 11] on button "Editor" at bounding box center [301, 10] width 34 height 12
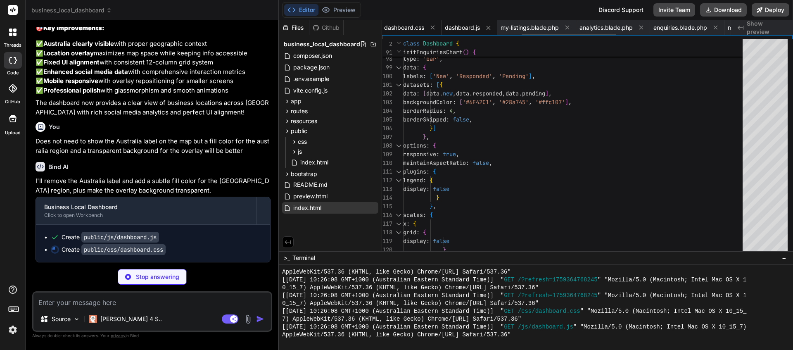
click at [399, 32] on div "dashboard.css" at bounding box center [411, 27] width 61 height 15
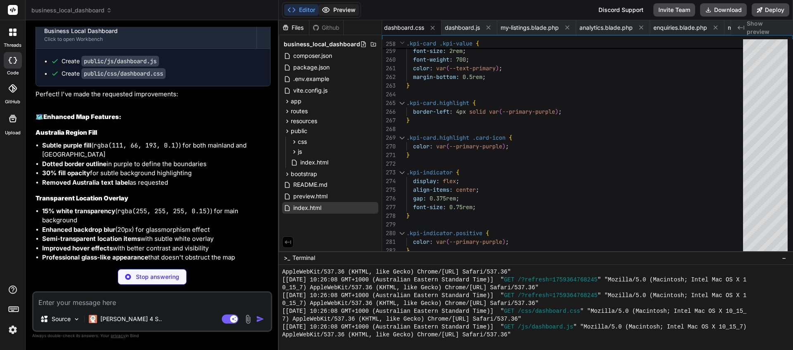
click at [347, 9] on button "Preview" at bounding box center [339, 10] width 40 height 12
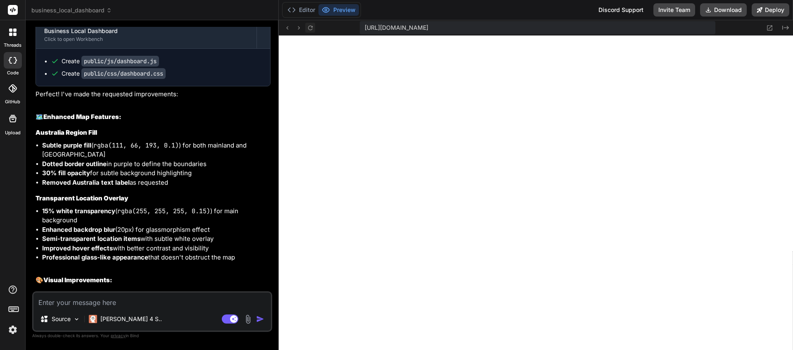
click at [306, 26] on button at bounding box center [310, 28] width 10 height 10
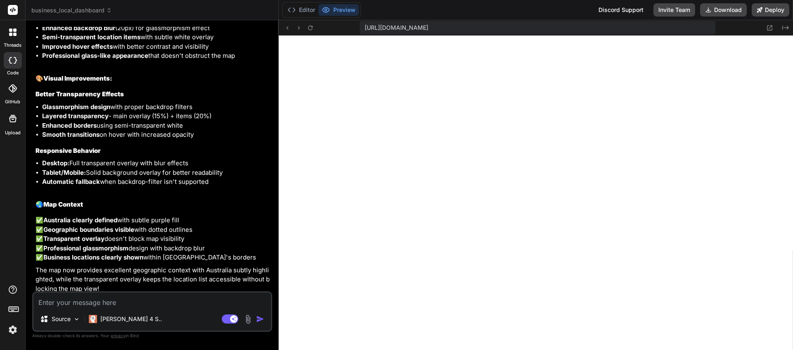
scroll to position [6166, 0]
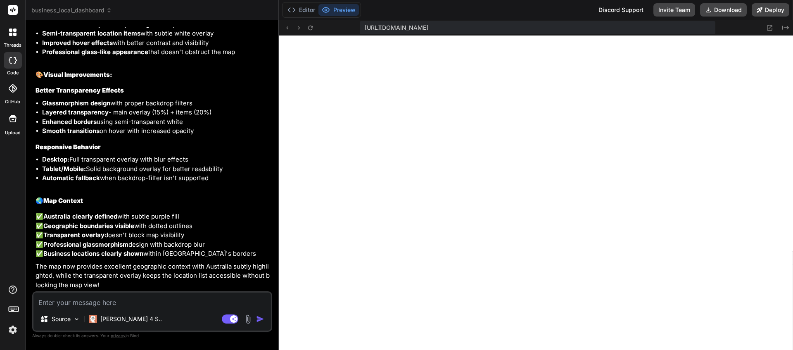
click at [148, 304] on textarea at bounding box center [152, 300] width 238 height 15
click at [96, 304] on textarea "The over lay is hiding the map" at bounding box center [152, 300] width 238 height 15
click at [157, 303] on textarea "The over lay is covering the the map" at bounding box center [152, 300] width 238 height 15
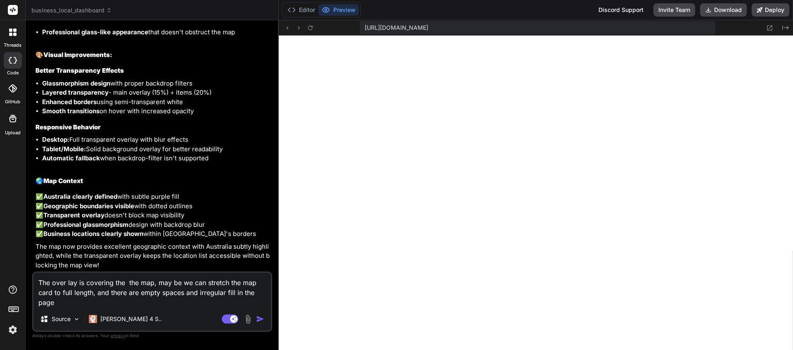
click at [82, 303] on textarea "The over lay is covering the the map, may be we can stretch the map card to ful…" at bounding box center [152, 290] width 238 height 35
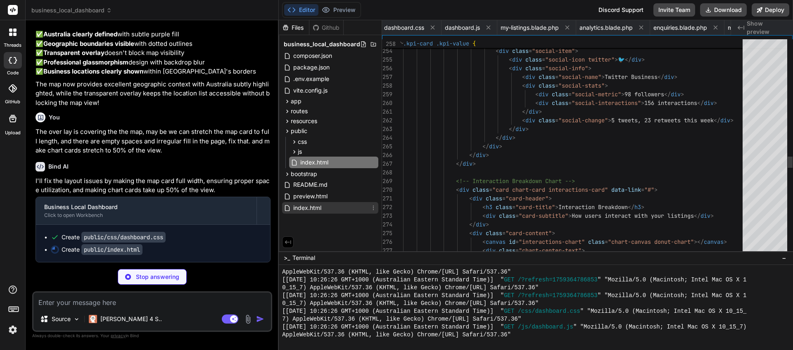
scroll to position [0, 935]
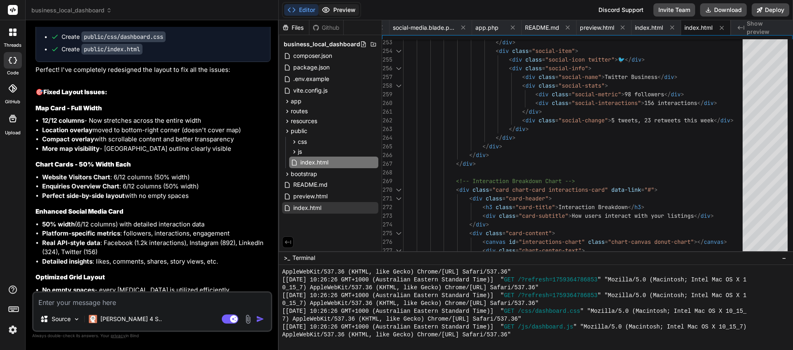
click at [348, 11] on button "Preview" at bounding box center [339, 10] width 40 height 12
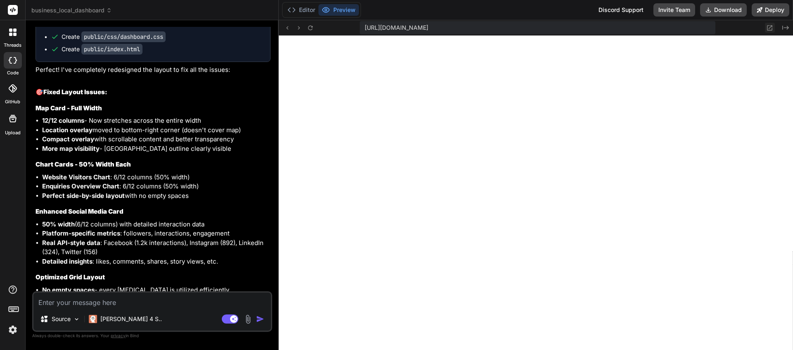
click at [768, 29] on icon at bounding box center [770, 27] width 7 height 7
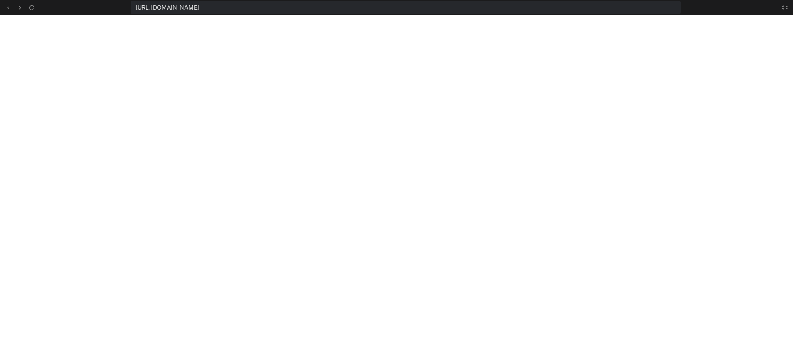
scroll to position [2387, 0]
click at [787, 8] on icon at bounding box center [785, 7] width 5 height 5
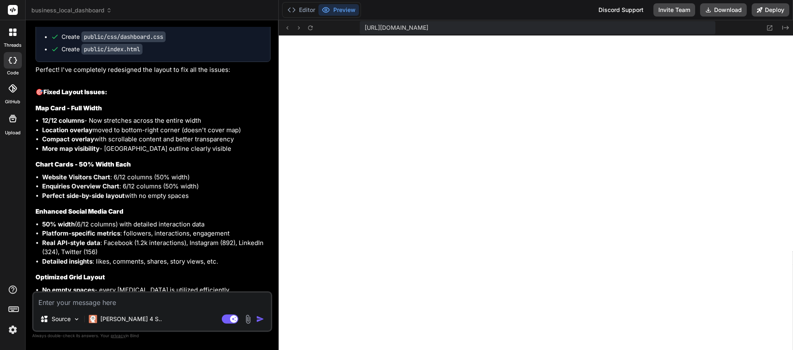
click at [188, 301] on textarea at bounding box center [152, 300] width 238 height 15
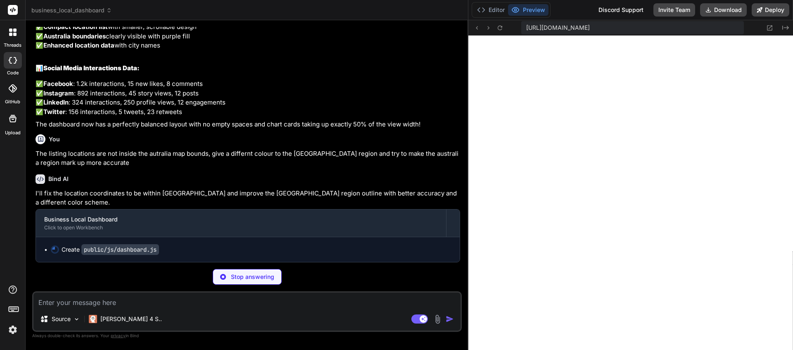
scroll to position [6204, 0]
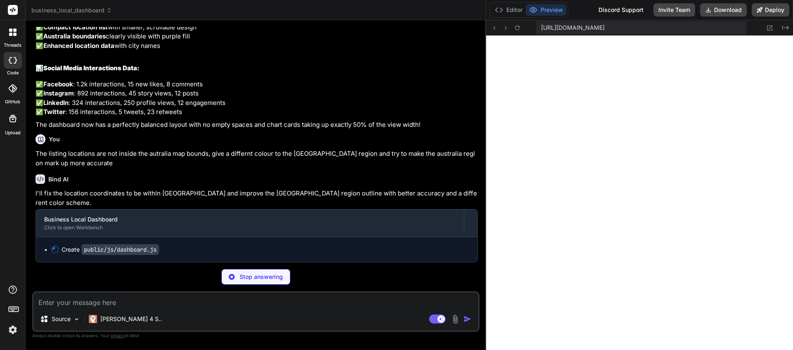
drag, startPoint x: 278, startPoint y: 52, endPoint x: 513, endPoint y: 76, distance: 236.8
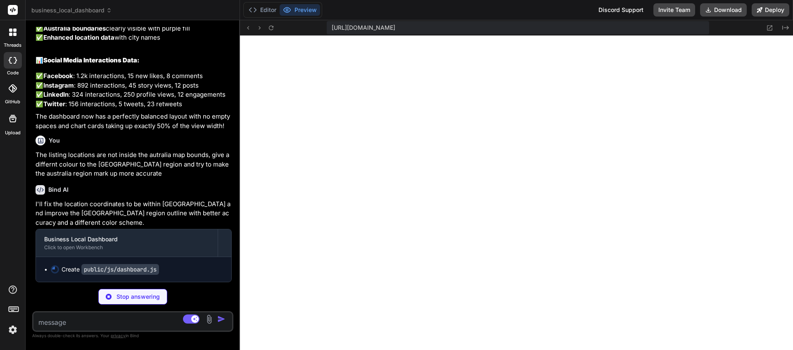
scroll to position [0, 0]
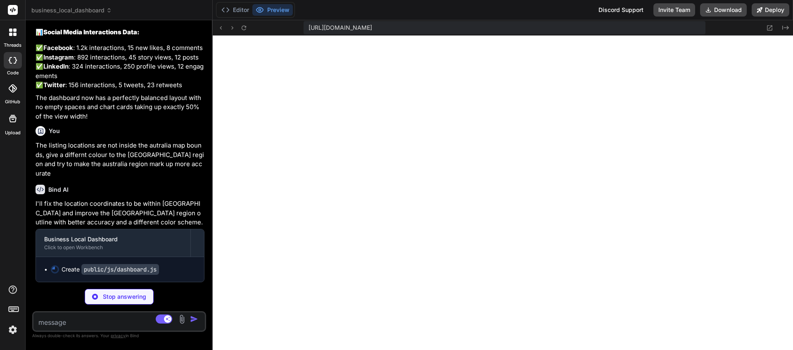
drag, startPoint x: 486, startPoint y: 174, endPoint x: 193, endPoint y: 184, distance: 292.3
click at [193, 184] on div "Custom Bot Bind AI Web Search Created with Pixso. Code Generator You Bind AI 🔹 …" at bounding box center [119, 185] width 187 height 330
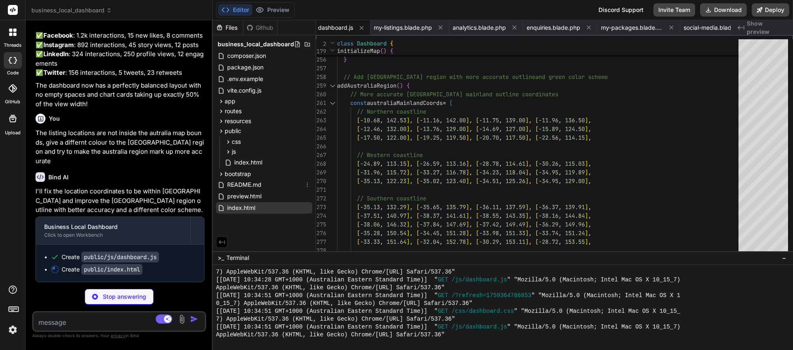
scroll to position [0, 869]
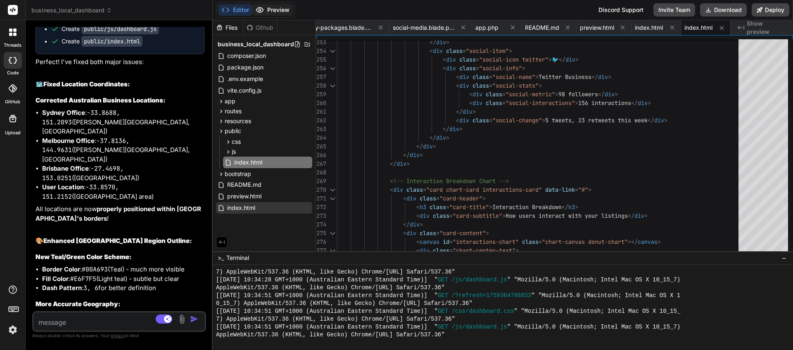
click at [281, 12] on button "Preview" at bounding box center [272, 10] width 40 height 12
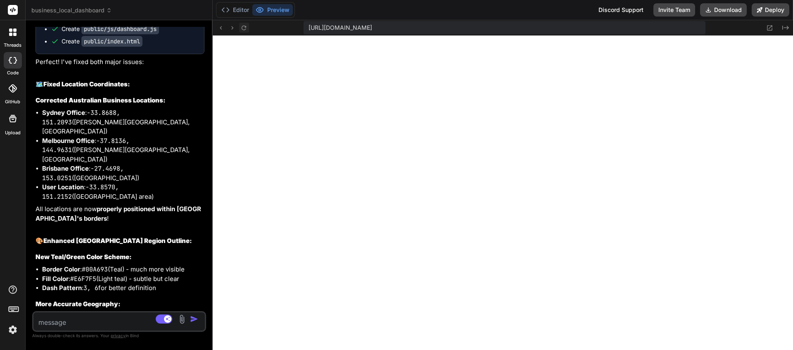
click at [242, 27] on icon at bounding box center [244, 27] width 5 height 5
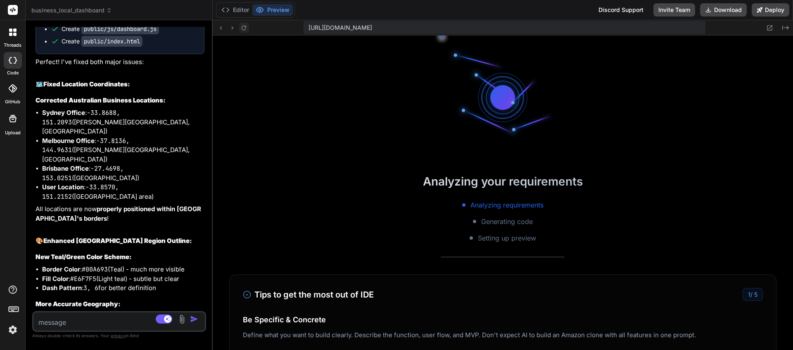
scroll to position [2497, 0]
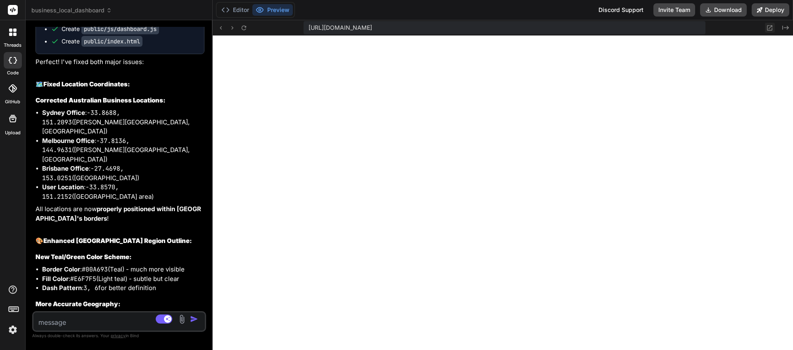
click at [769, 31] on button at bounding box center [770, 28] width 10 height 10
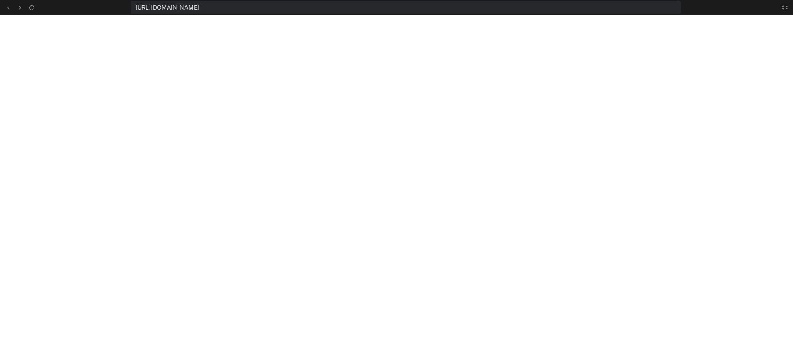
scroll to position [2544, 0]
click at [783, 10] on icon at bounding box center [785, 7] width 7 height 7
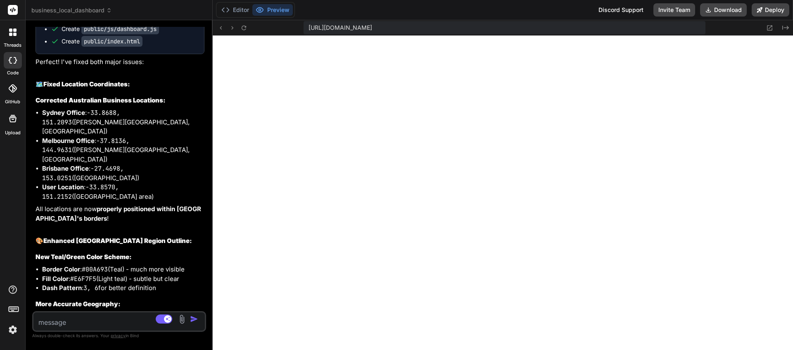
scroll to position [2591, 0]
click at [731, 13] on button "Download" at bounding box center [723, 9] width 47 height 13
